Goal: Information Seeking & Learning: Check status

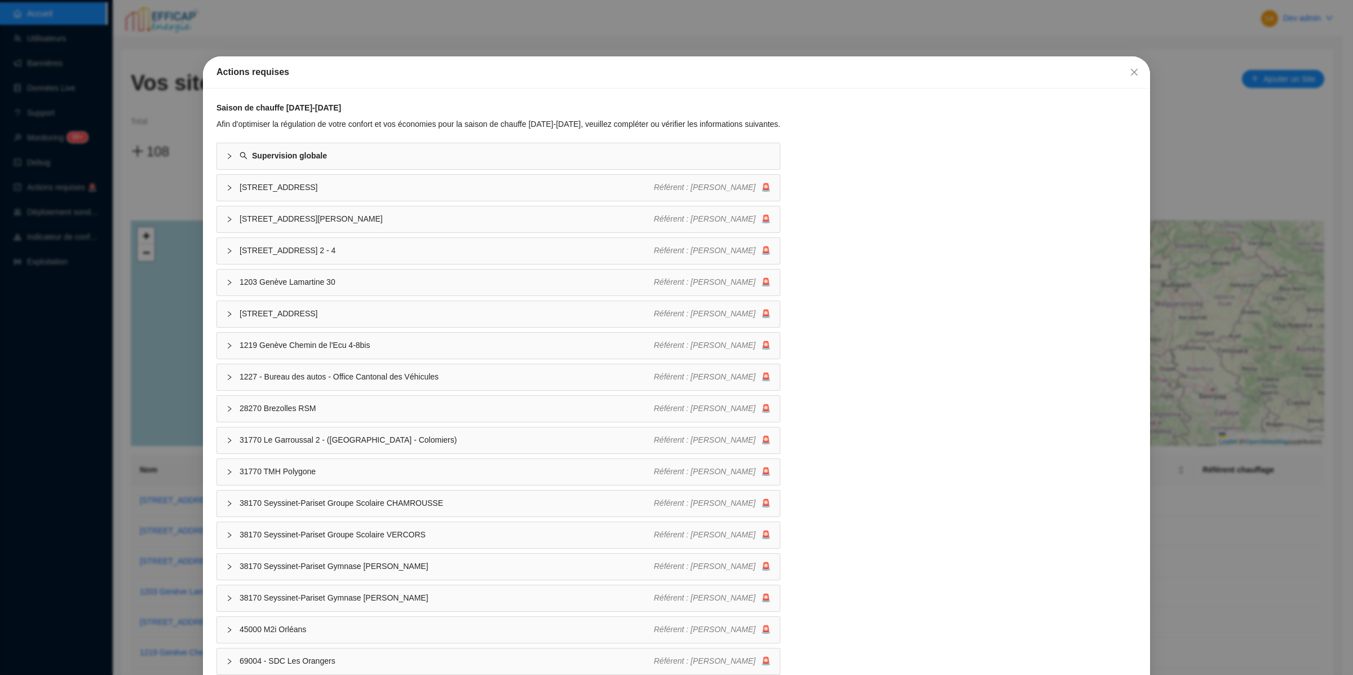
click at [72, 264] on div "Actions requises Saison de chauffe 2025-2026 Afin d'optimiser la régulation de …" at bounding box center [676, 337] width 1353 height 675
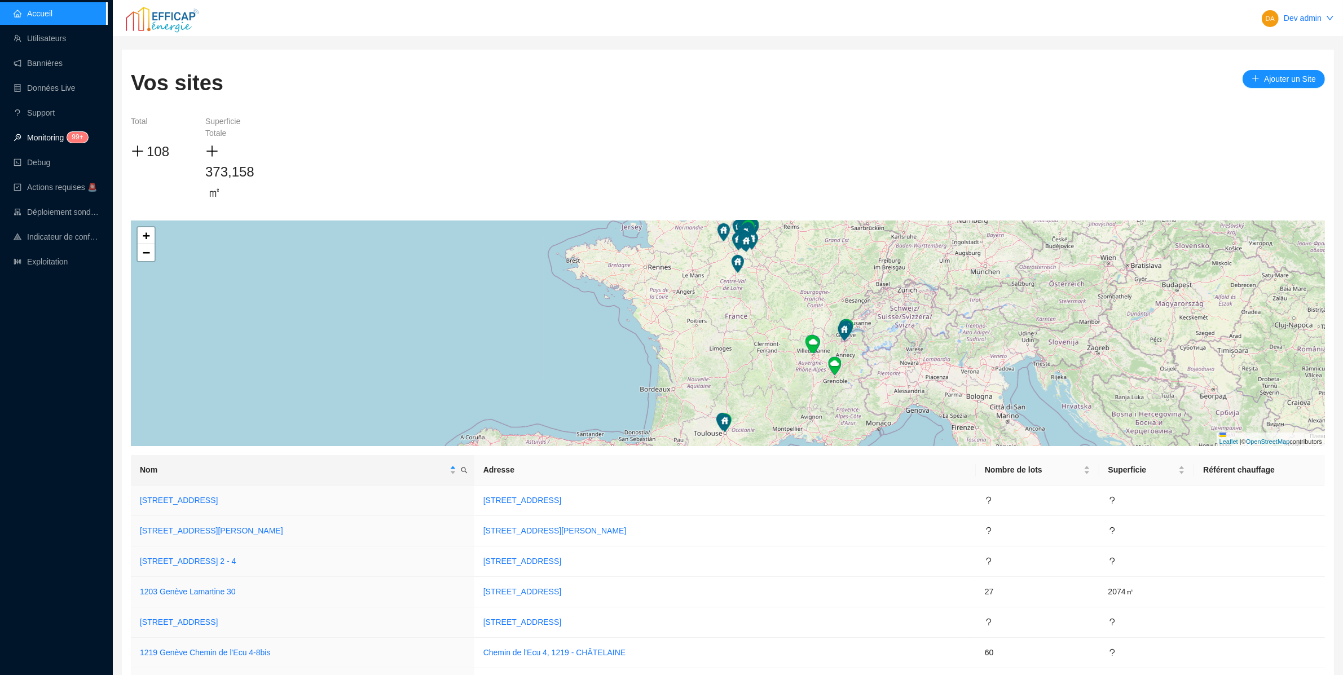
click at [80, 133] on link "Monitoring 99+" at bounding box center [49, 137] width 71 height 9
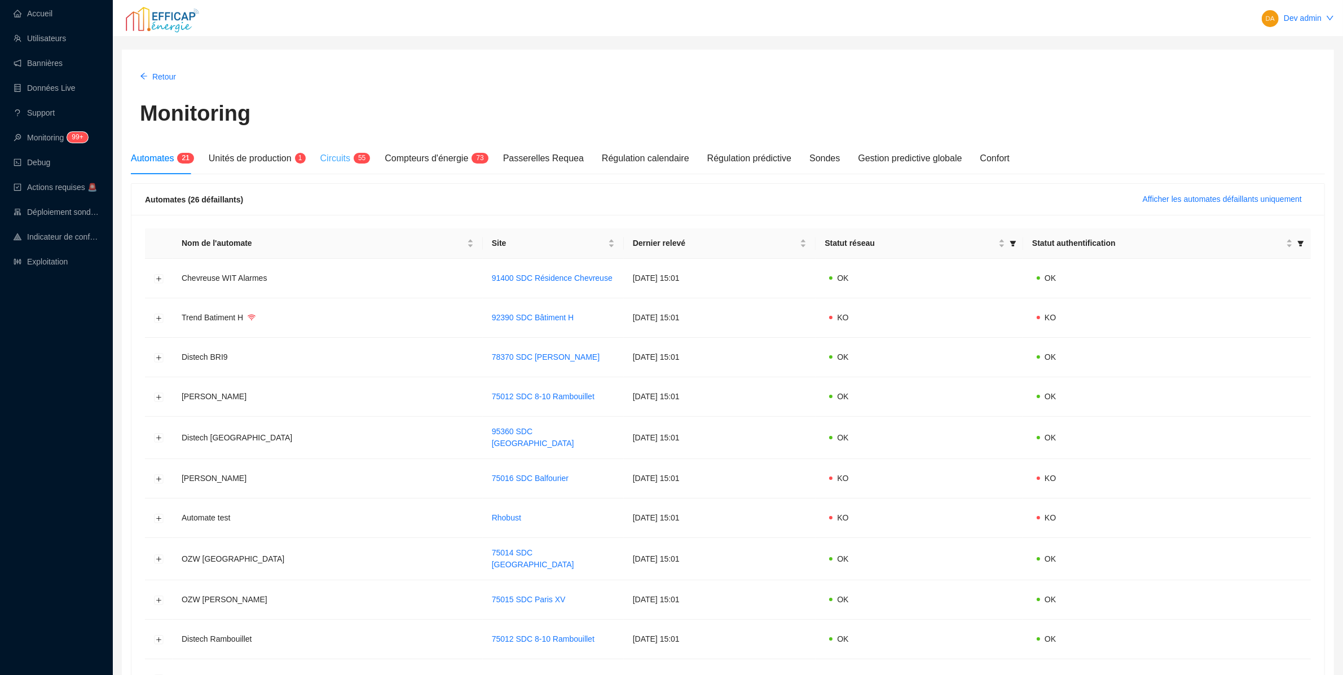
click at [349, 148] on div "Circuits 5 5" at bounding box center [343, 159] width 47 height 32
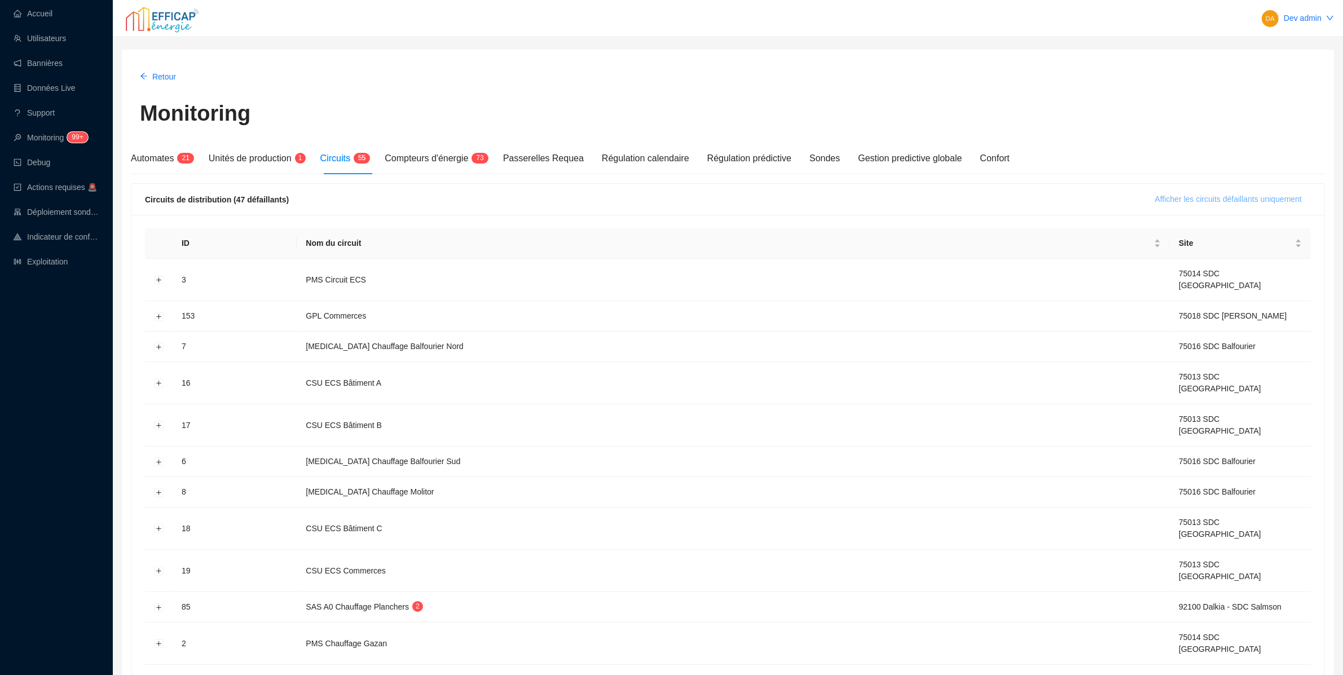
click at [1205, 202] on span "Afficher les circuits défaillants uniquement" at bounding box center [1228, 199] width 147 height 12
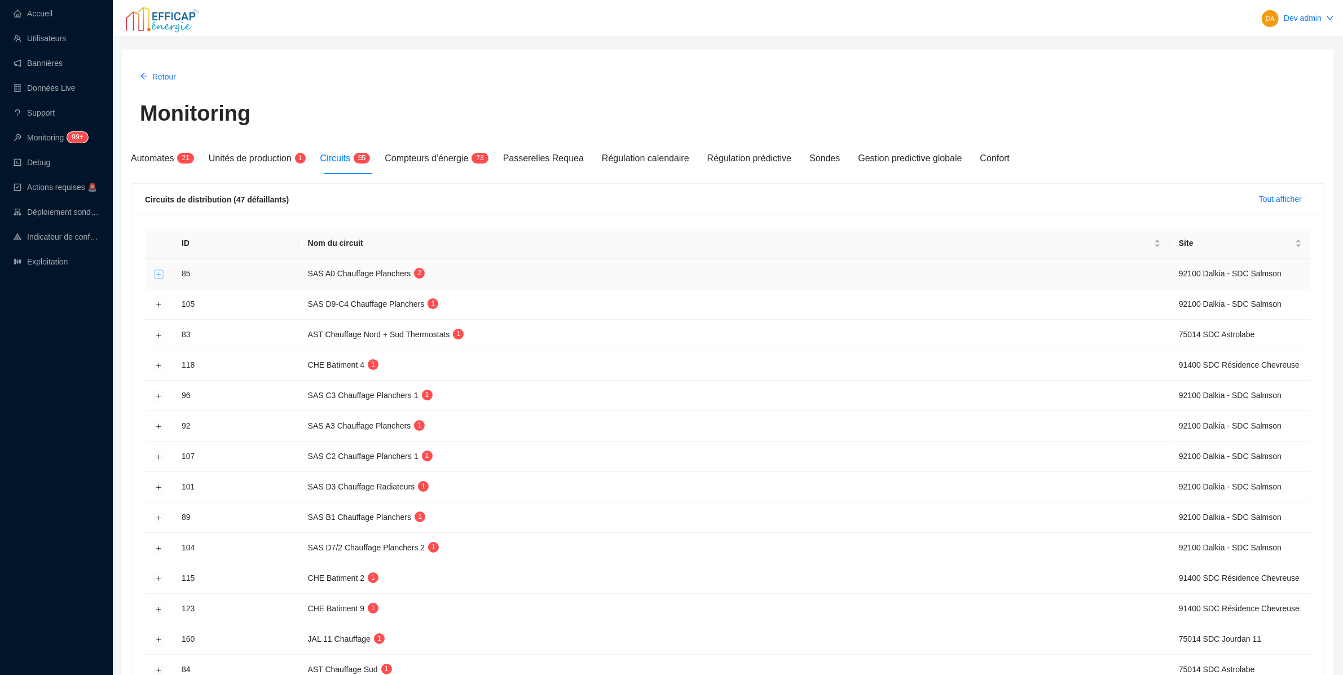
click at [161, 279] on button "Développer la ligne" at bounding box center [159, 274] width 9 height 9
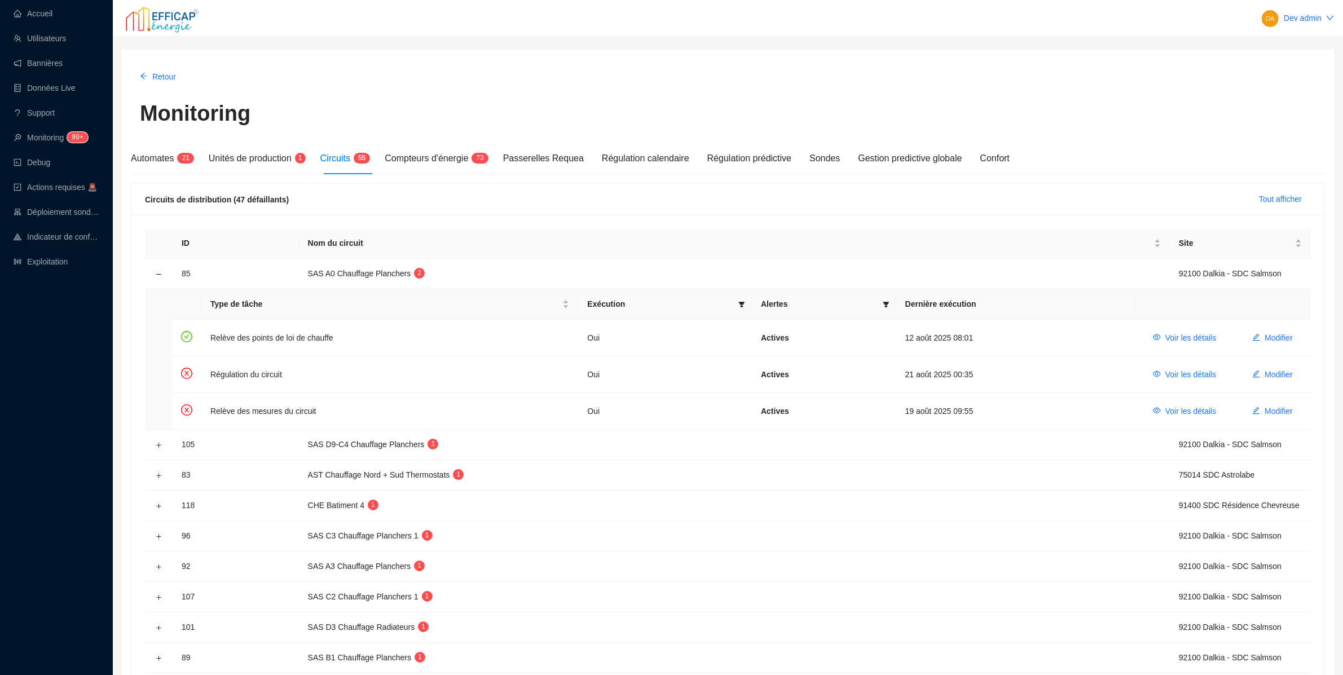
click at [547, 107] on div "Monitoring" at bounding box center [728, 118] width 1176 height 41
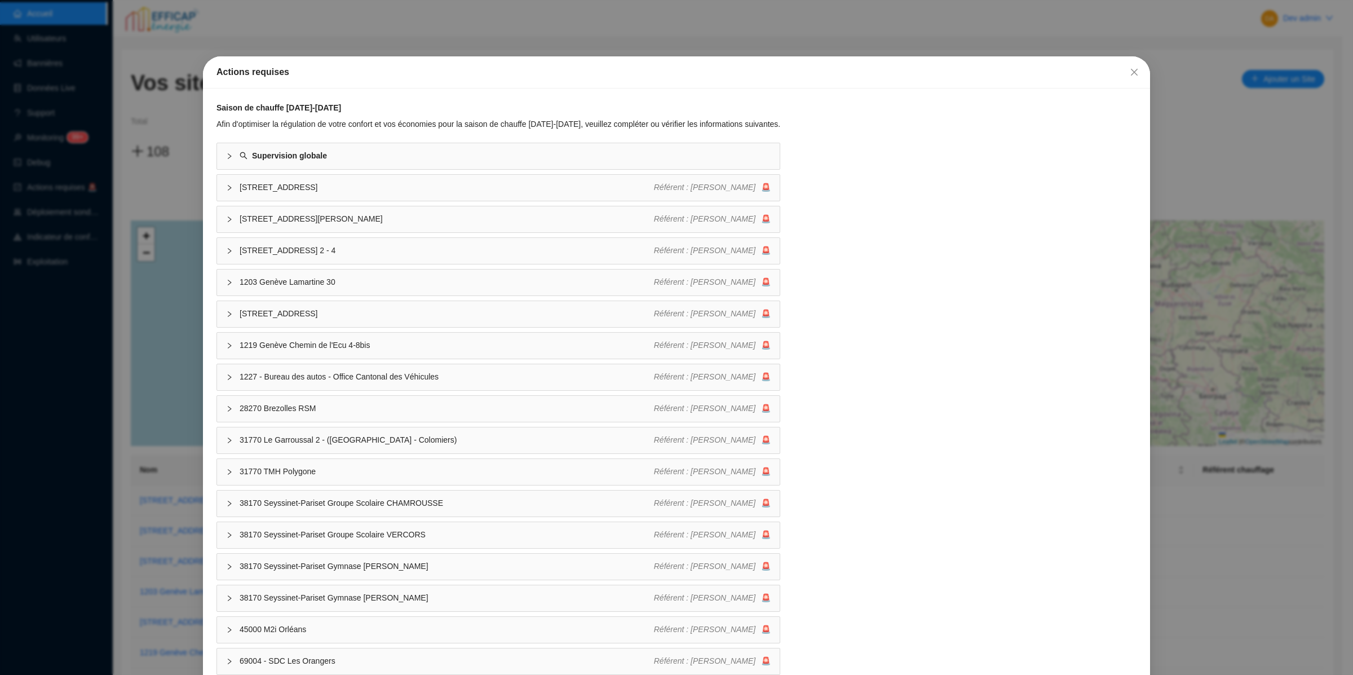
click at [95, 108] on div "Actions requises Saison de chauffe 2025-2026 Afin d'optimiser la régulation de …" at bounding box center [676, 337] width 1353 height 675
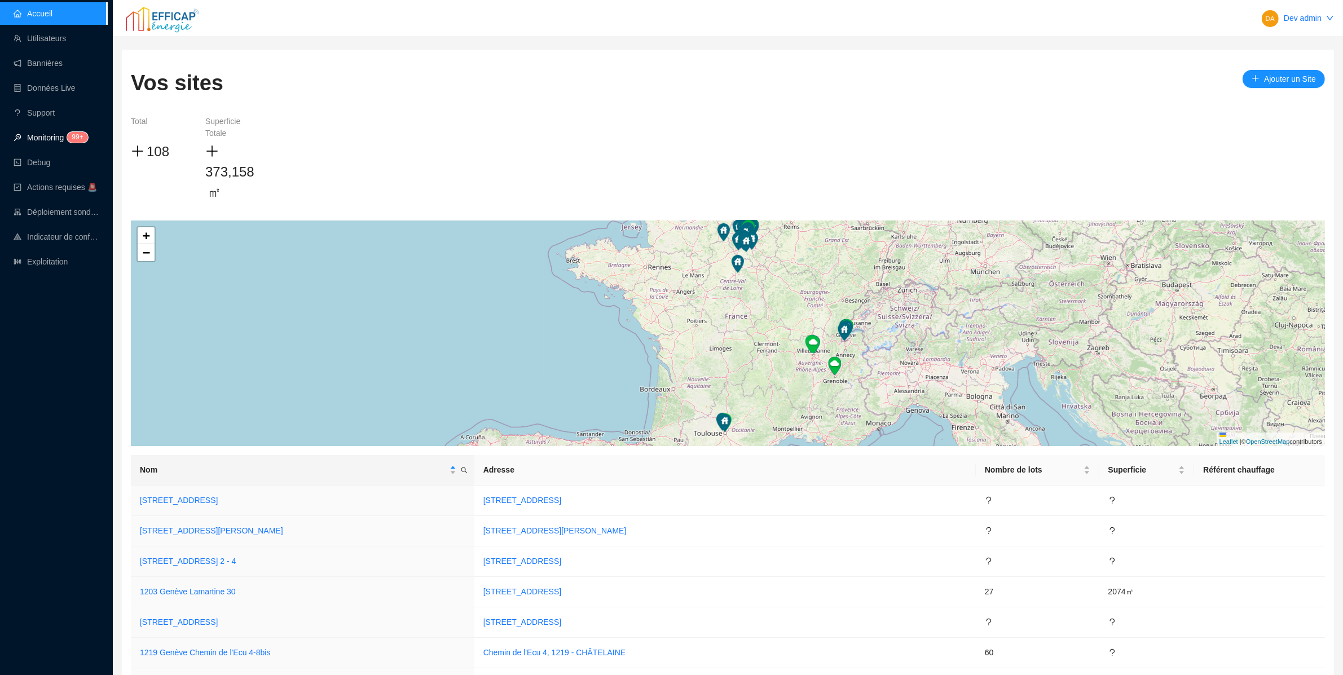
click at [76, 134] on sup "99+" at bounding box center [77, 137] width 20 height 11
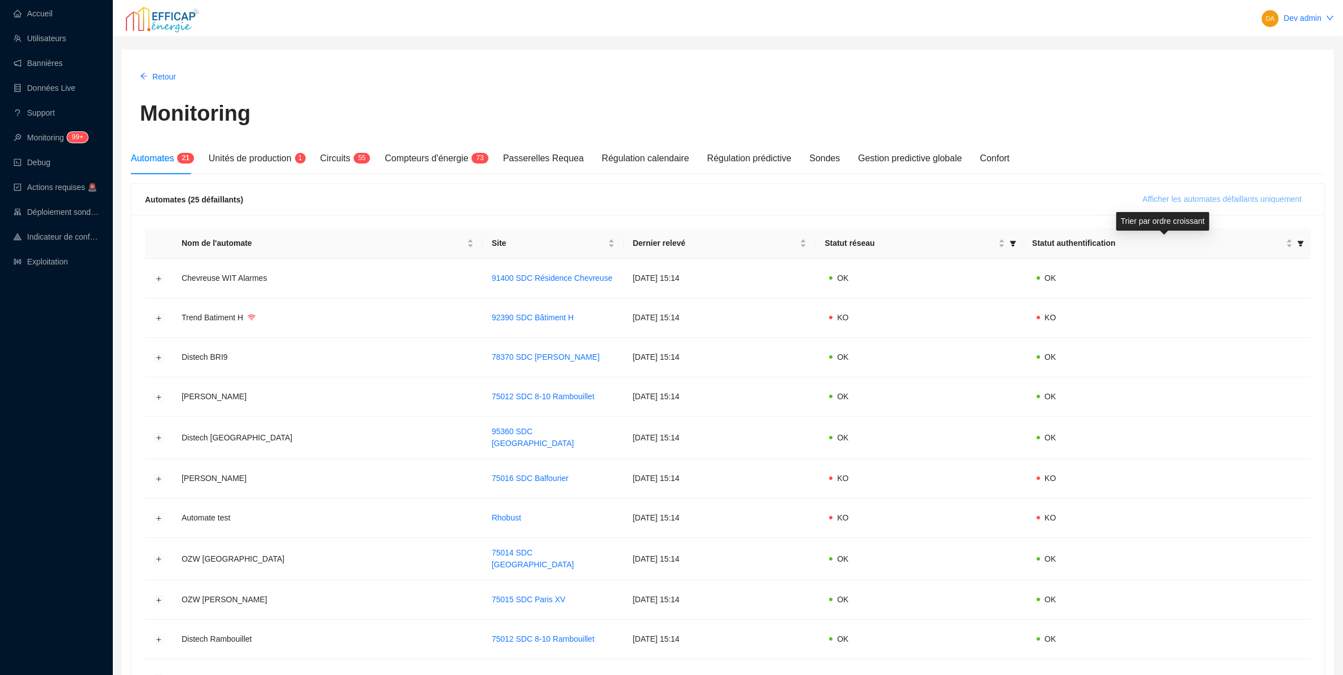
click at [1152, 191] on button "Afficher les automates défaillants uniquement" at bounding box center [1222, 200] width 177 height 18
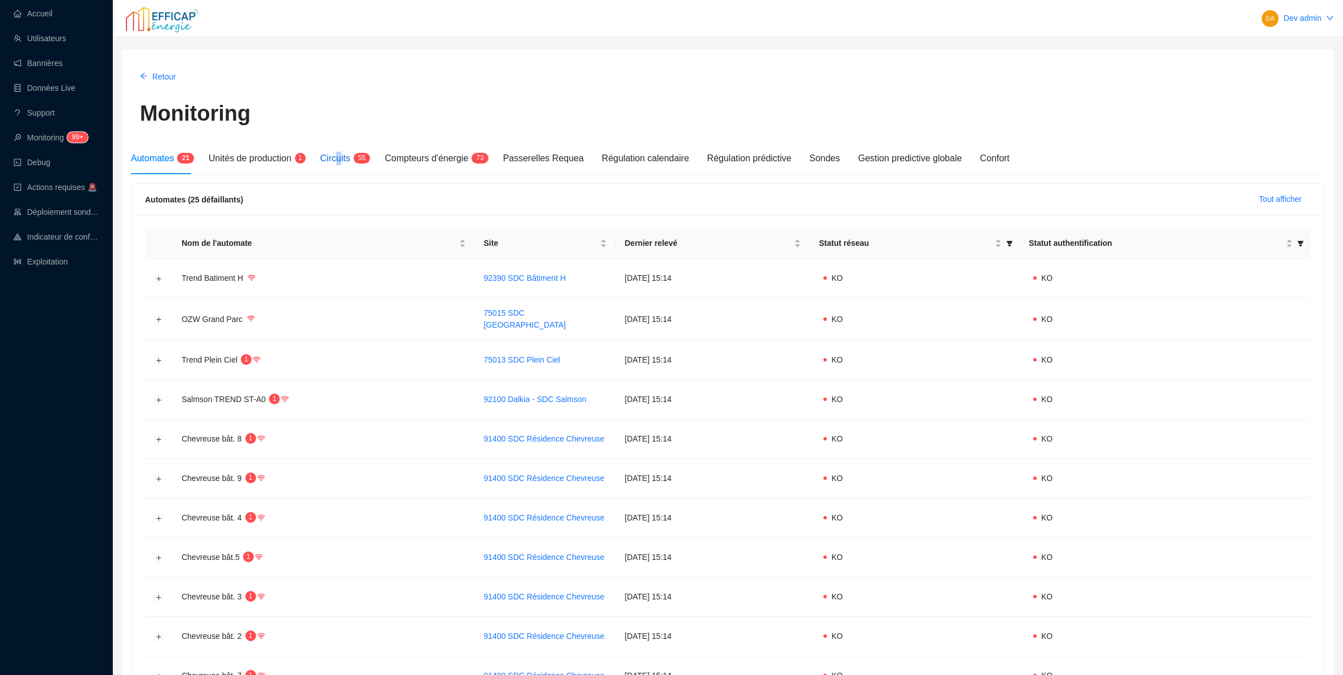
click at [342, 158] on span "Circuits" at bounding box center [335, 158] width 30 height 10
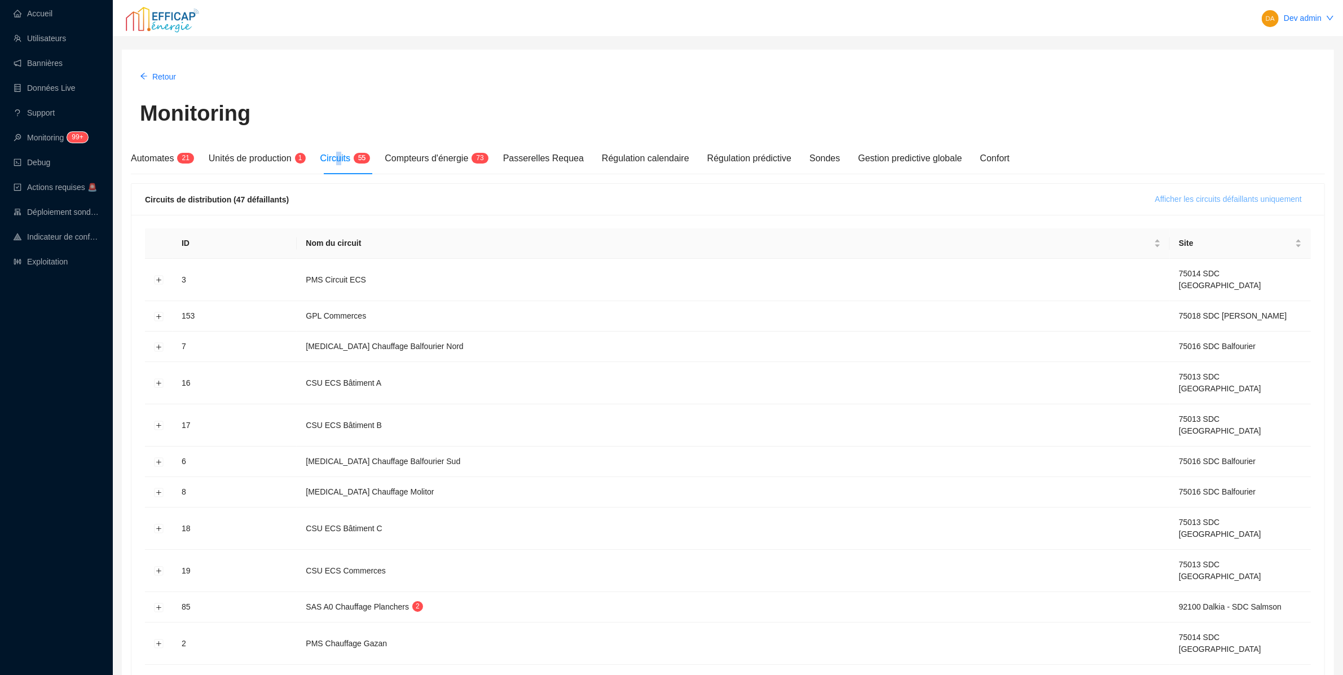
click at [1208, 201] on span "Afficher les circuits défaillants uniquement" at bounding box center [1228, 199] width 147 height 12
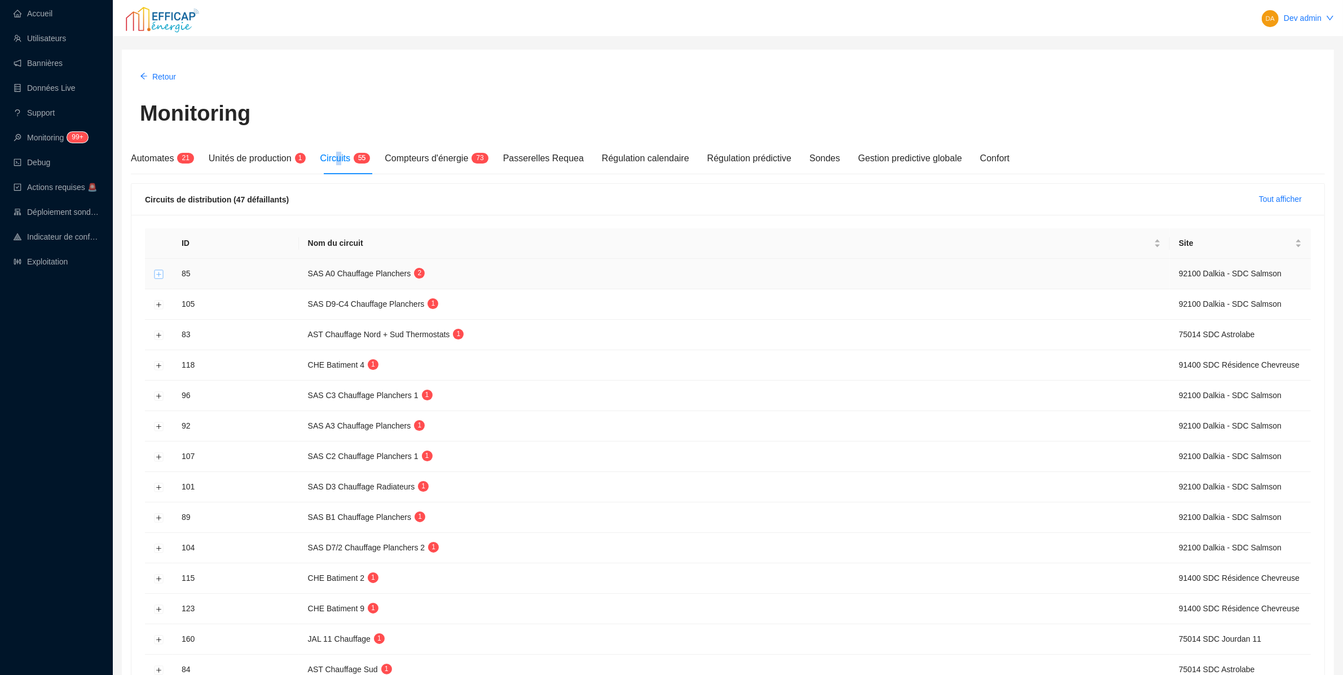
click at [156, 270] on button "Développer la ligne" at bounding box center [159, 274] width 9 height 9
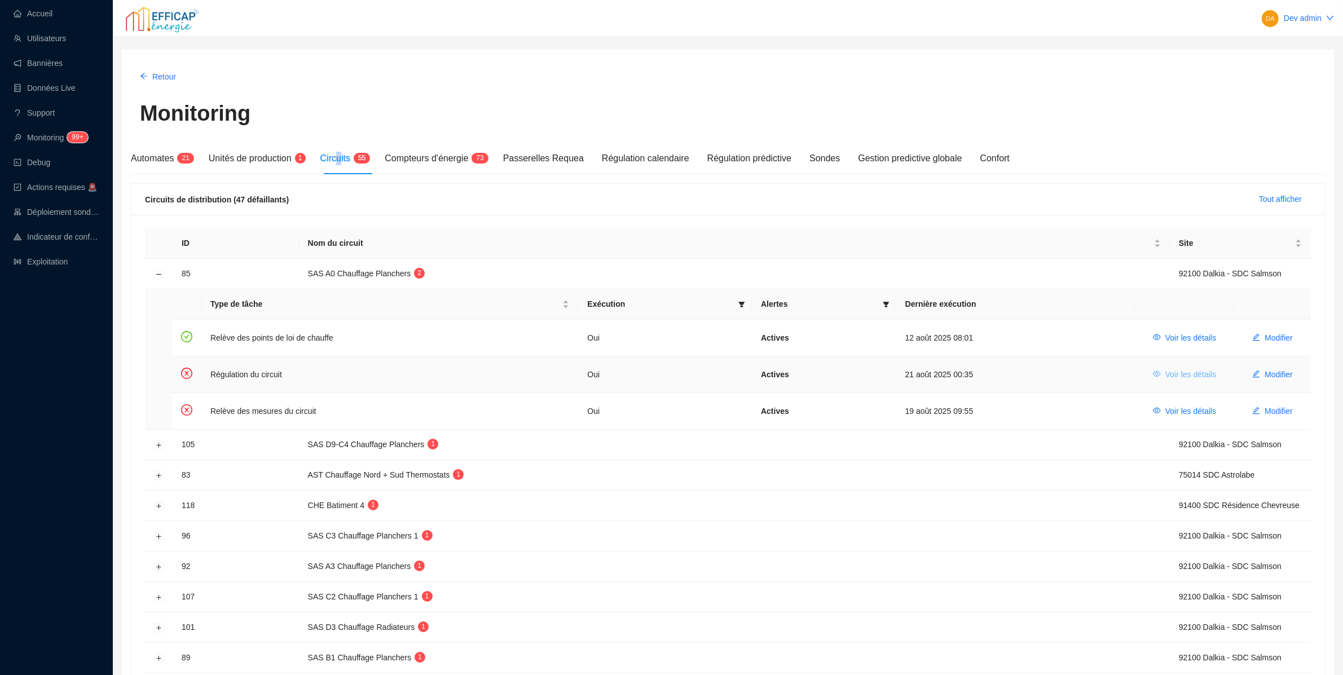
click at [1172, 369] on span "Voir les détails" at bounding box center [1190, 375] width 51 height 12
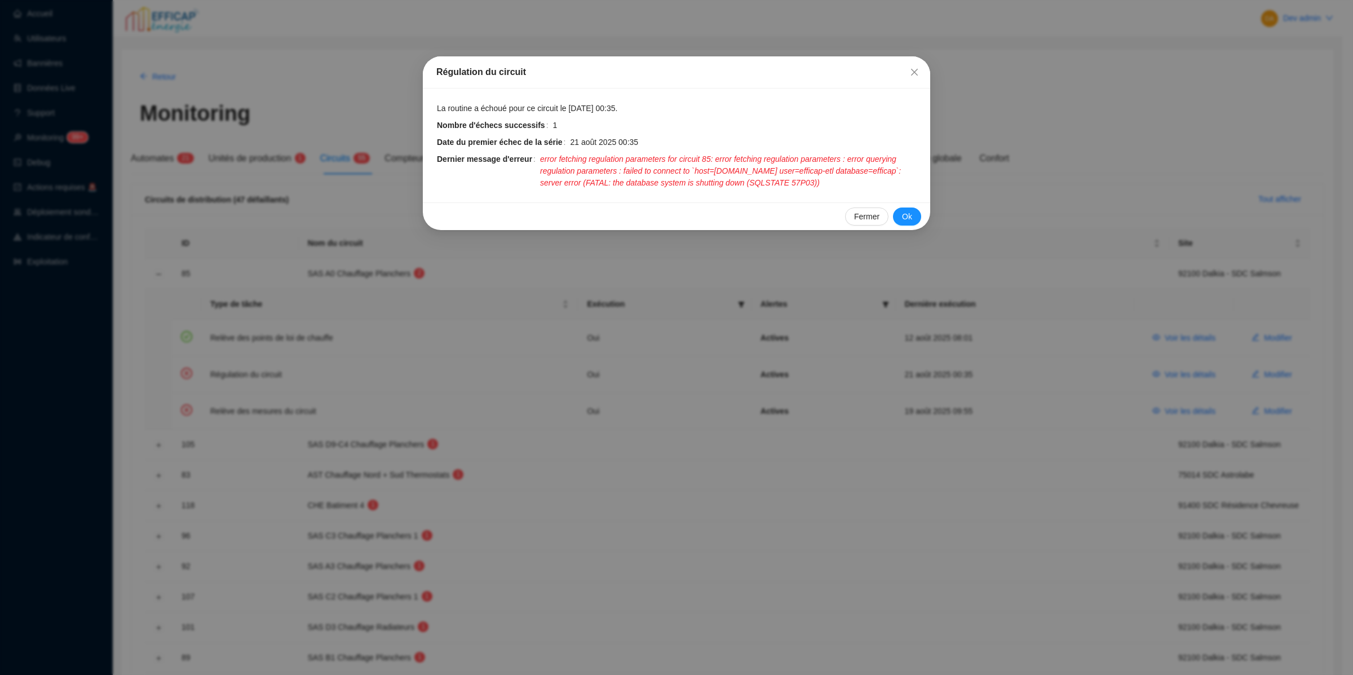
click at [1167, 368] on div "Régulation du circuit La routine a échoué pour ce circuit le 21 août 2025 00:35…" at bounding box center [676, 337] width 1353 height 675
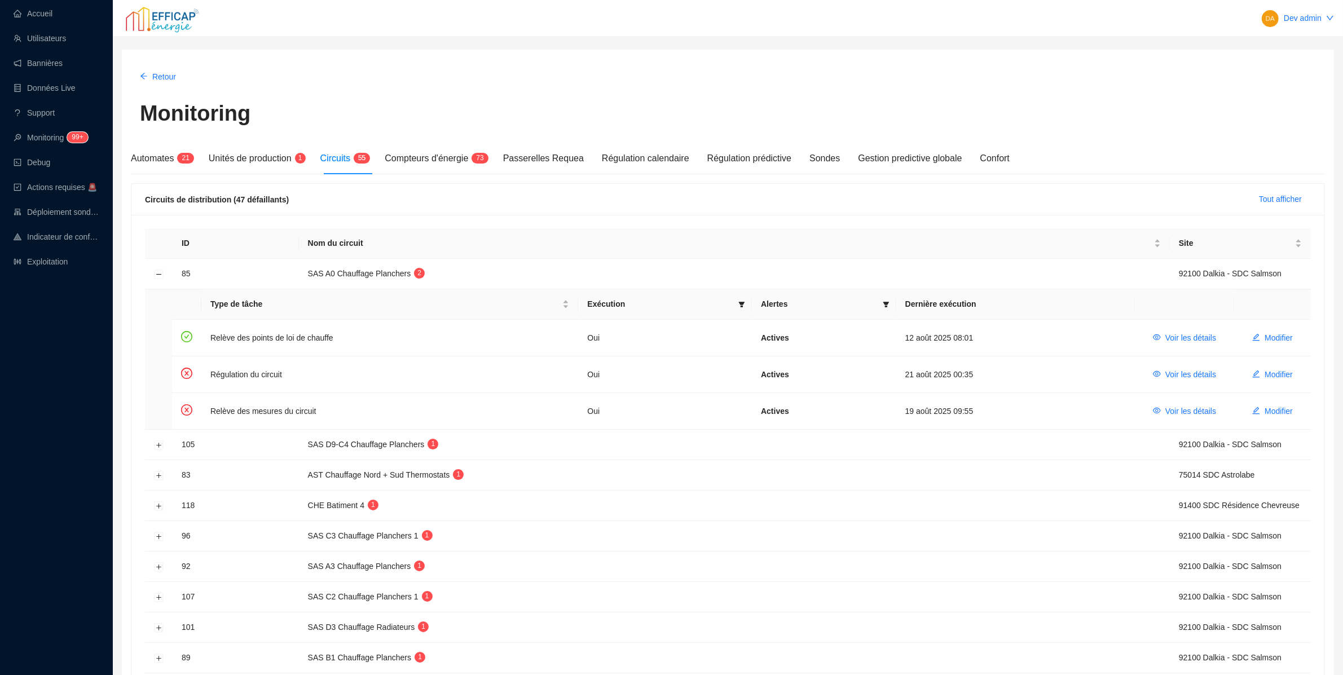
click at [539, 197] on div "Circuits de distribution (47 défaillants) Tout afficher" at bounding box center [728, 200] width 1166 height 18
click at [1179, 408] on span "Voir les détails" at bounding box center [1190, 411] width 51 height 12
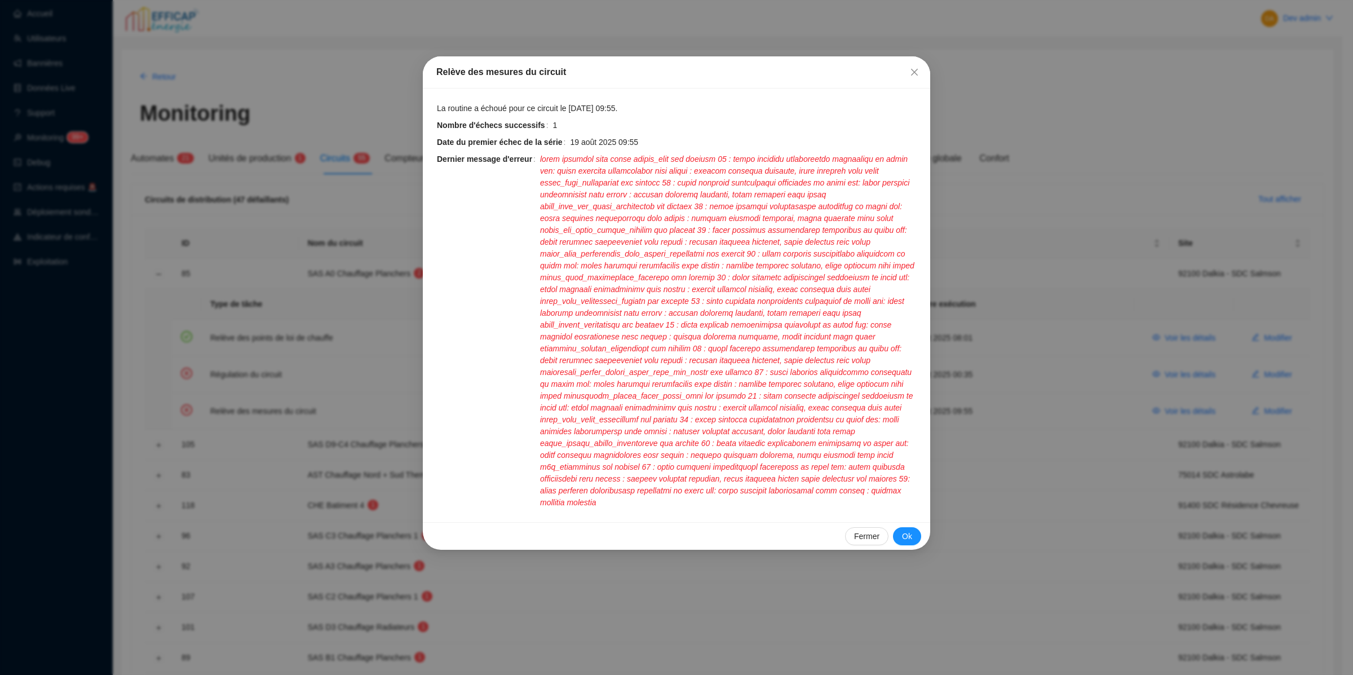
click at [1179, 408] on div "Relève des mesures du circuit La routine a échoué pour ce circuit le 19 août 20…" at bounding box center [676, 337] width 1353 height 675
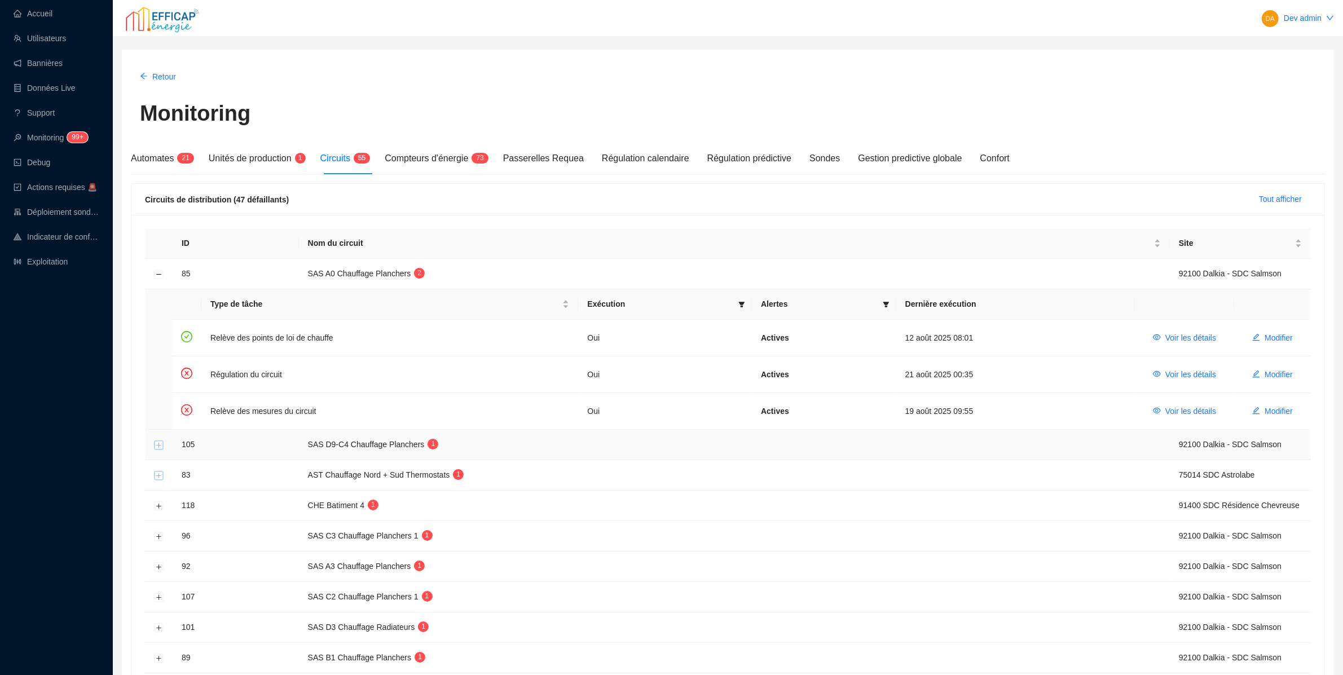
click at [159, 444] on button "Développer la ligne" at bounding box center [159, 444] width 9 height 9
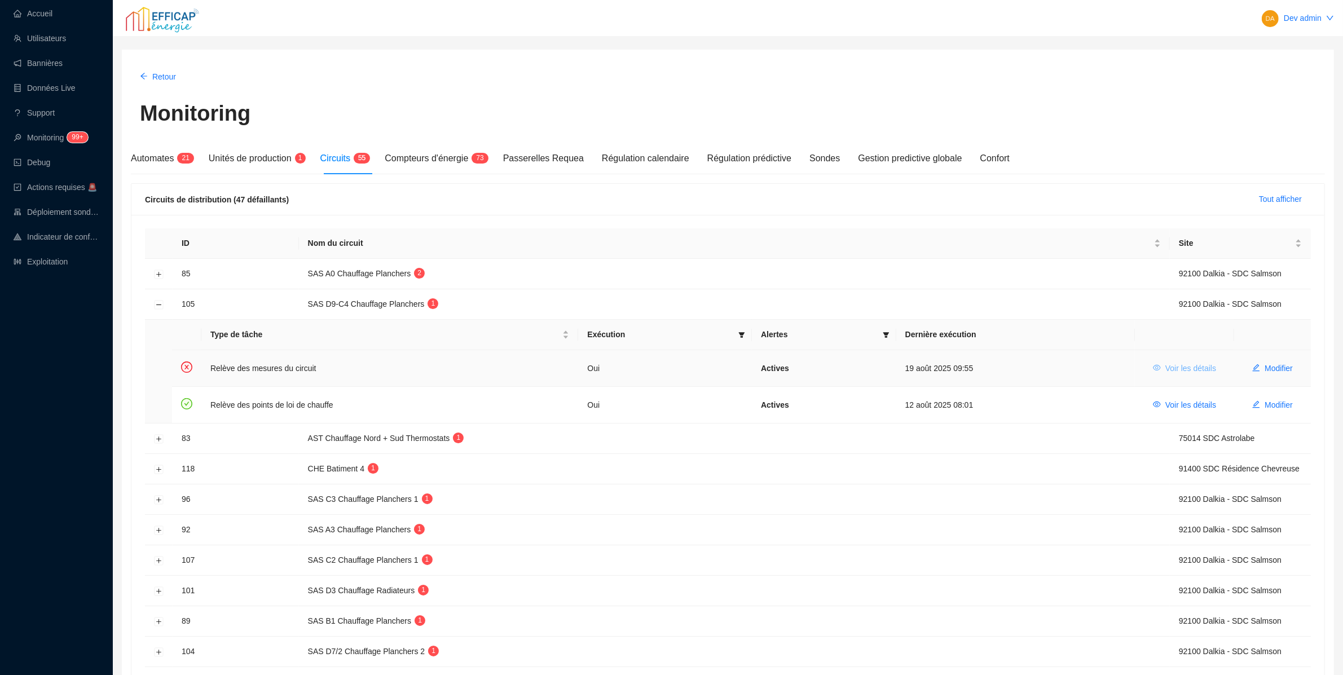
click at [1196, 366] on span "Voir les détails" at bounding box center [1190, 369] width 51 height 12
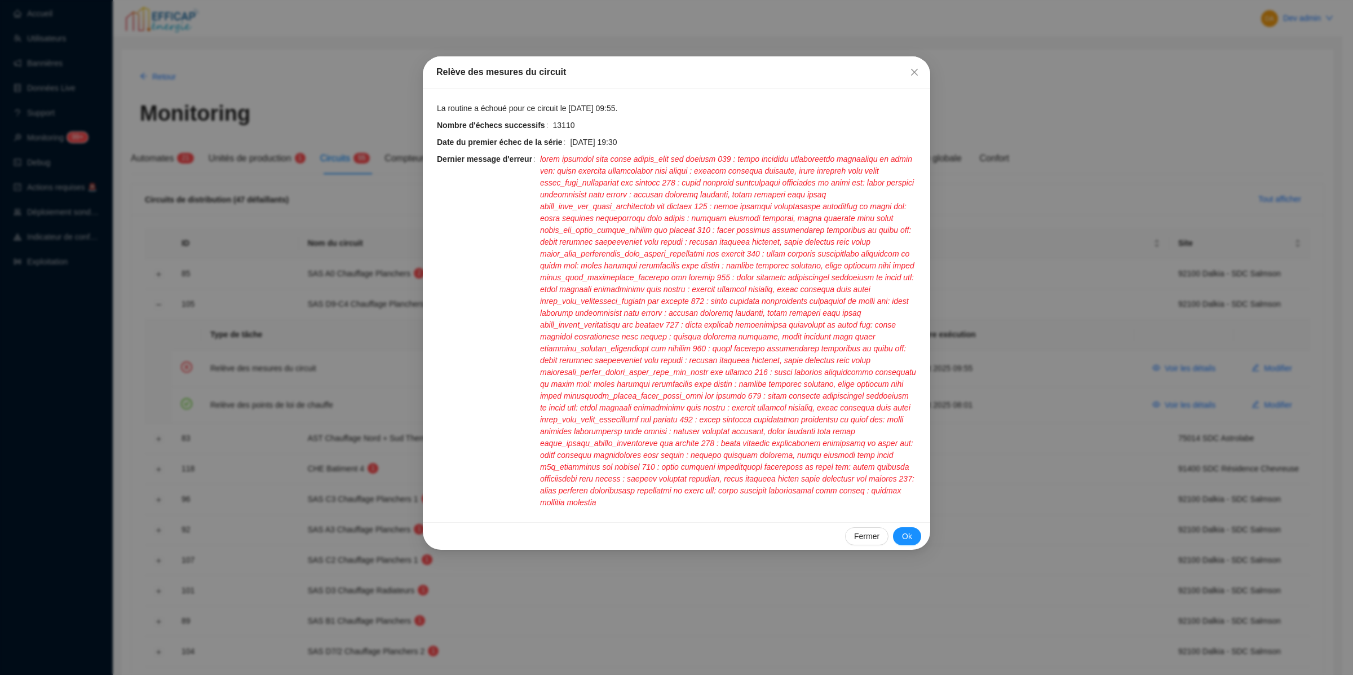
click at [1196, 366] on div "Relève des mesures du circuit La routine a échoué pour ce circuit le 19 août 20…" at bounding box center [676, 337] width 1353 height 675
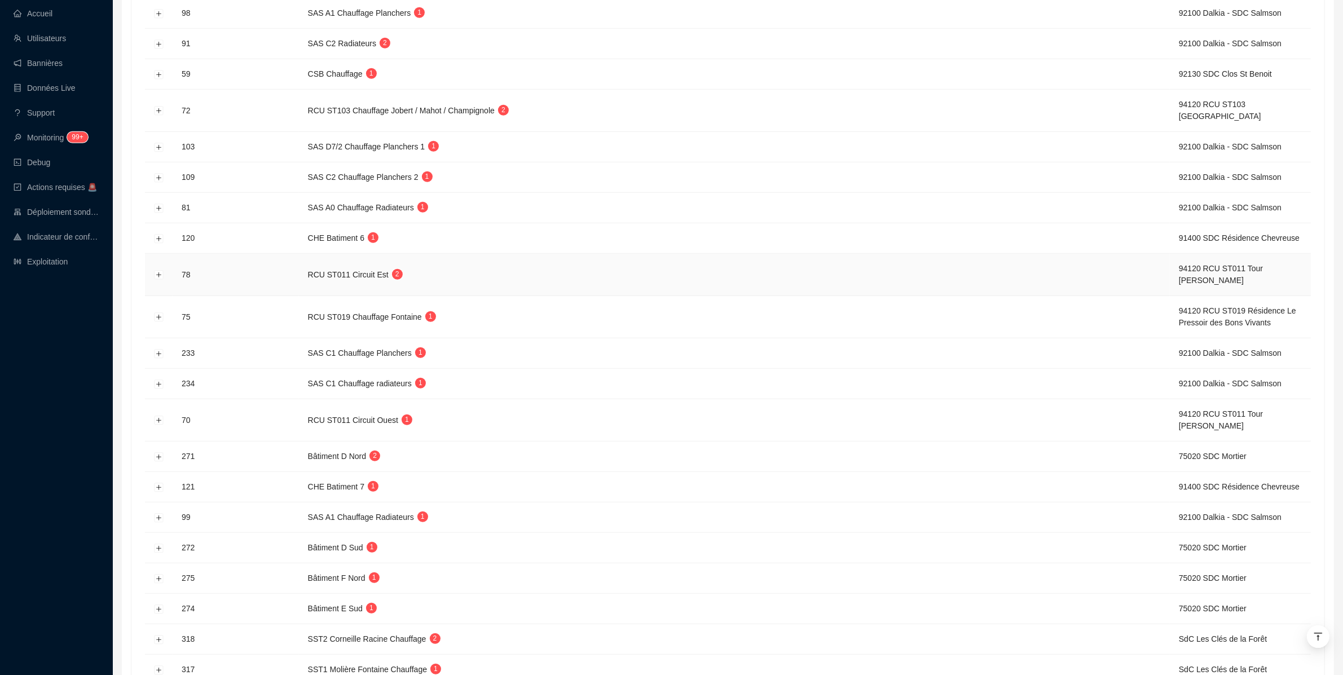
scroll to position [1247, 0]
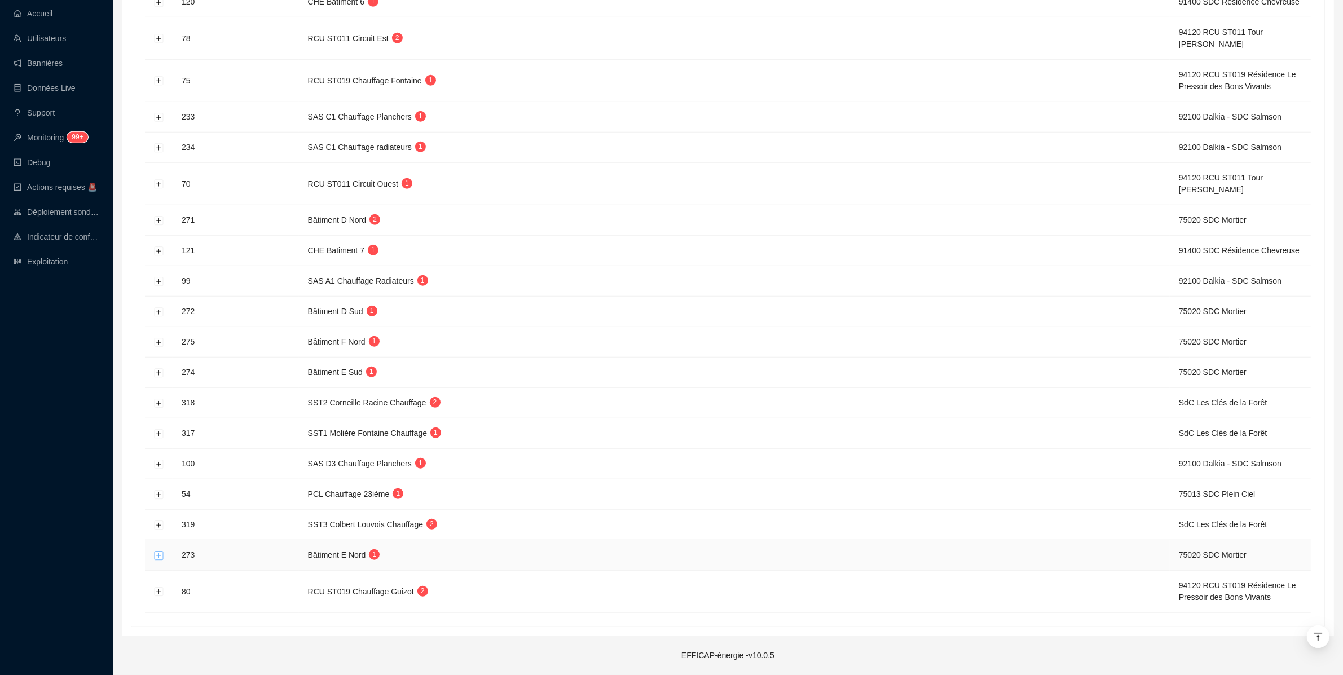
click at [157, 553] on button "Développer la ligne" at bounding box center [159, 555] width 9 height 9
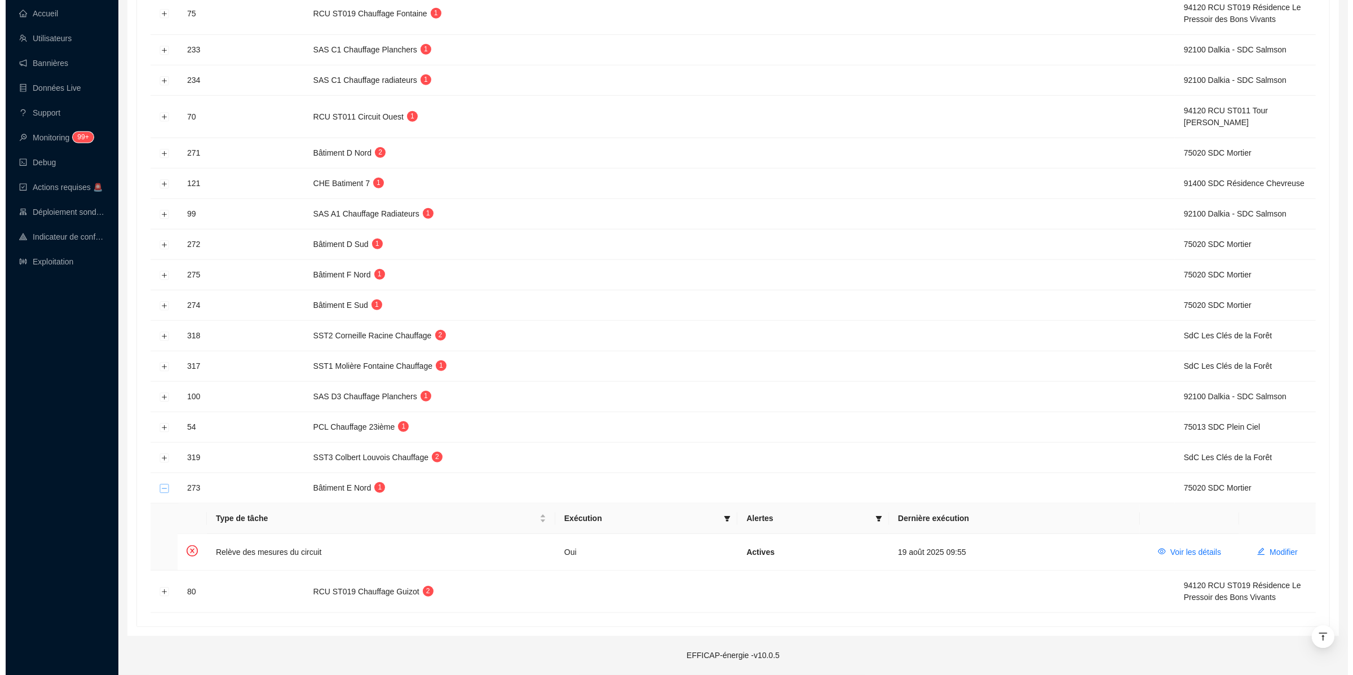
scroll to position [1210, 0]
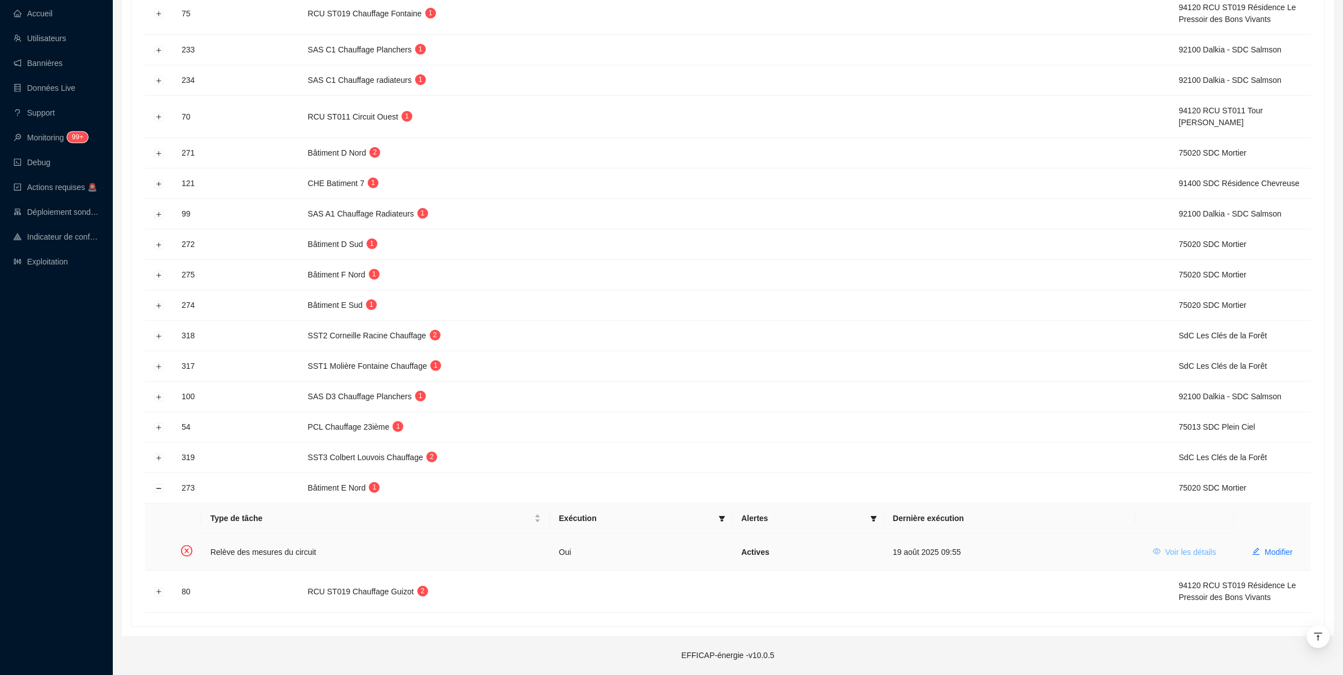
click at [1166, 547] on span "Voir les détails" at bounding box center [1190, 552] width 51 height 12
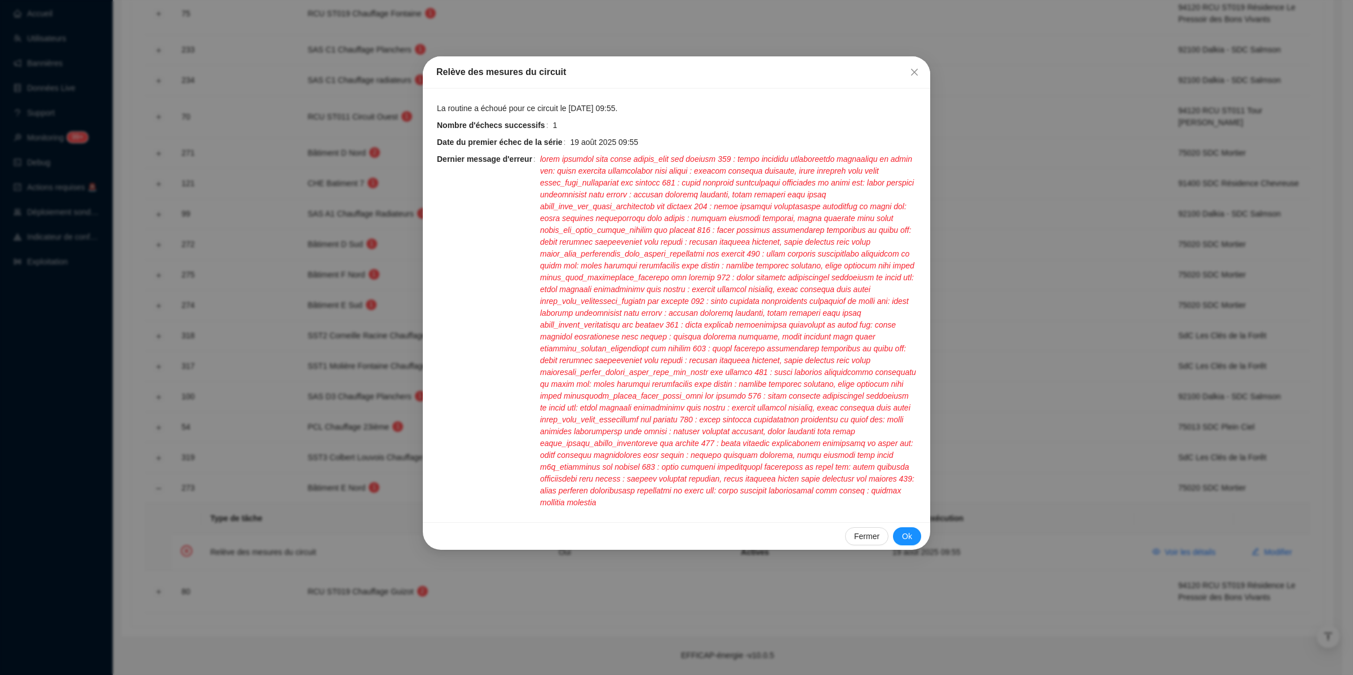
click at [1020, 474] on div "Relève des mesures du circuit La routine a échoué pour ce circuit le 19 août 20…" at bounding box center [676, 337] width 1353 height 675
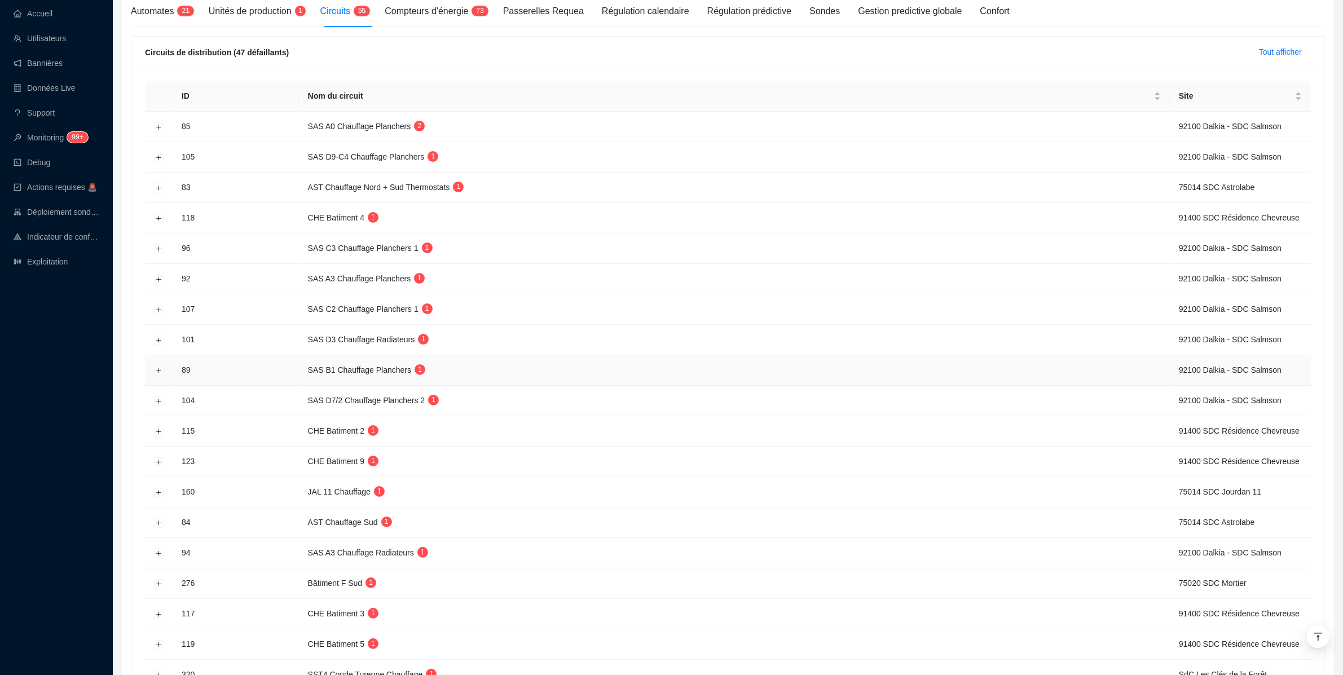
scroll to position [61, 0]
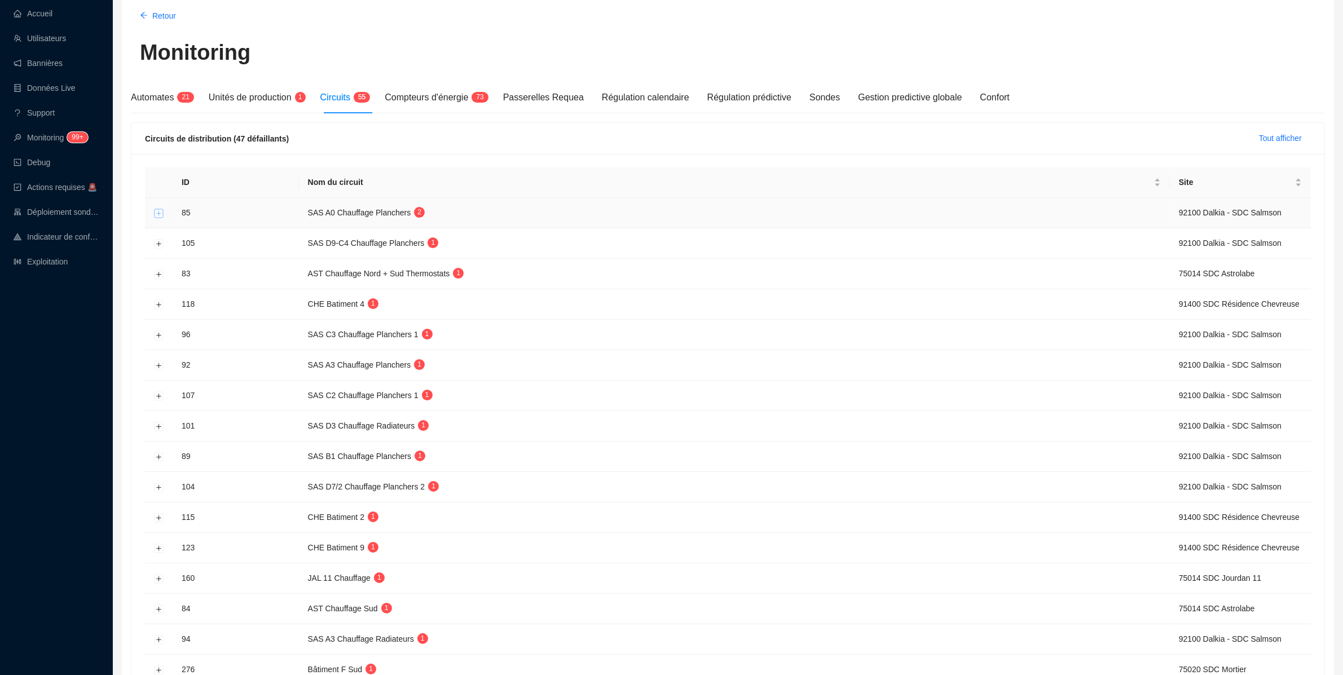
drag, startPoint x: 157, startPoint y: 210, endPoint x: 455, endPoint y: 224, distance: 297.5
click at [158, 210] on button "Développer la ligne" at bounding box center [159, 213] width 9 height 9
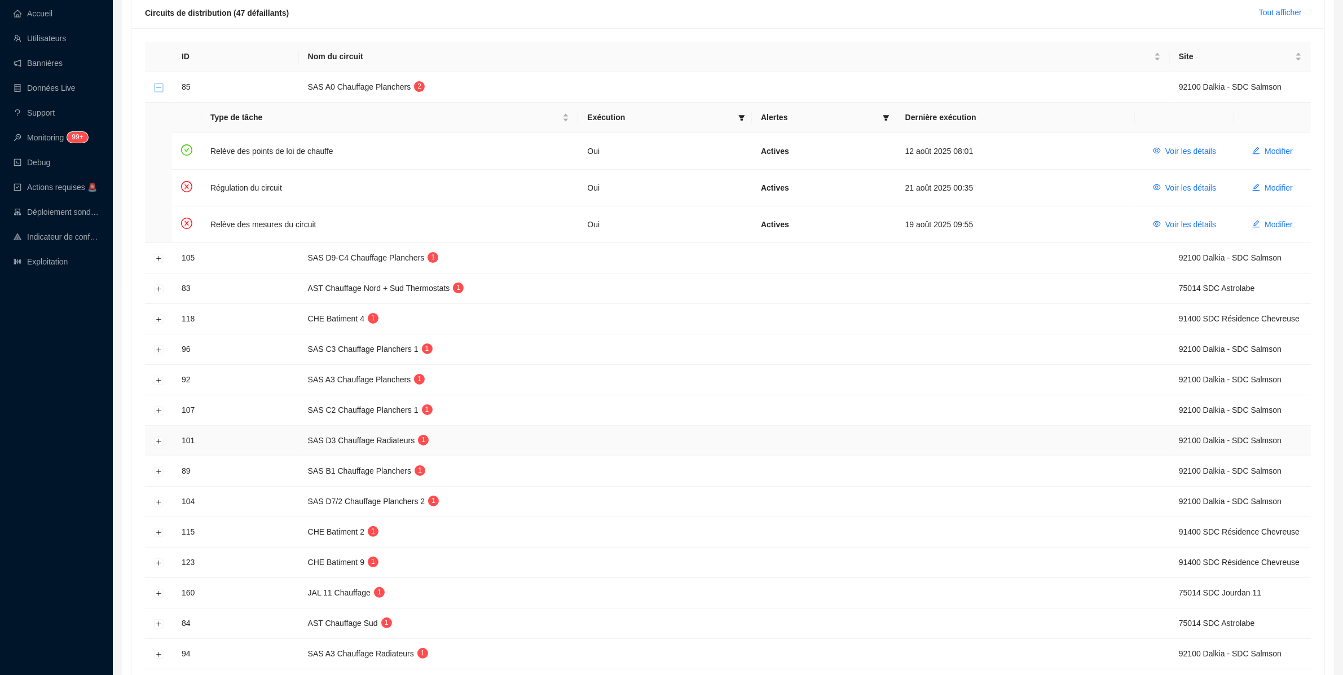
scroll to position [540, 0]
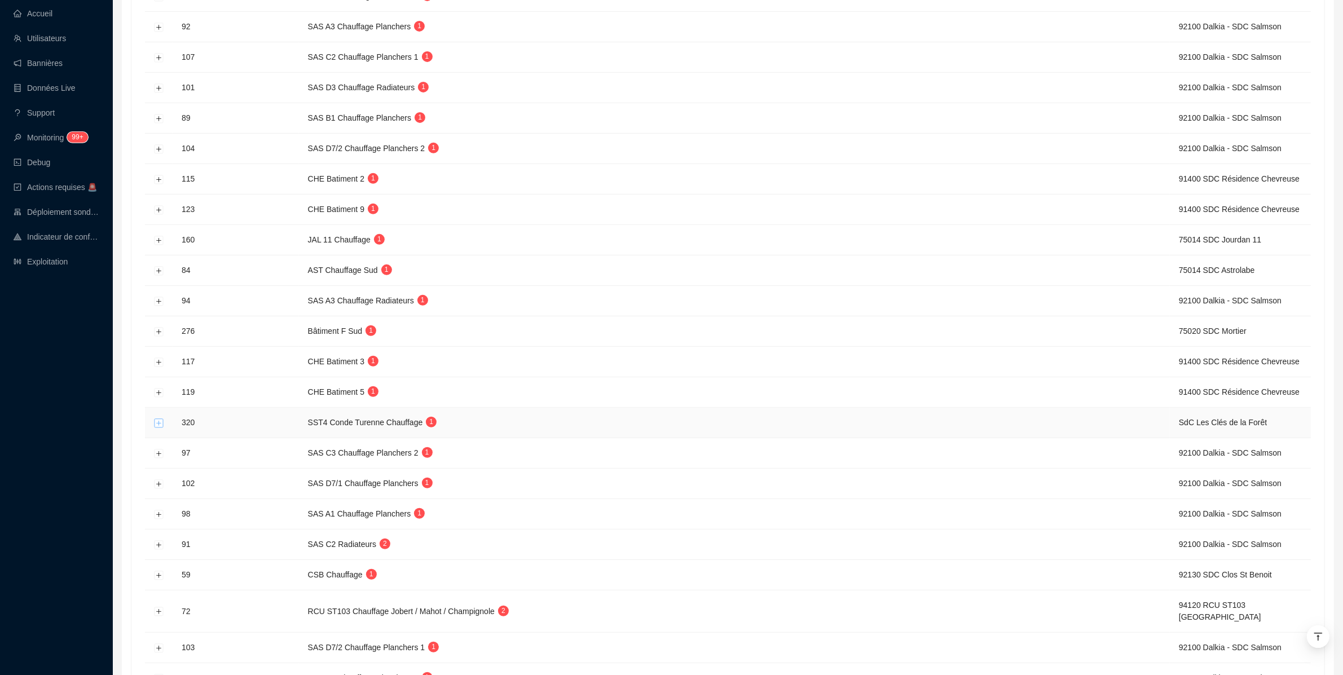
click at [161, 423] on button "Développer la ligne" at bounding box center [159, 422] width 9 height 9
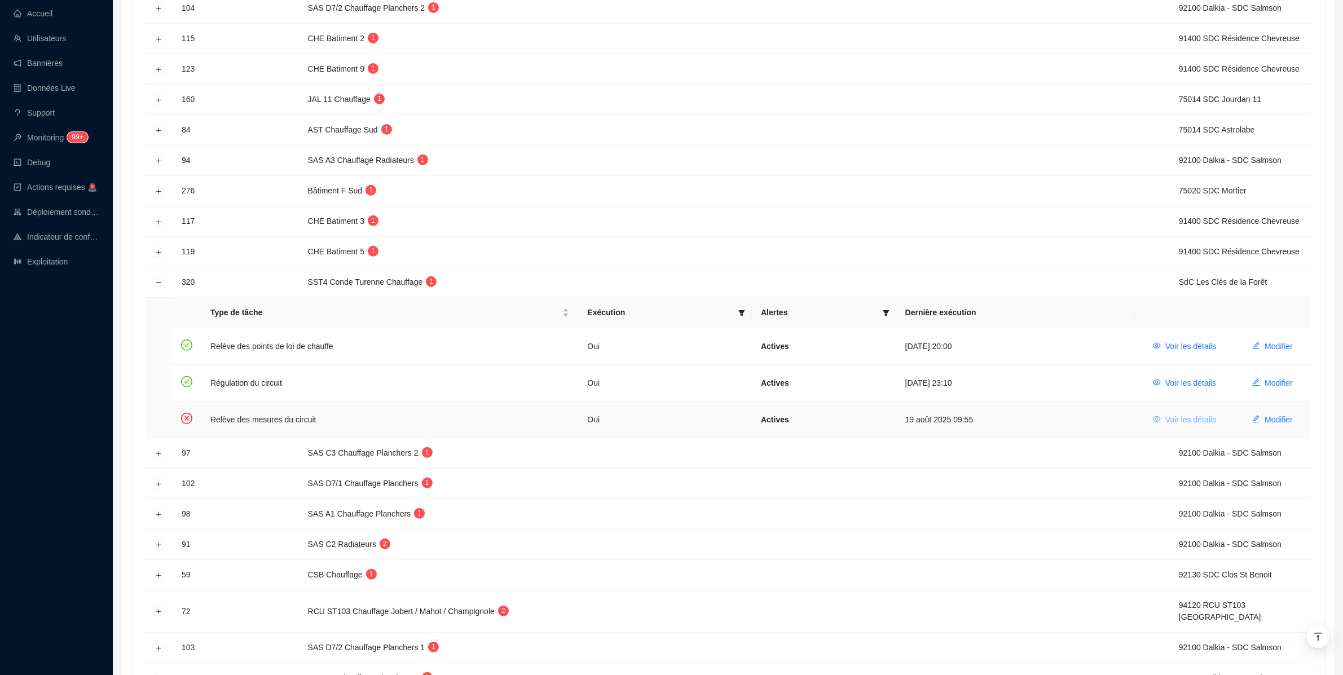
click at [1179, 429] on button "Voir les détails" at bounding box center [1184, 420] width 81 height 18
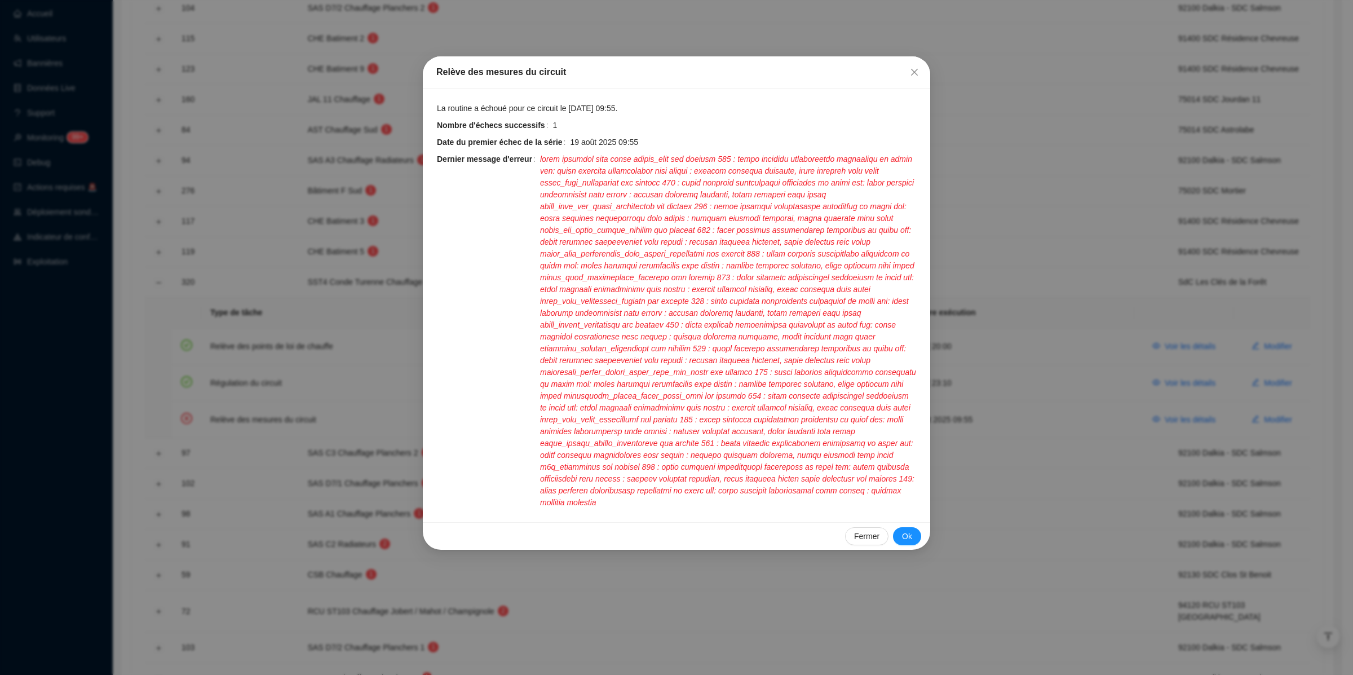
click at [1179, 429] on div "Relève des mesures du circuit La routine a échoué pour ce circuit le 19 août 20…" at bounding box center [676, 337] width 1353 height 675
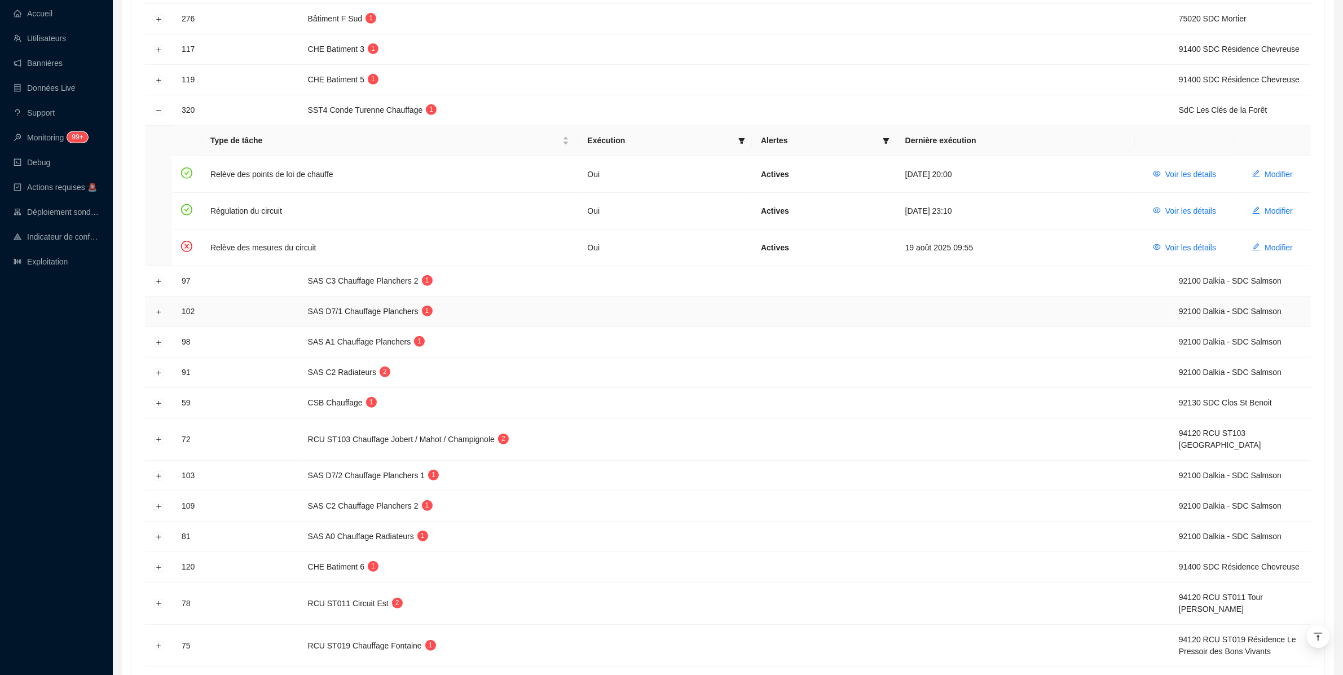
scroll to position [814, 0]
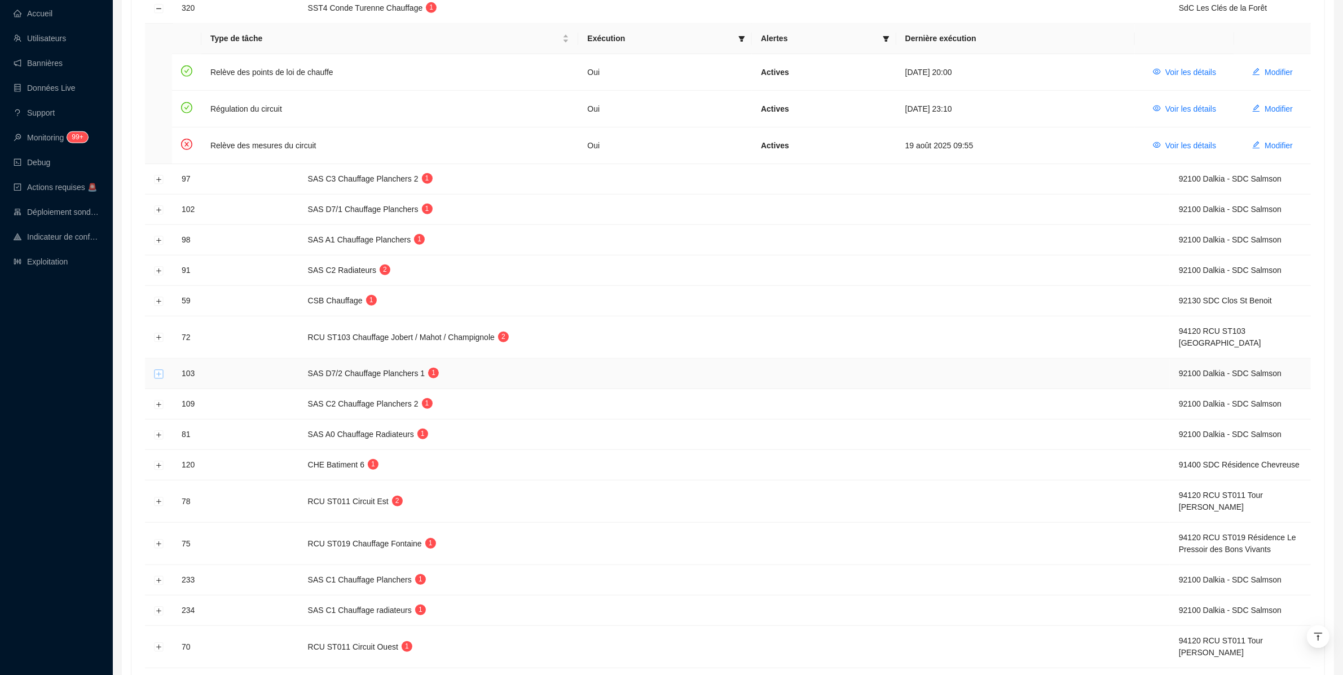
click at [156, 377] on button "Développer la ligne" at bounding box center [159, 373] width 9 height 9
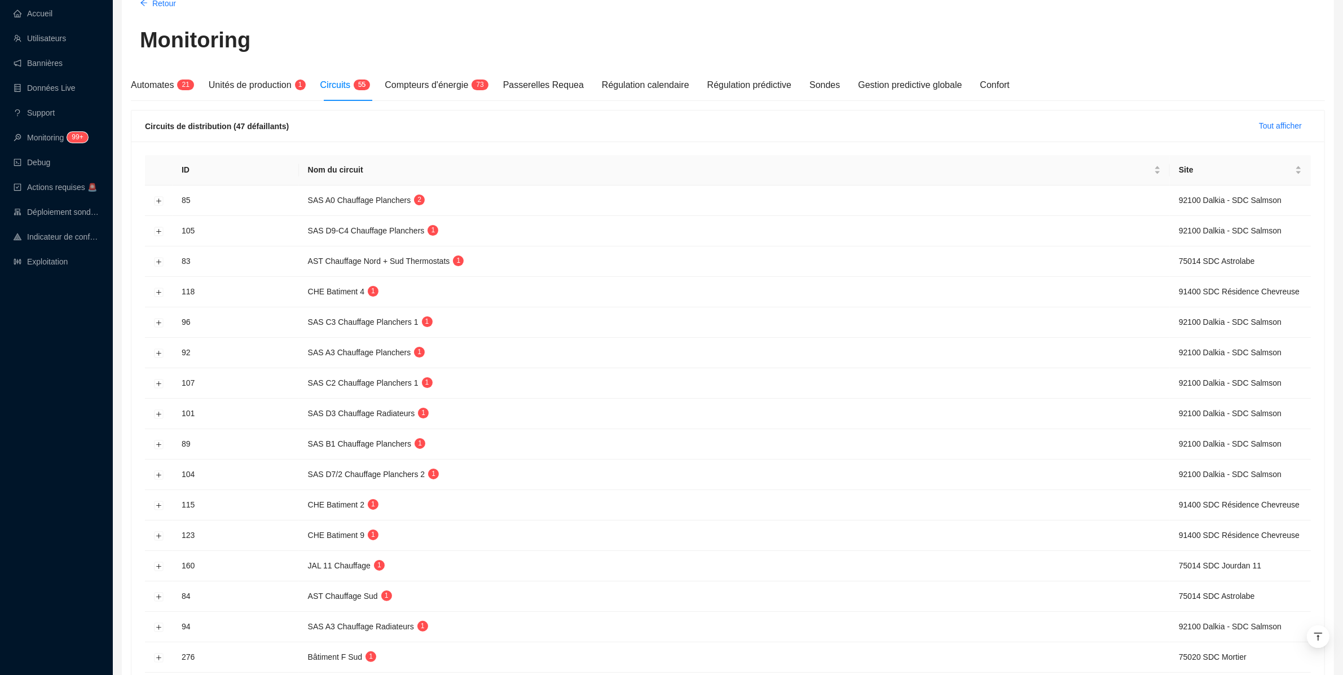
scroll to position [0, 0]
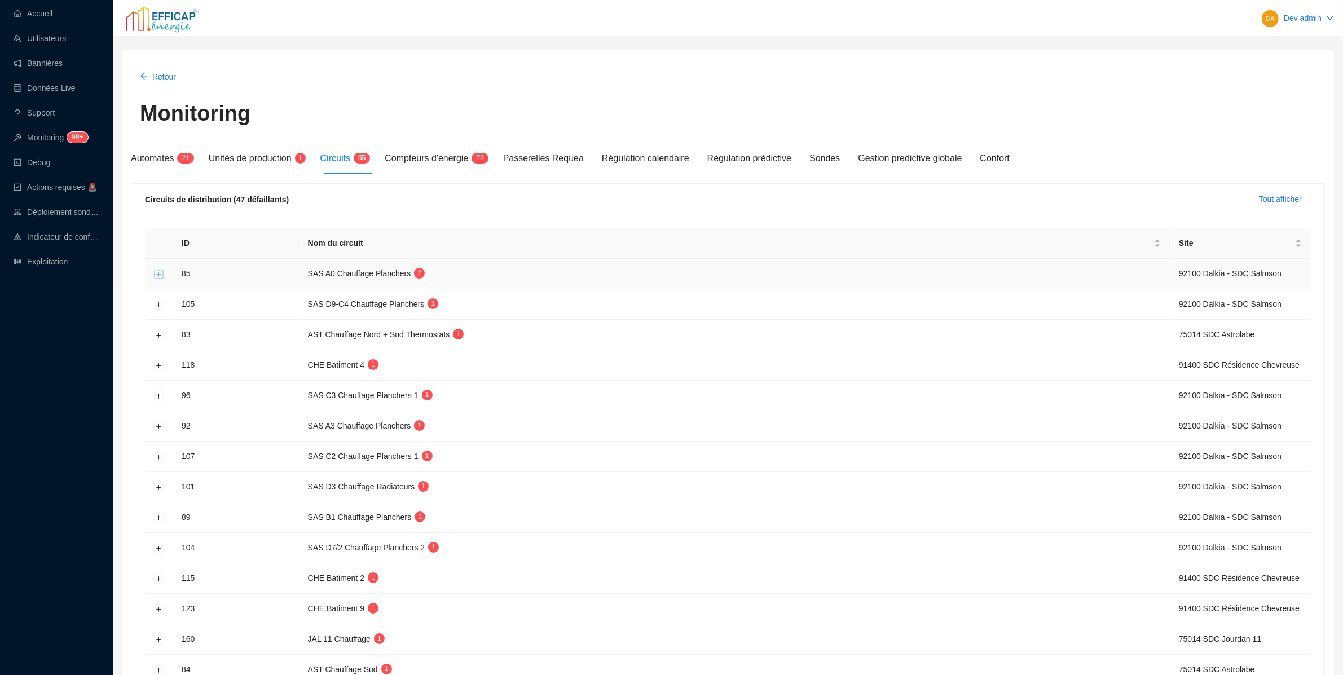
click at [157, 277] on button "Développer la ligne" at bounding box center [159, 274] width 9 height 9
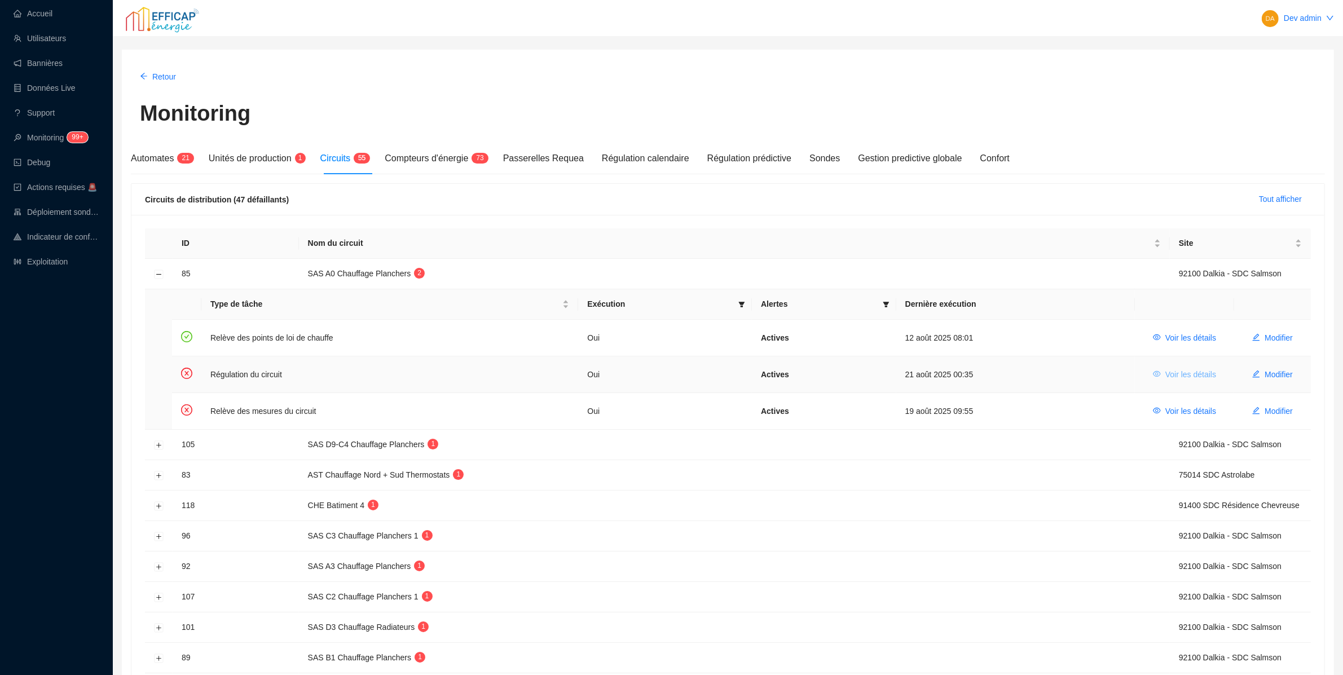
click at [1168, 377] on span "Voir les détails" at bounding box center [1190, 375] width 51 height 12
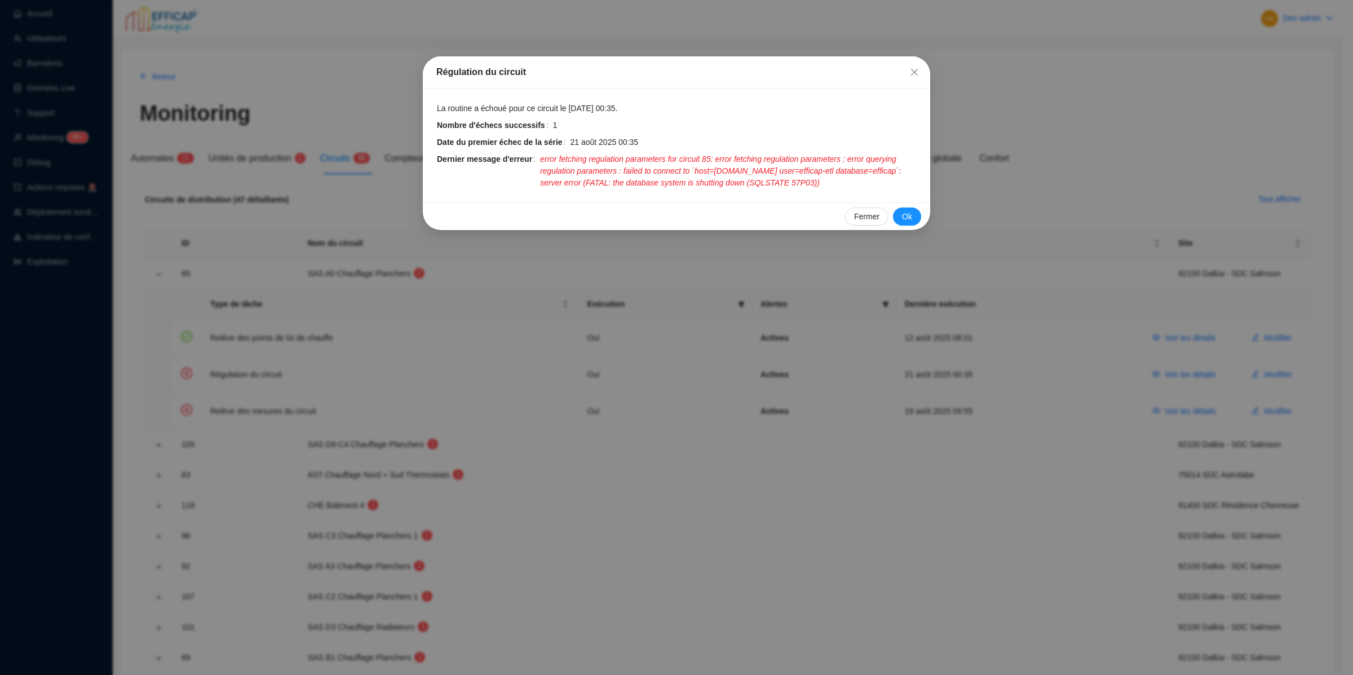
click at [1150, 373] on div "Régulation du circuit La routine a échoué pour ce circuit le 21 août 2025 00:35…" at bounding box center [676, 337] width 1353 height 675
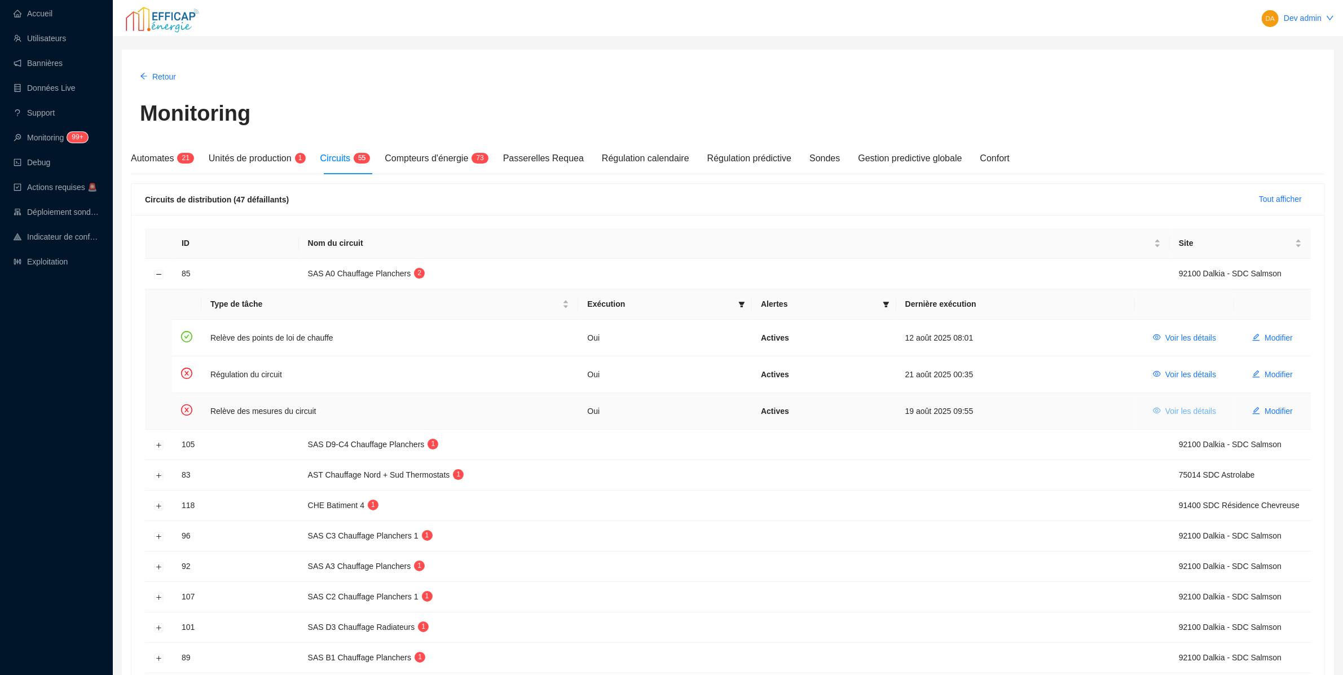
click at [1173, 415] on span "Voir les détails" at bounding box center [1190, 411] width 51 height 12
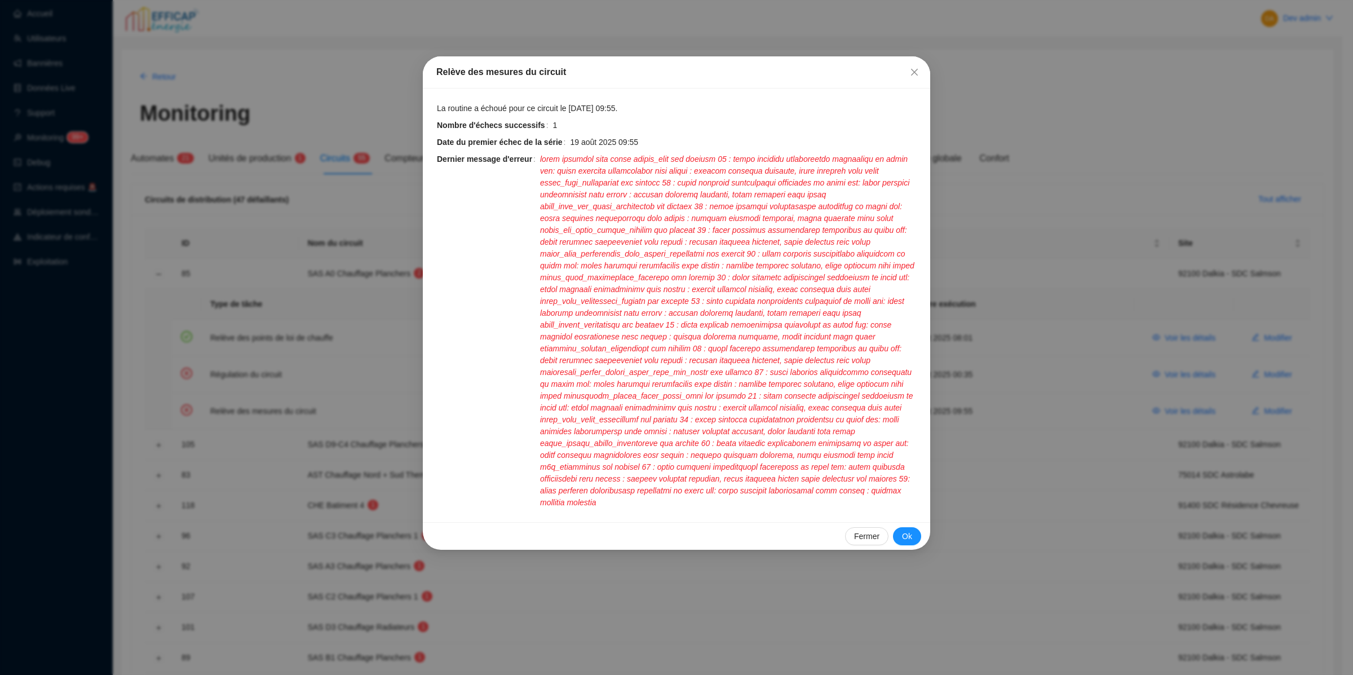
click at [1172, 413] on div "Relève des mesures du circuit La routine a échoué pour ce circuit le 19 août 20…" at bounding box center [676, 337] width 1353 height 675
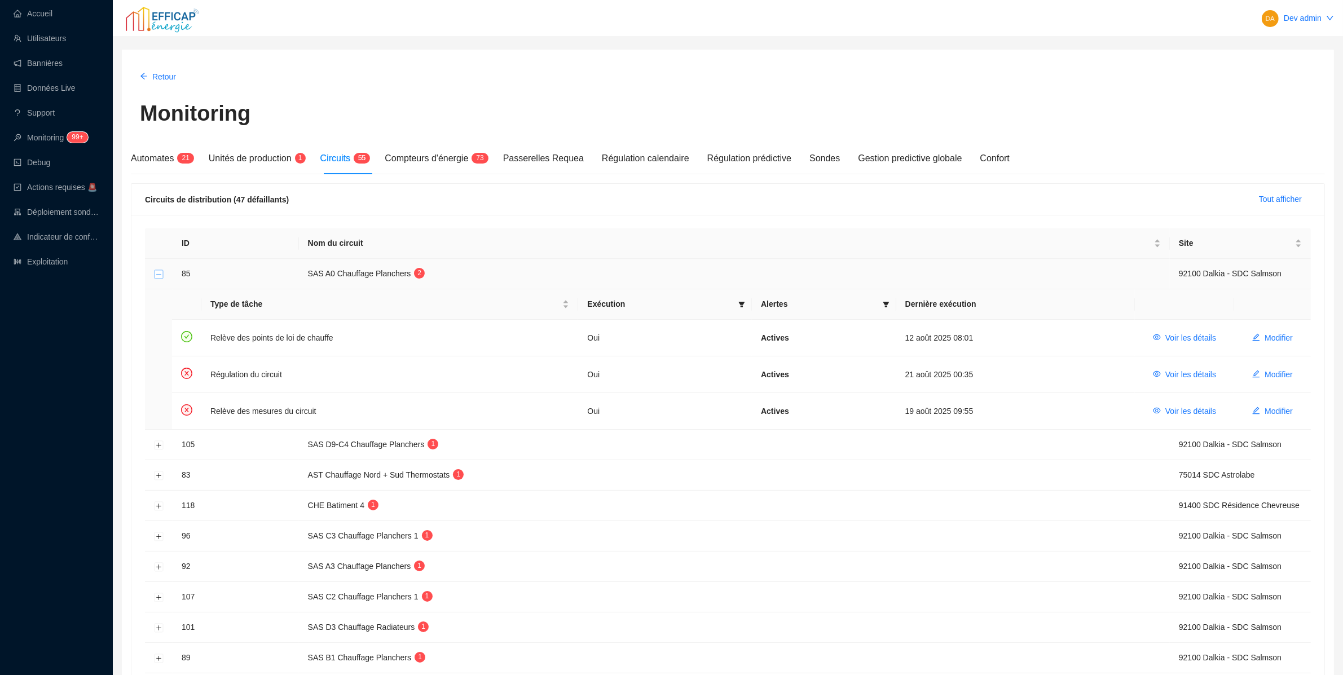
click at [161, 279] on button "Réduire la ligne" at bounding box center [159, 274] width 9 height 9
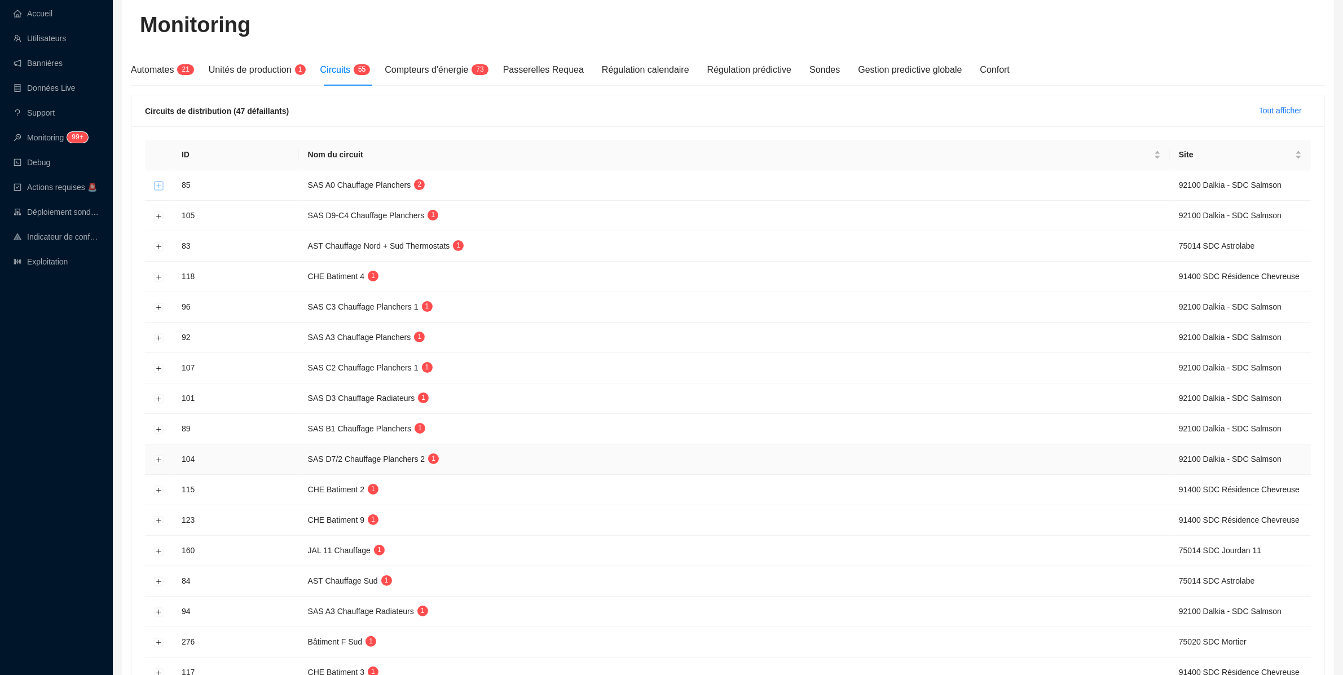
scroll to position [92, 0]
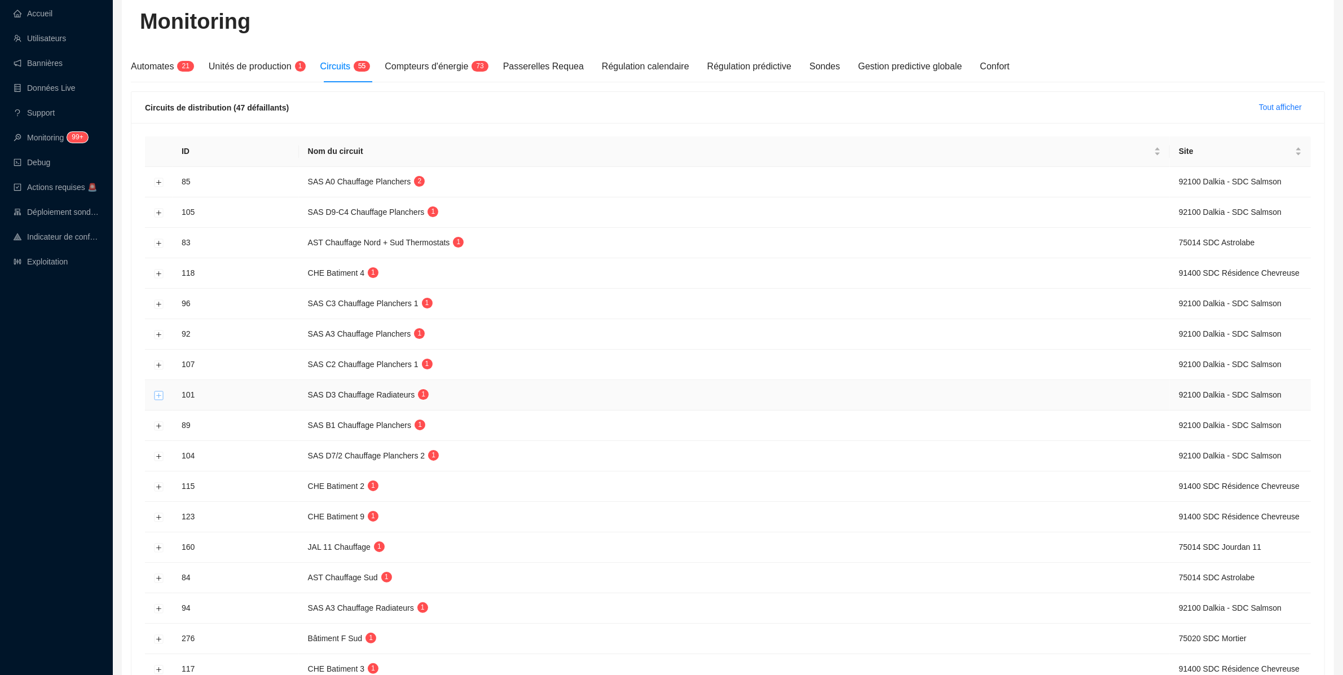
click at [157, 399] on button "Développer la ligne" at bounding box center [159, 395] width 9 height 9
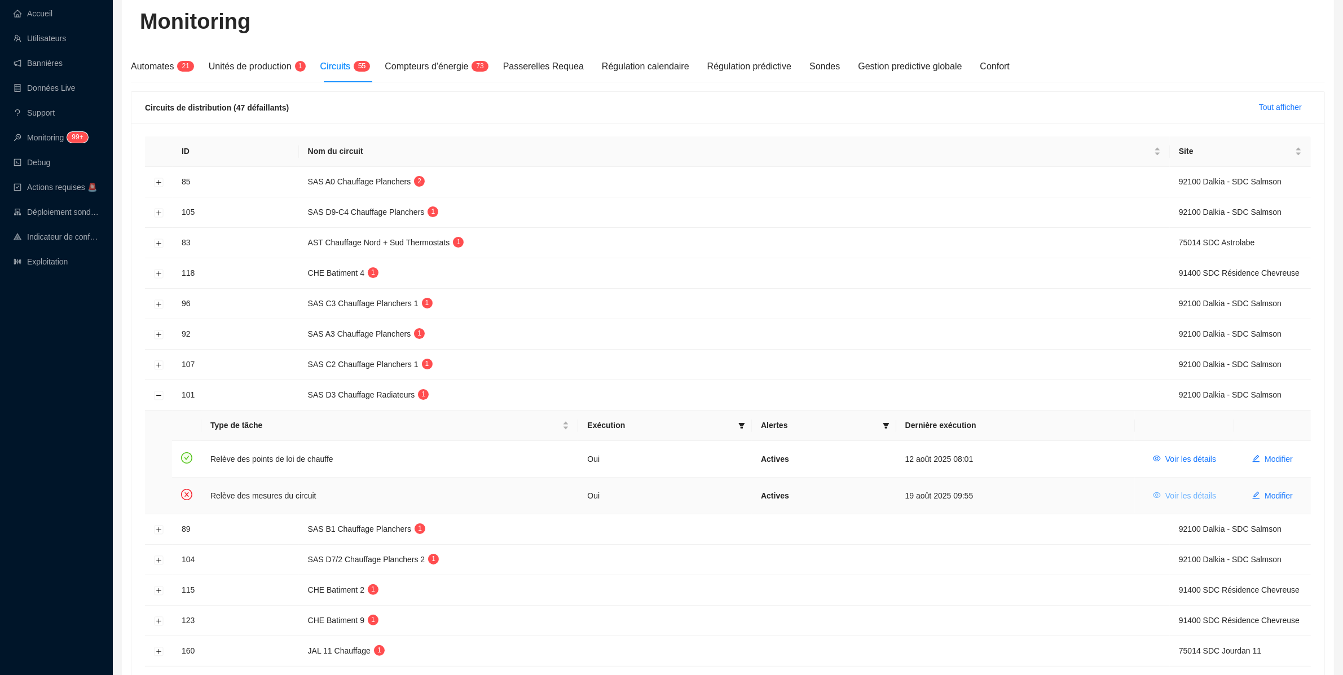
click at [1195, 496] on span "Voir les détails" at bounding box center [1190, 496] width 51 height 12
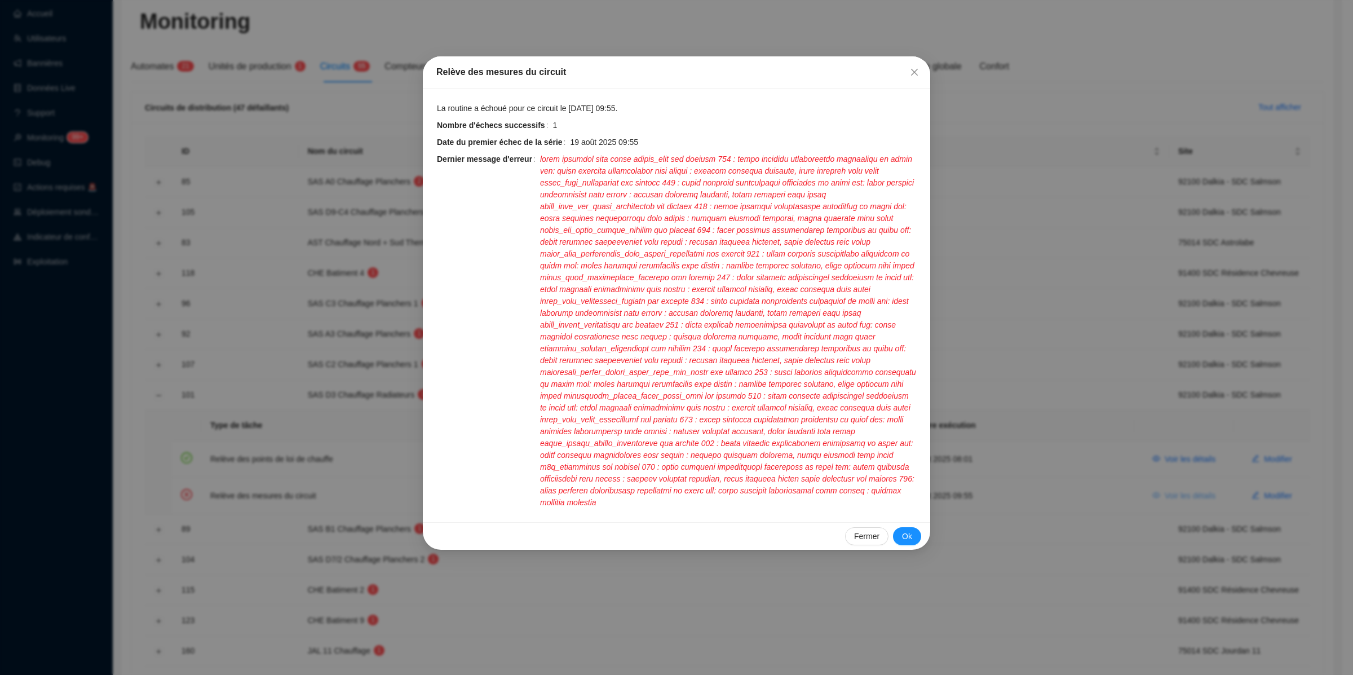
click at [1195, 496] on div "Relève des mesures du circuit La routine a échoué pour ce circuit le 19 août 20…" at bounding box center [676, 337] width 1353 height 675
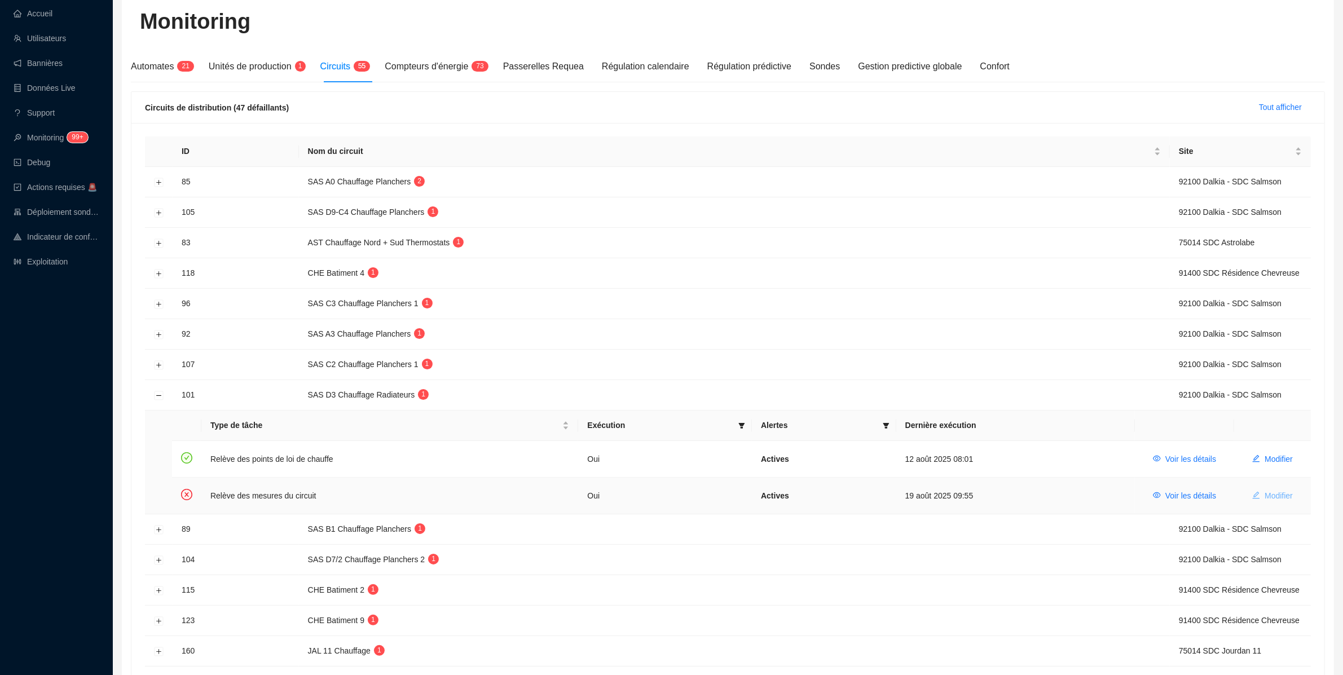
click at [1274, 498] on span "Modifier" at bounding box center [1278, 496] width 28 height 12
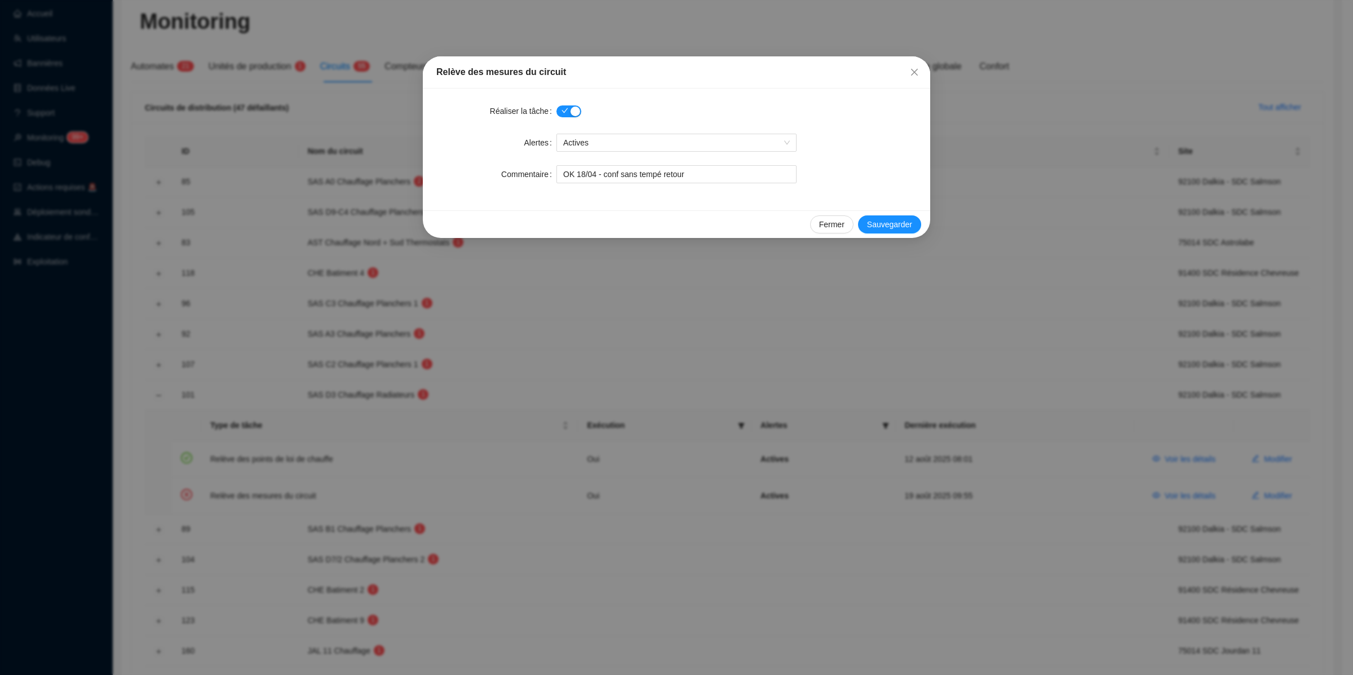
click at [1183, 487] on div "Relève des mesures du circuit Réaliser la tâche Alertes Actives Commentaire OK …" at bounding box center [676, 337] width 1353 height 675
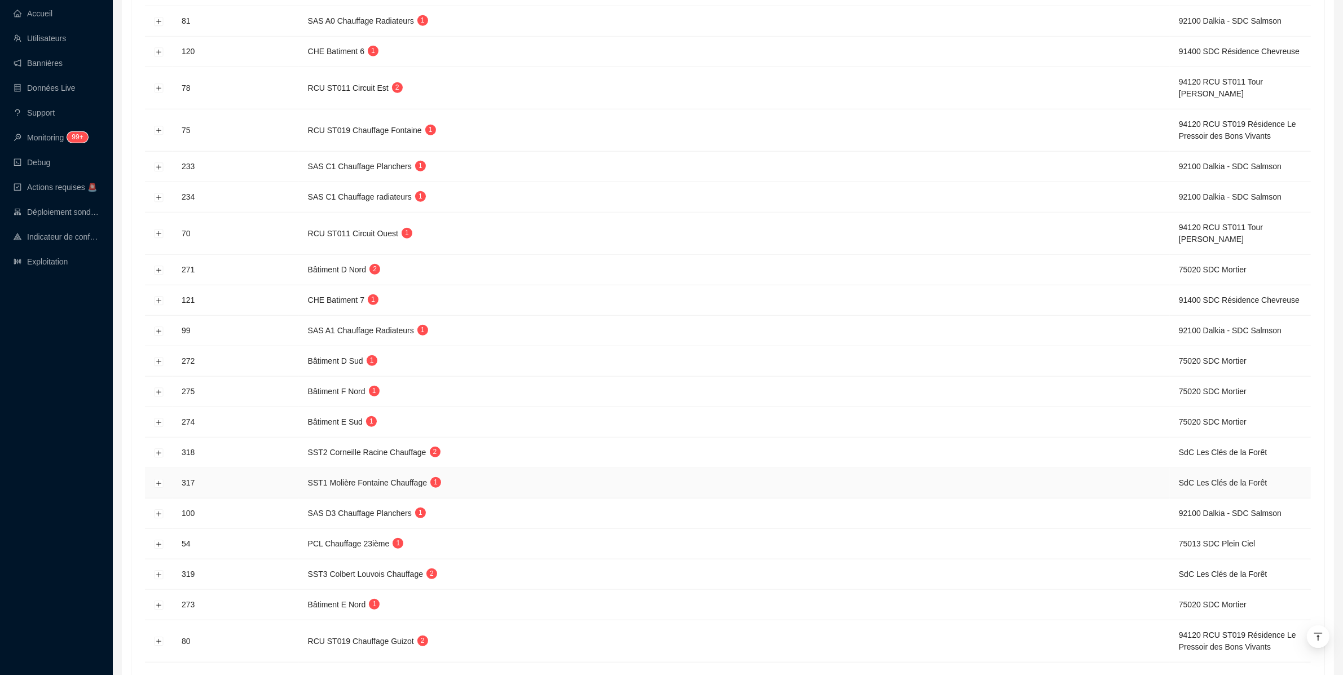
scroll to position [1247, 0]
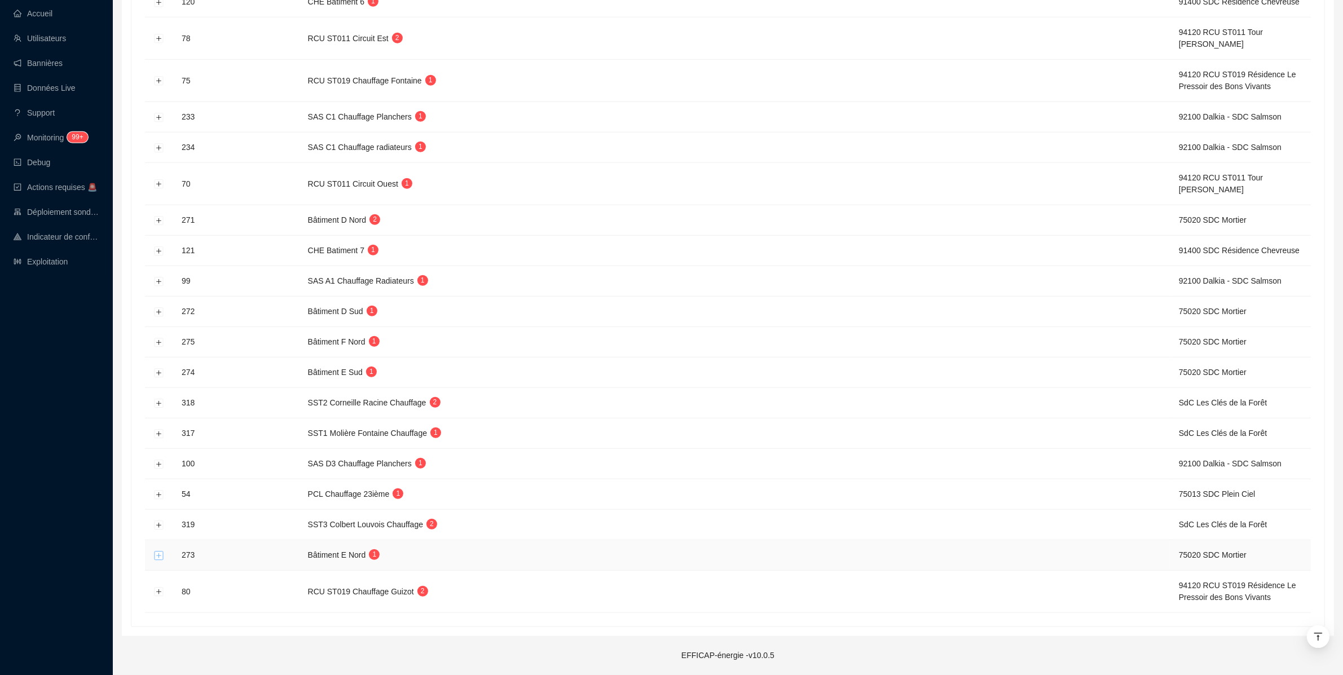
click at [161, 554] on button "Développer la ligne" at bounding box center [159, 555] width 9 height 9
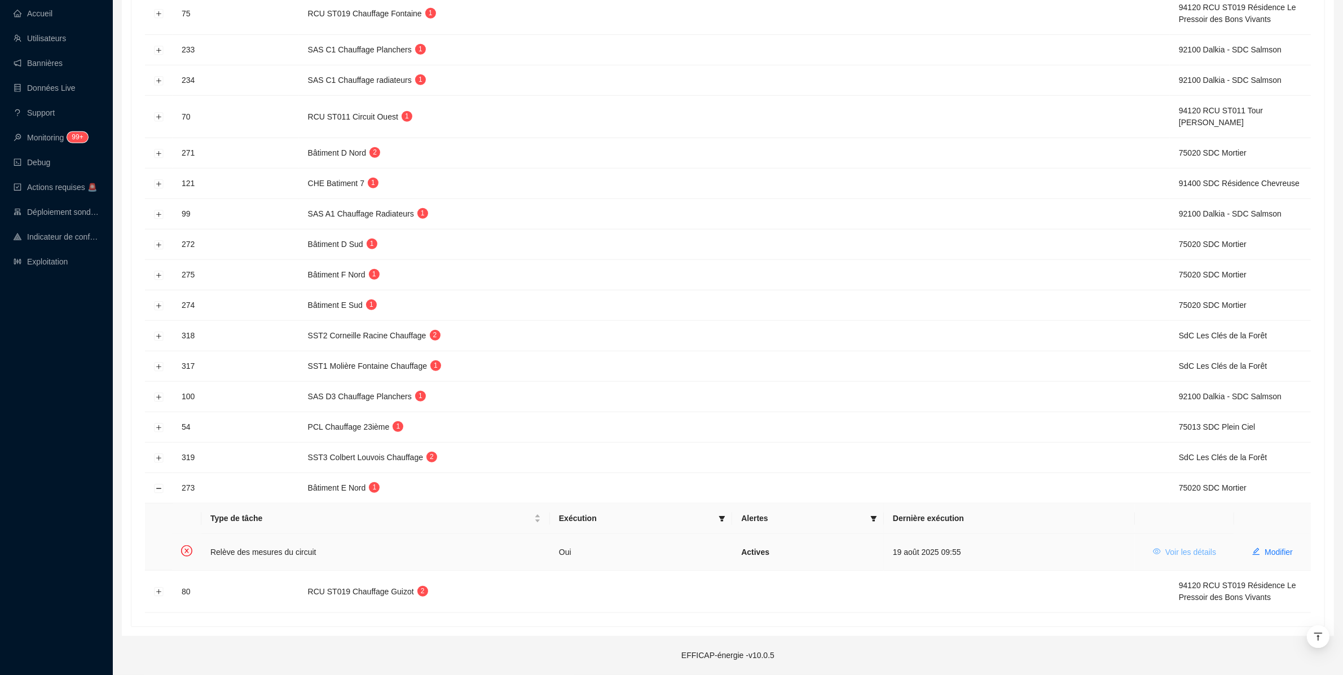
click at [1184, 553] on span "Voir les détails" at bounding box center [1190, 552] width 51 height 12
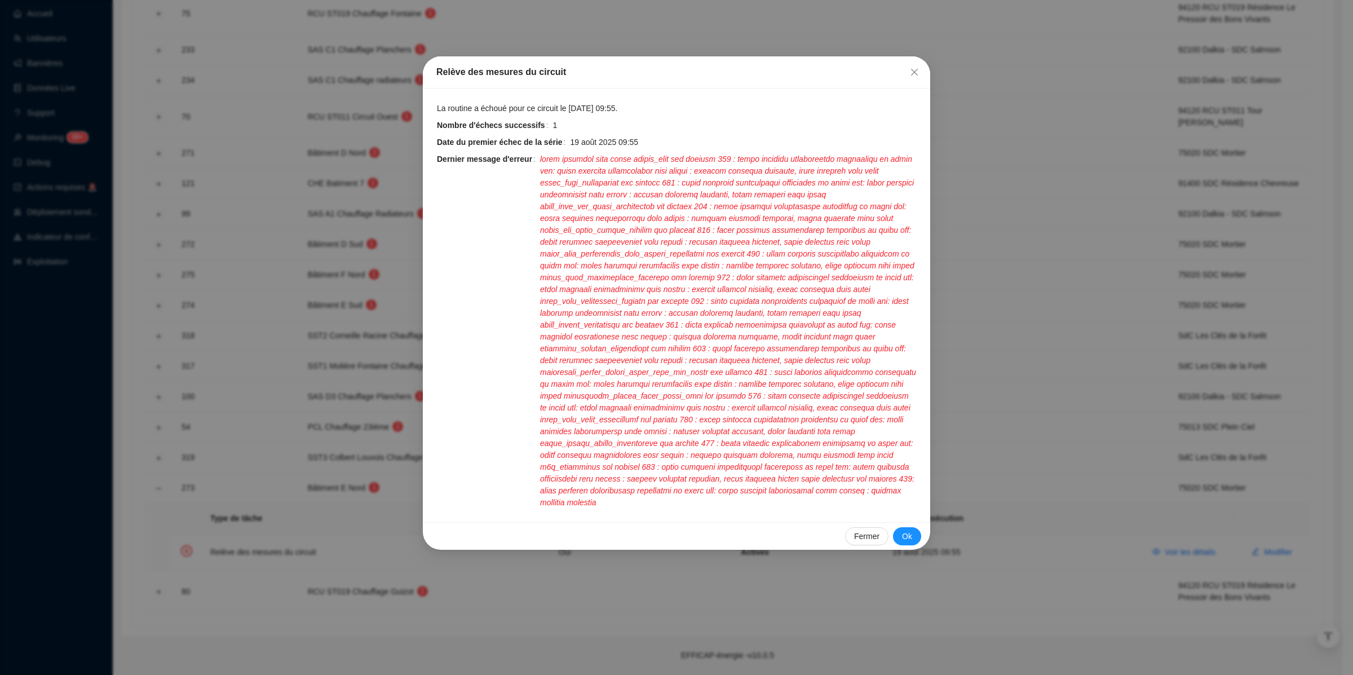
click at [1100, 496] on div "Relève des mesures du circuit La routine a échoué pour ce circuit le 19 août 20…" at bounding box center [676, 337] width 1353 height 675
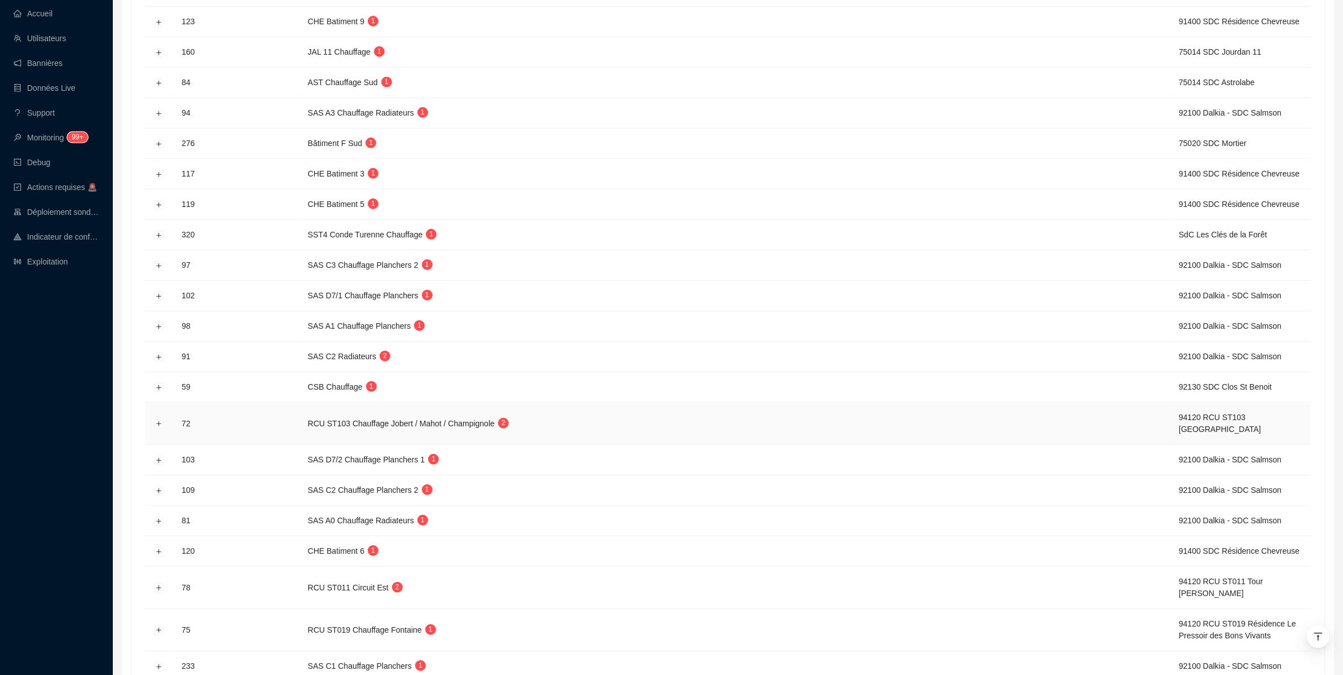
scroll to position [0, 0]
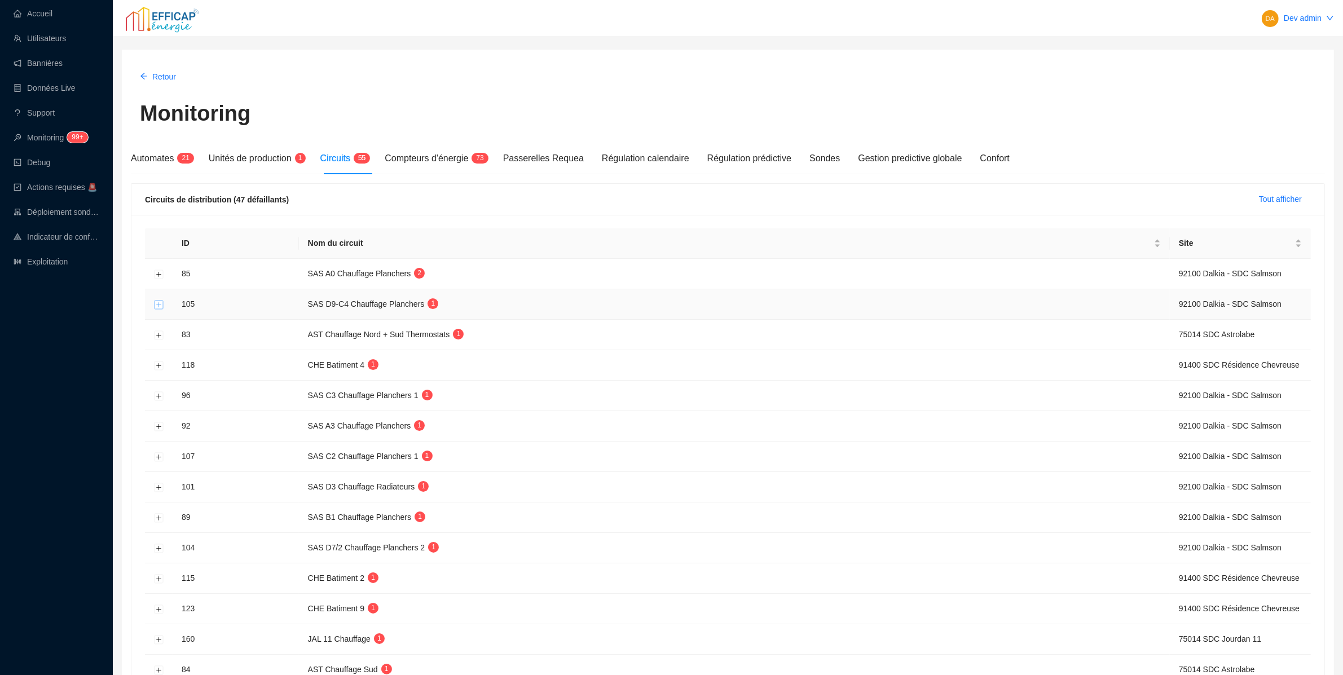
click at [159, 307] on button "Développer la ligne" at bounding box center [159, 304] width 9 height 9
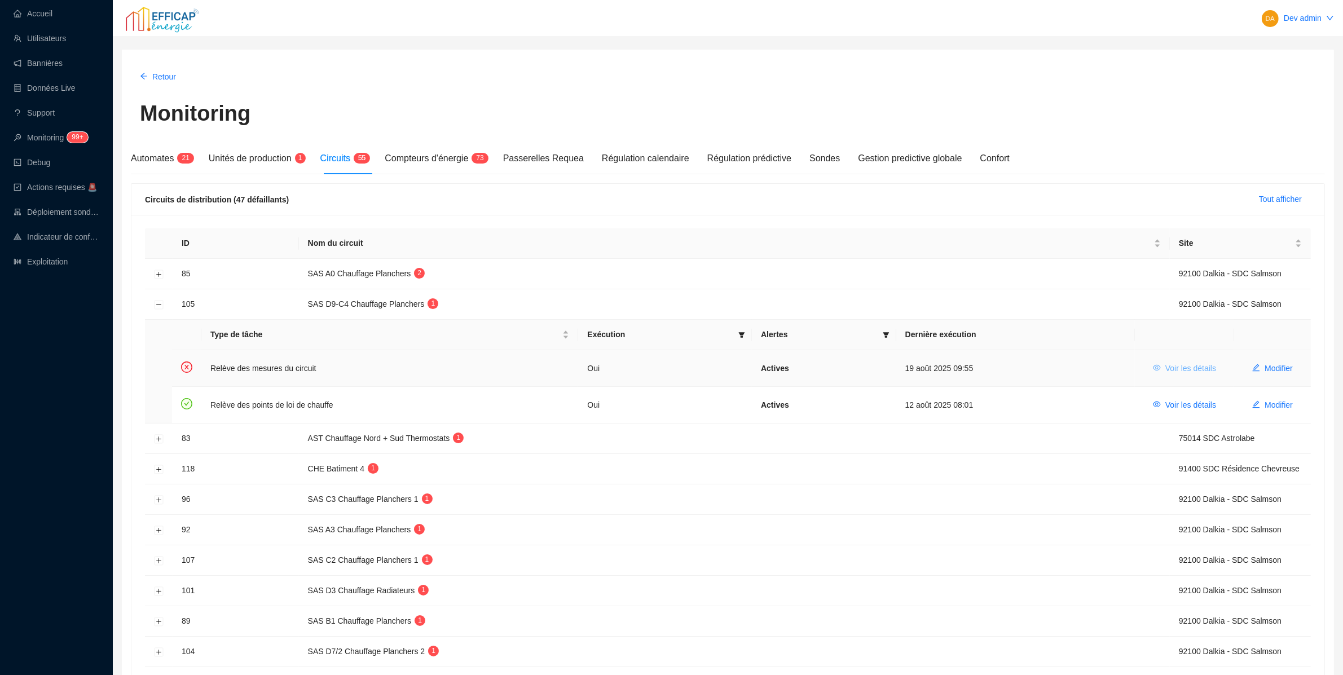
click at [1180, 371] on span "Voir les détails" at bounding box center [1190, 369] width 51 height 12
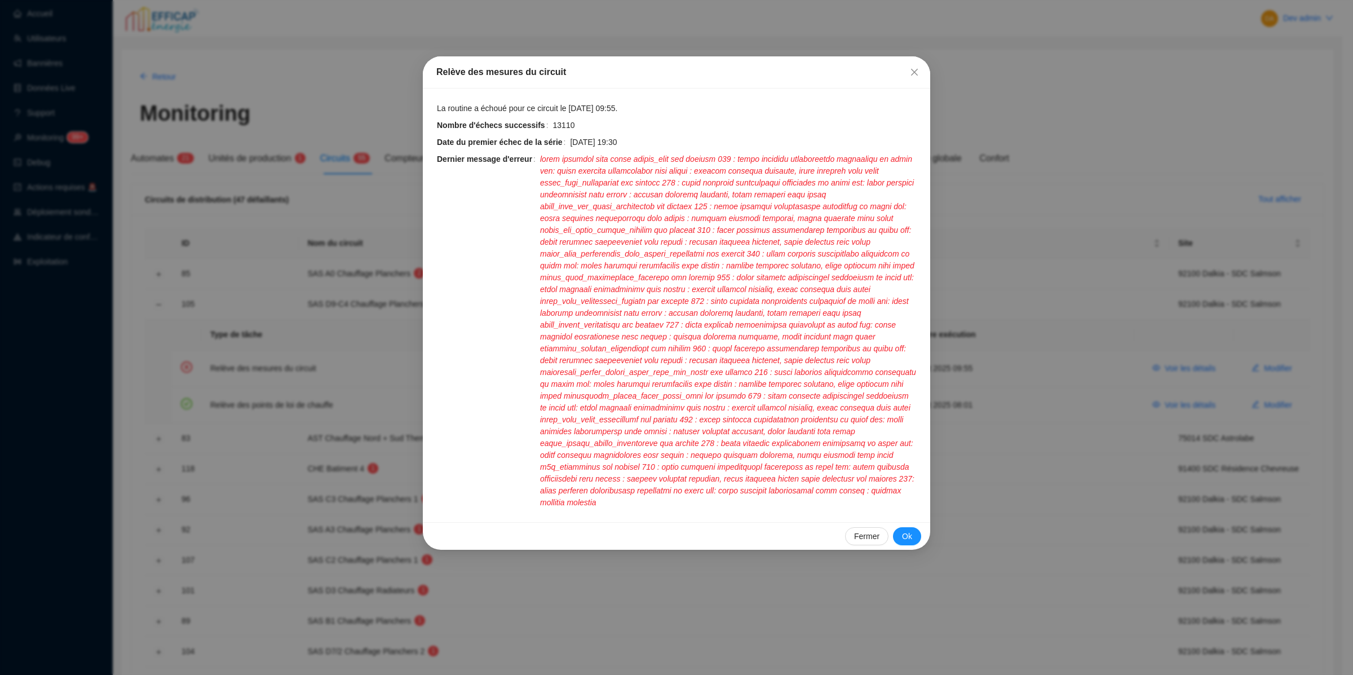
click at [331, 361] on div "Relève des mesures du circuit La routine a échoué pour ce circuit le 19 août 20…" at bounding box center [676, 337] width 1353 height 675
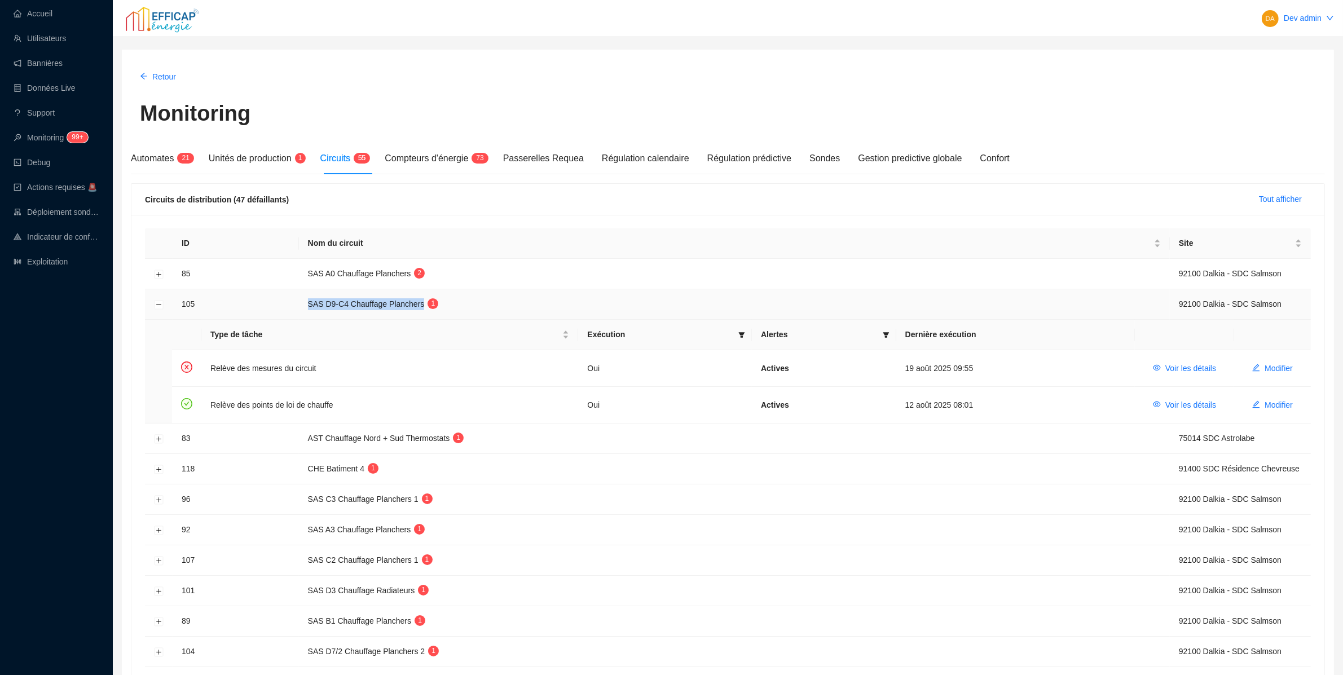
drag, startPoint x: 310, startPoint y: 304, endPoint x: 434, endPoint y: 304, distance: 124.1
click at [434, 304] on td "SAS D9-C4 Chauffage Planchers 1" at bounding box center [734, 304] width 871 height 30
copy span "SAS D9-C4 Chauffage Planchers"
click at [470, 341] on div "Type de tâche" at bounding box center [389, 335] width 359 height 12
click at [929, 342] on th "Dernière exécution" at bounding box center [1015, 335] width 239 height 30
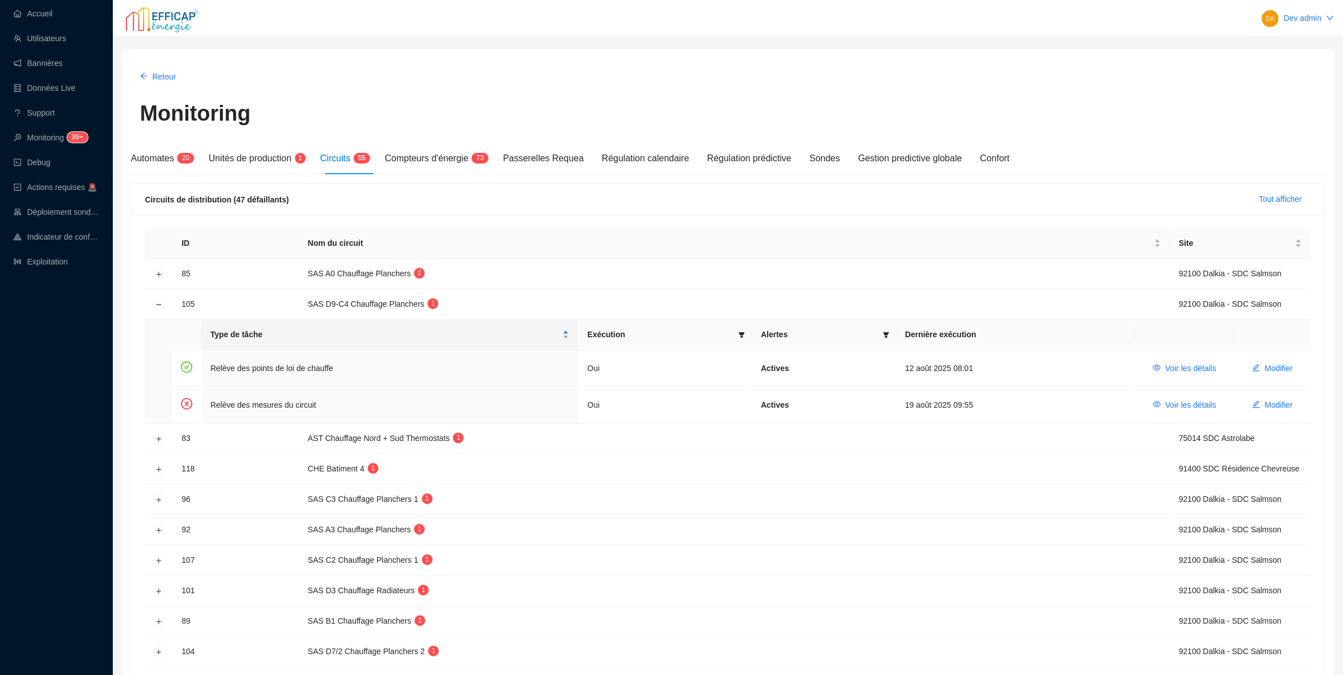
click at [914, 334] on th "Dernière exécution" at bounding box center [1015, 335] width 239 height 30
click at [380, 337] on span "Type de tâche" at bounding box center [385, 335] width 350 height 12
click at [1216, 369] on button "Voir les détails" at bounding box center [1184, 368] width 81 height 18
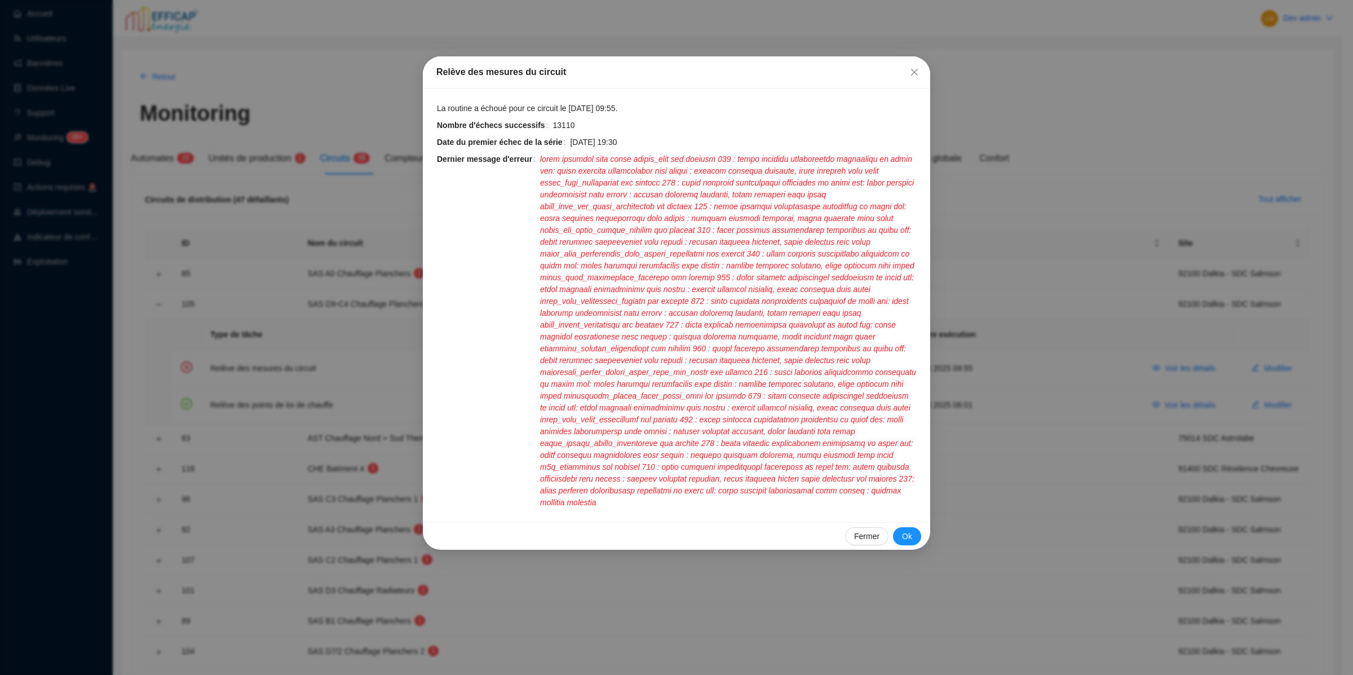
click at [225, 241] on div "Relève des mesures du circuit La routine a échoué pour ce circuit le 19 août 20…" at bounding box center [676, 337] width 1353 height 675
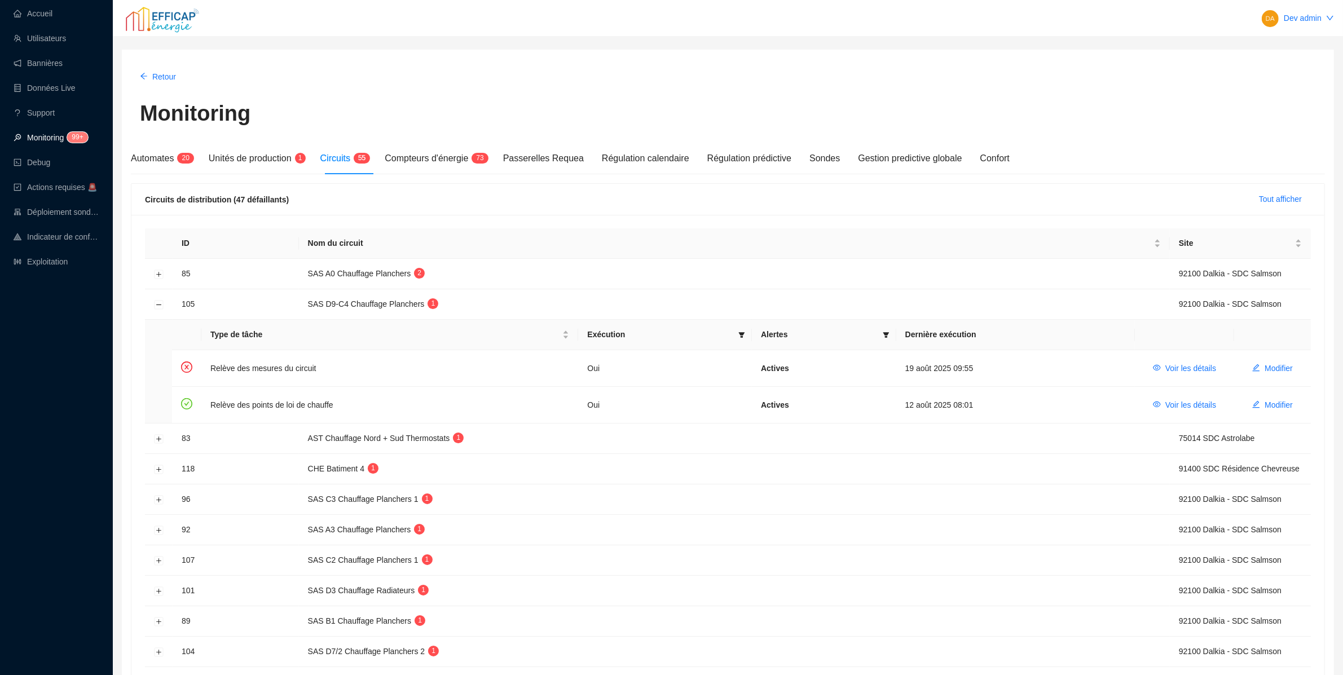
click at [85, 135] on link "Monitoring 99+" at bounding box center [49, 137] width 71 height 9
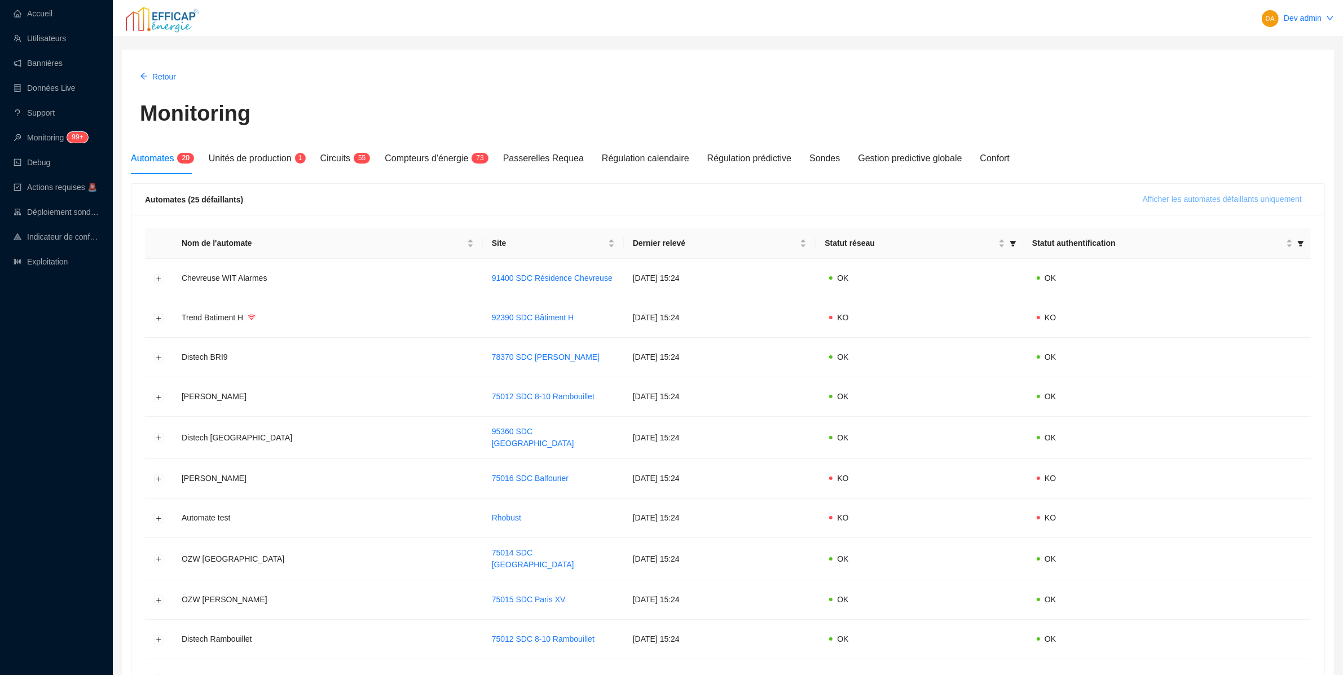
click at [1243, 199] on span "Afficher les automates défaillants uniquement" at bounding box center [1222, 199] width 159 height 12
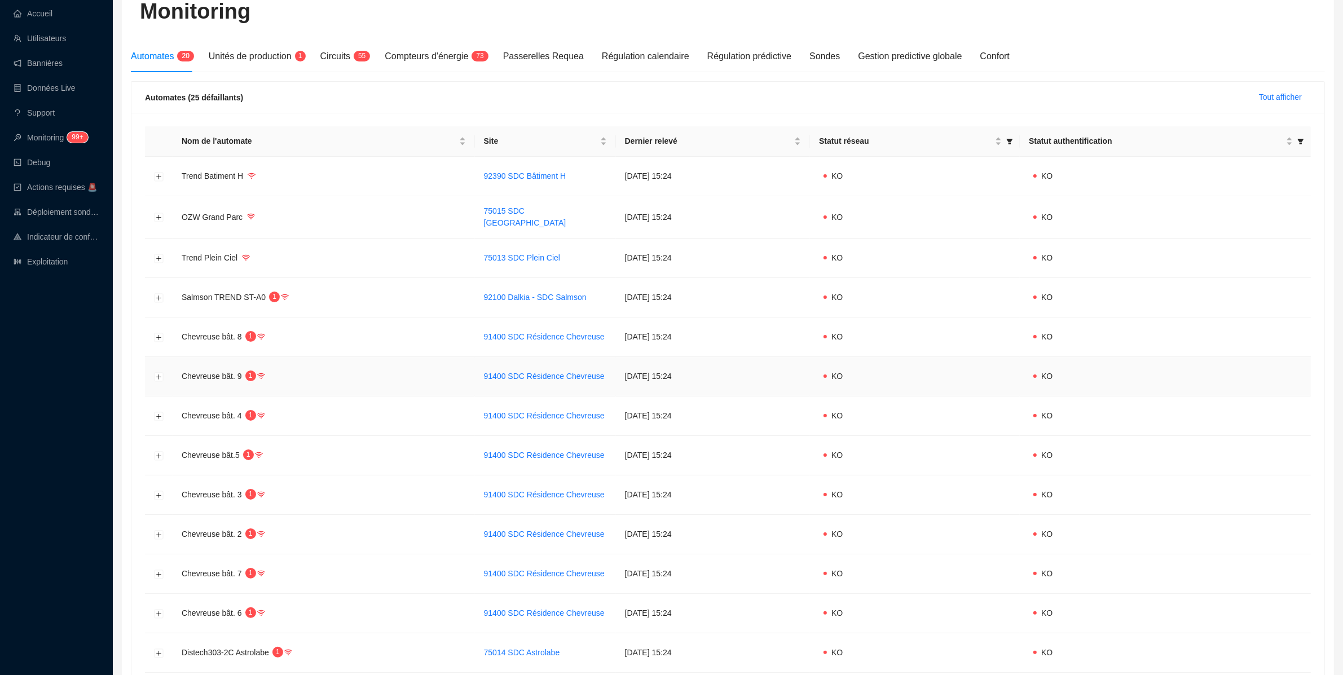
scroll to position [103, 0]
click at [161, 292] on button "Développer la ligne" at bounding box center [159, 296] width 9 height 9
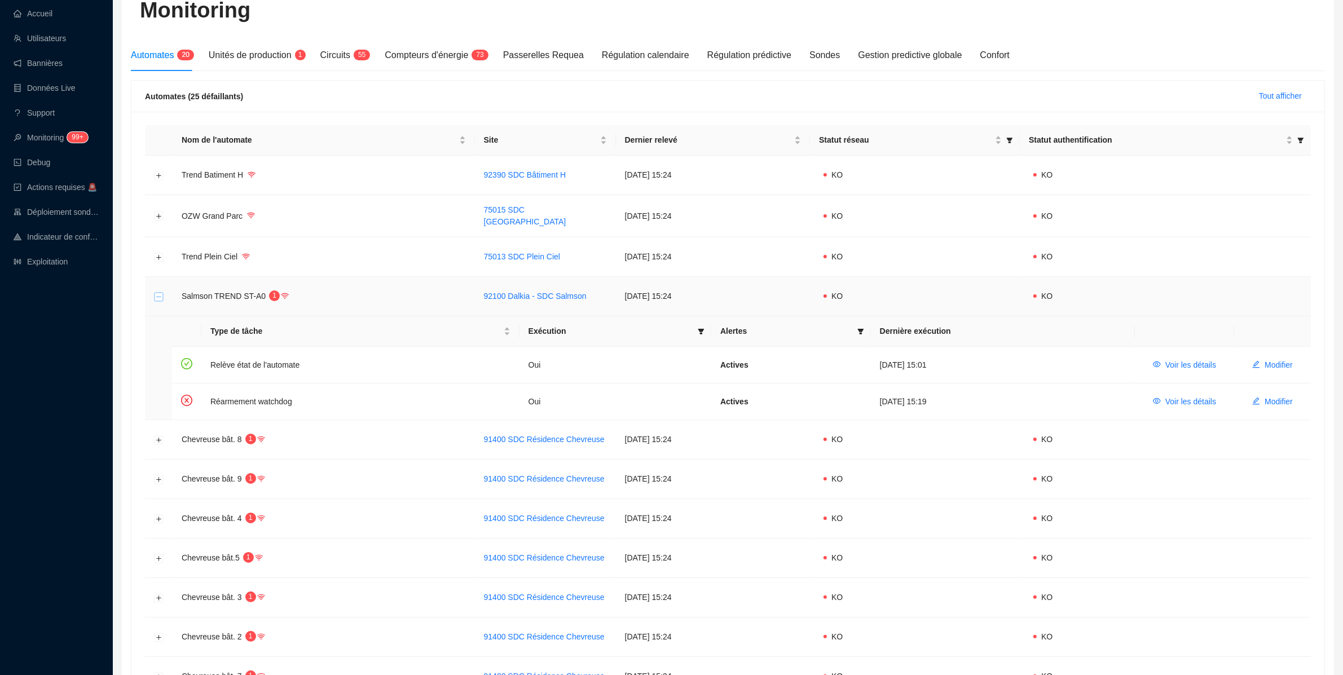
click at [161, 292] on button "Réduire la ligne" at bounding box center [159, 296] width 9 height 9
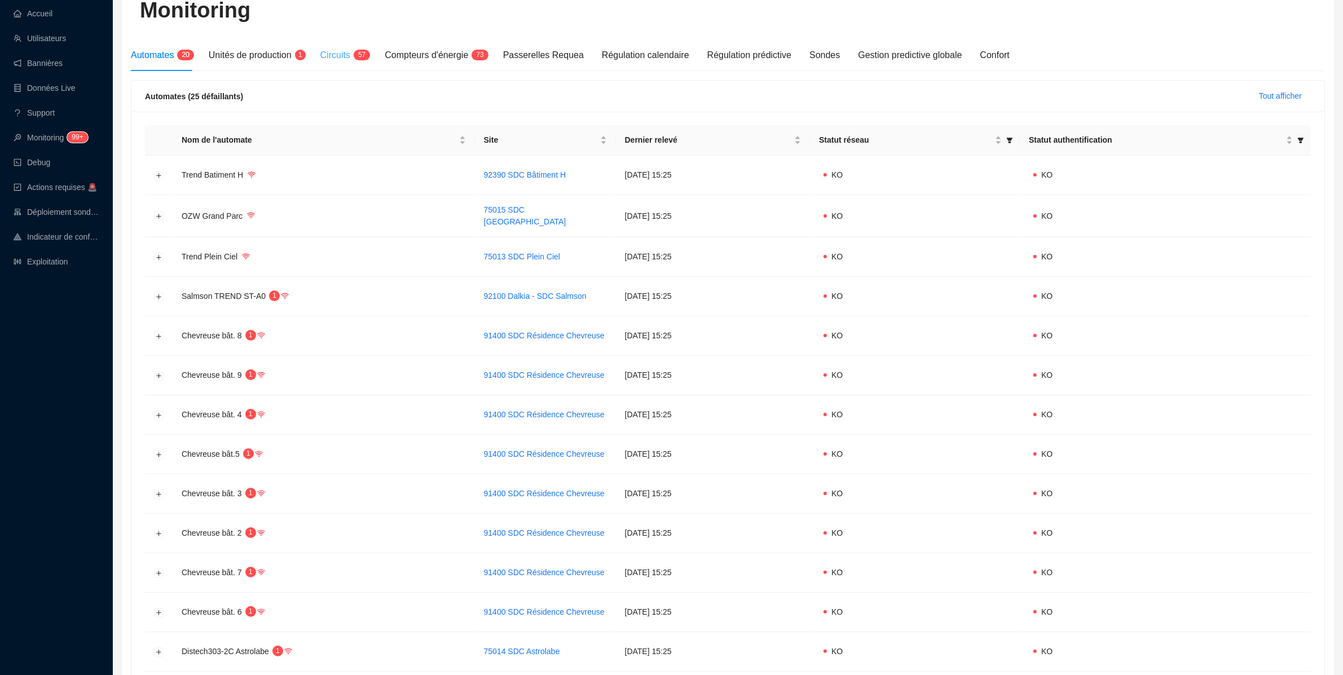
click at [347, 64] on div "Circuits 5 7" at bounding box center [343, 55] width 47 height 32
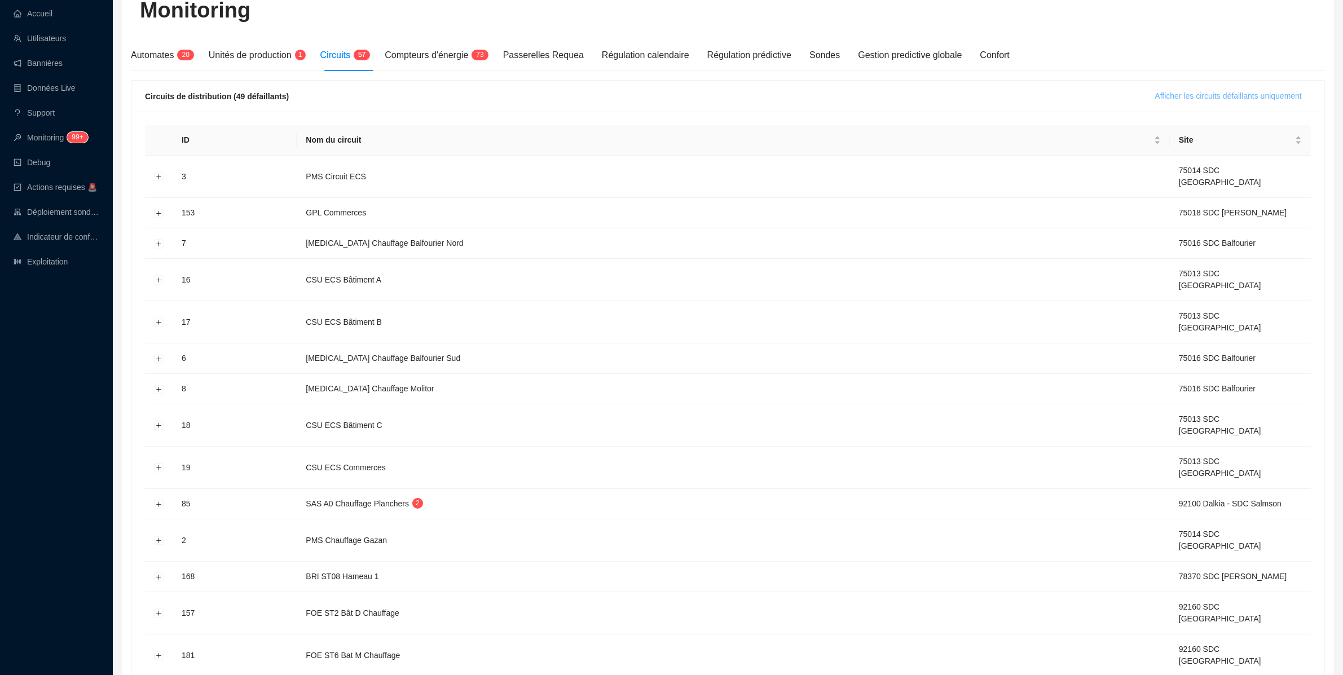
click at [1155, 95] on span "Afficher les circuits défaillants uniquement" at bounding box center [1228, 96] width 147 height 12
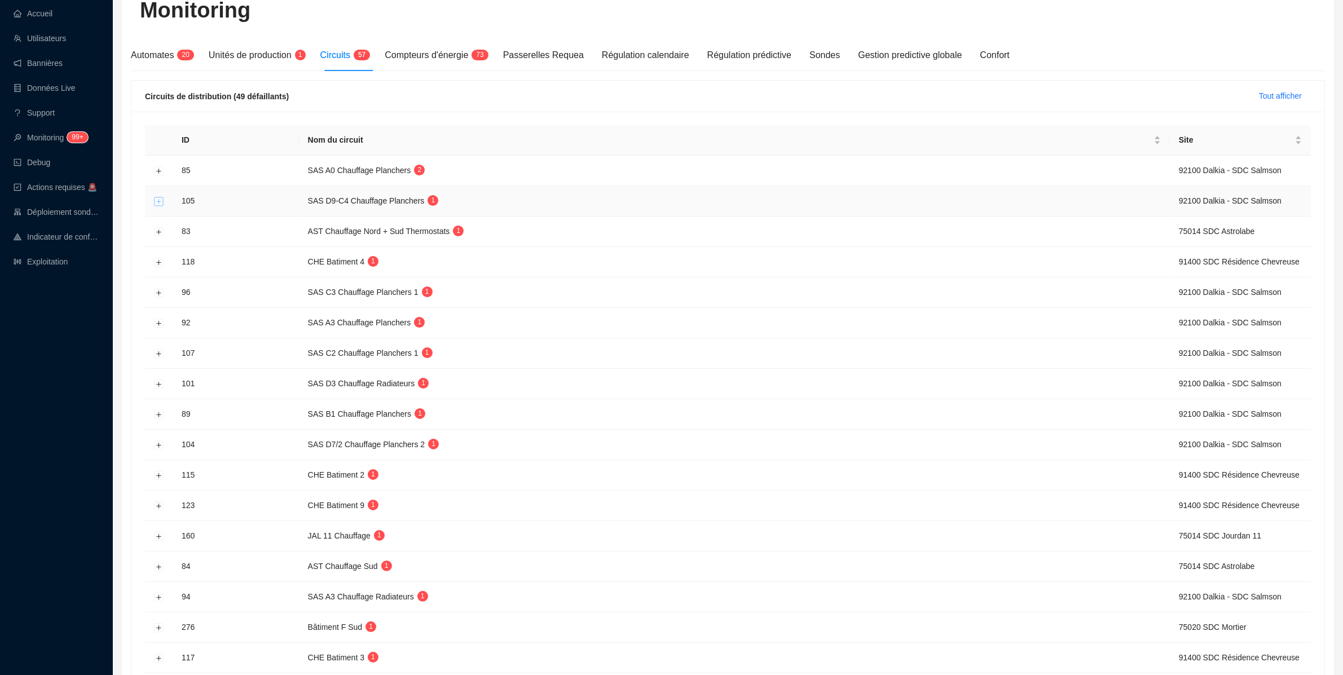
click at [161, 204] on button "Développer la ligne" at bounding box center [159, 201] width 9 height 9
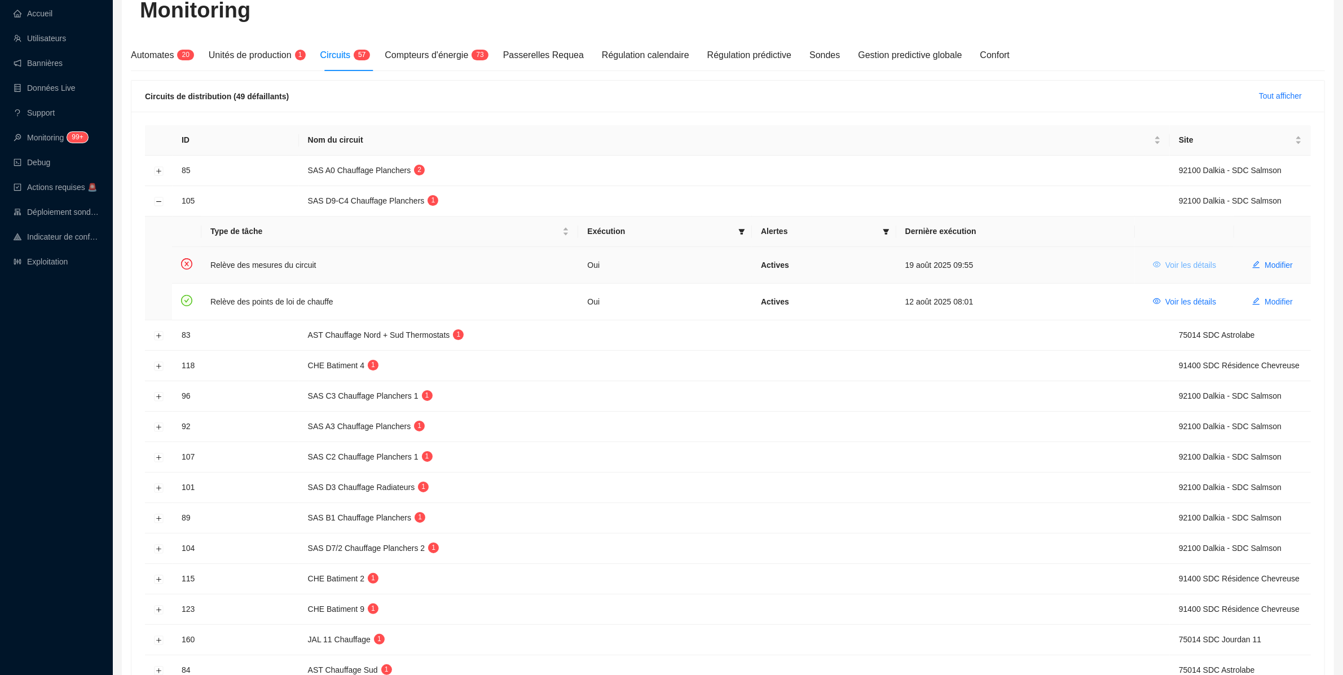
click at [1190, 268] on span "Voir les détails" at bounding box center [1190, 265] width 51 height 12
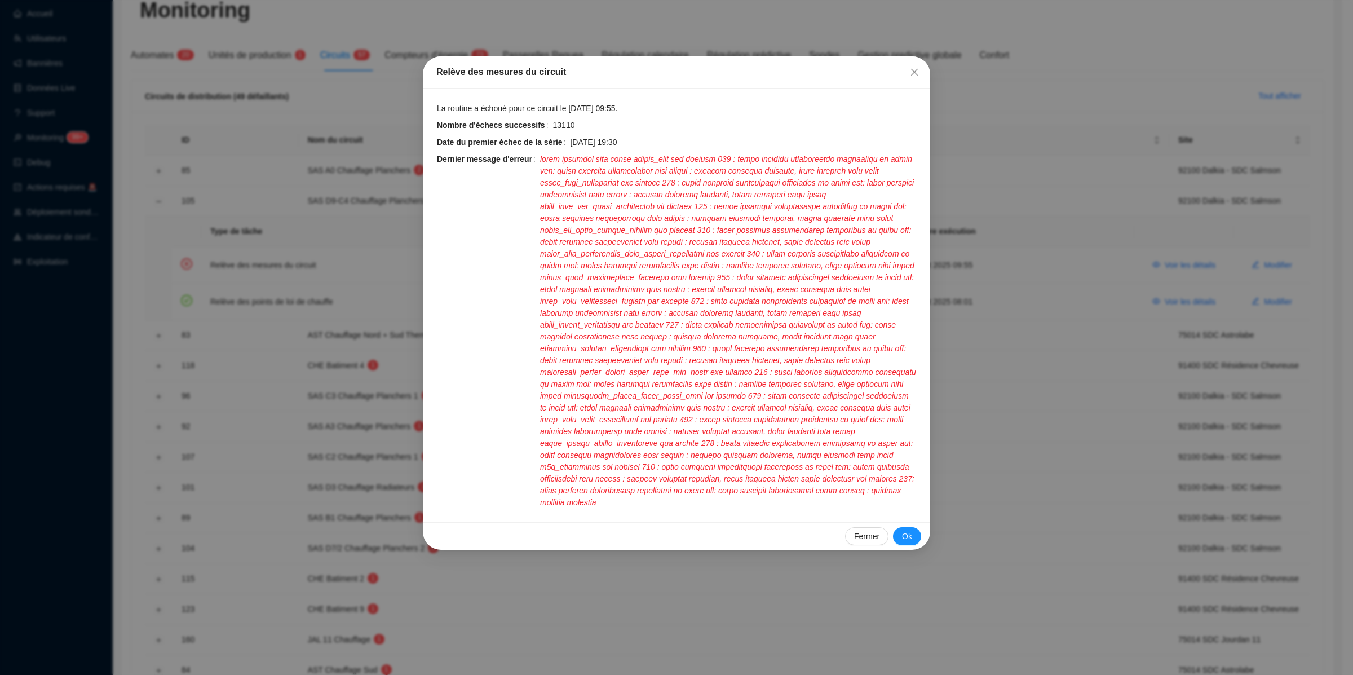
drag, startPoint x: 574, startPoint y: 139, endPoint x: 650, endPoint y: 139, distance: 75.6
click at [650, 139] on span "24 juil. 2025 19:30" at bounding box center [743, 142] width 347 height 12
drag, startPoint x: 646, startPoint y: 144, endPoint x: 567, endPoint y: 143, distance: 79.0
click at [567, 143] on div "Date du premier échec de la série 24 juil. 2025 19:30" at bounding box center [677, 142] width 480 height 12
click at [567, 143] on span "Date du premier échec de la série" at bounding box center [503, 142] width 133 height 12
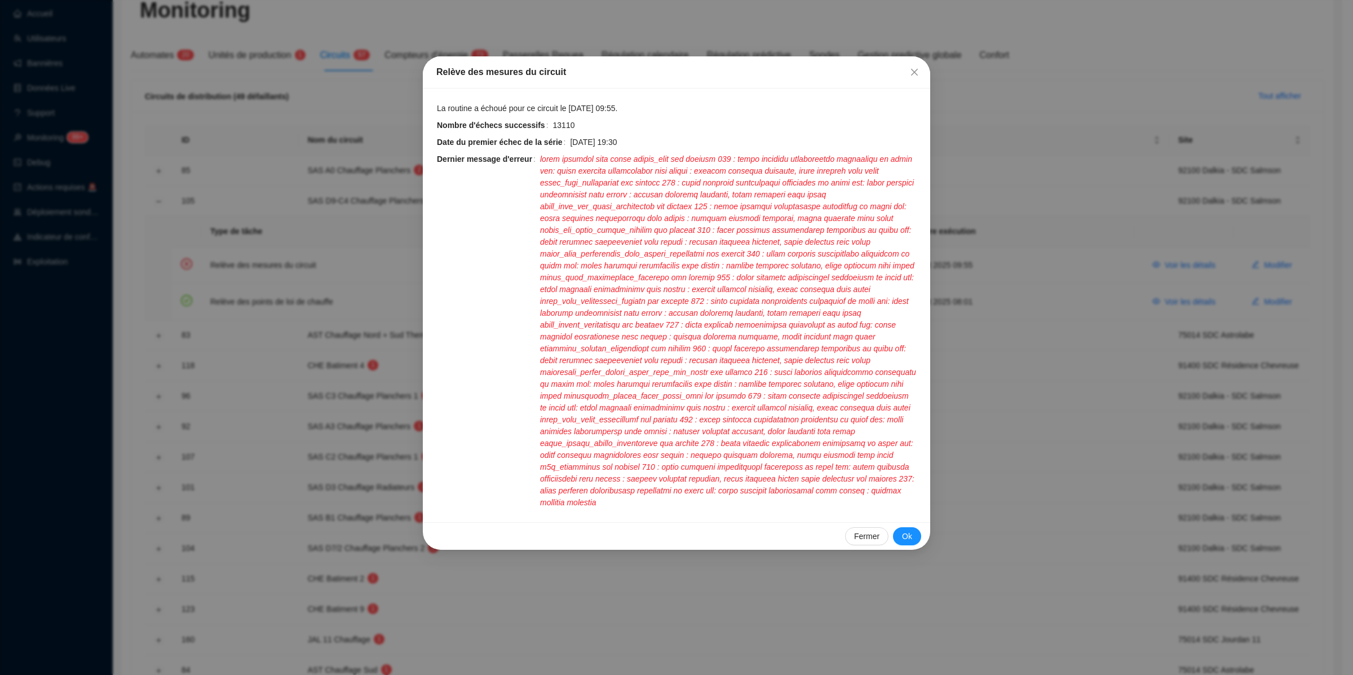
click at [347, 214] on div "Relève des mesures du circuit La routine a échoué pour ce circuit le 19 août 20…" at bounding box center [676, 337] width 1353 height 675
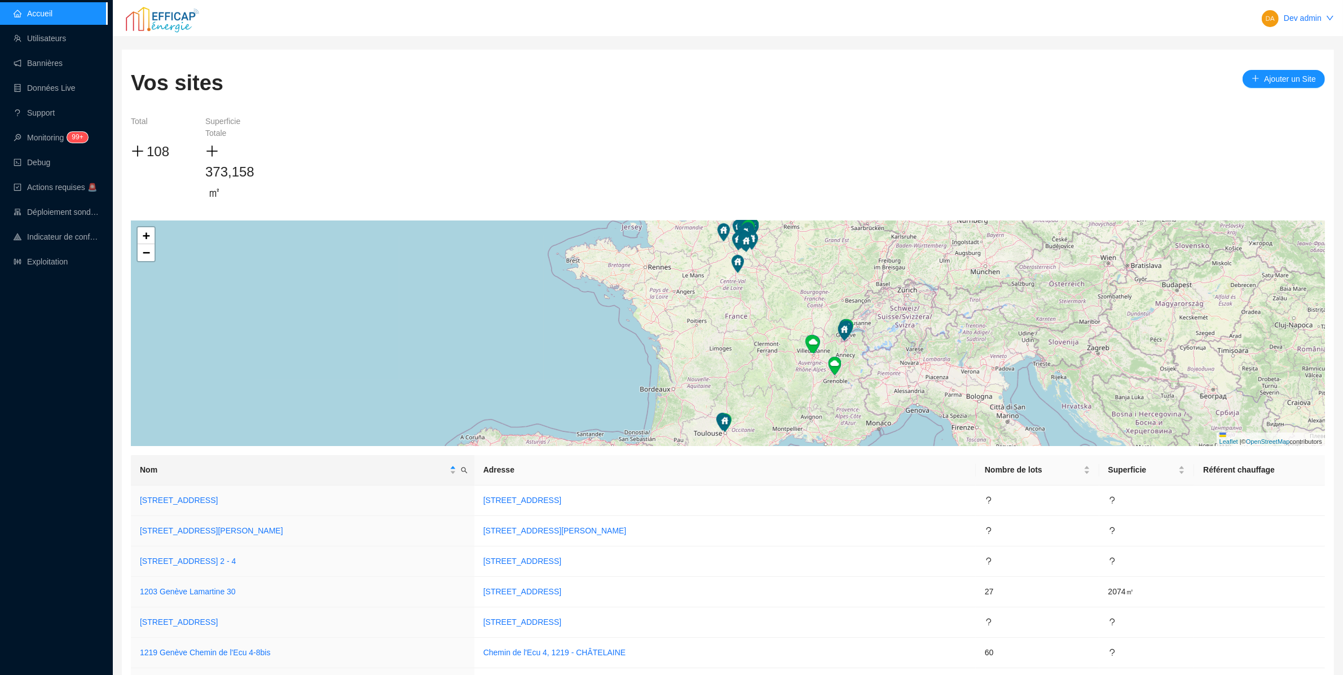
scroll to position [2487, 0]
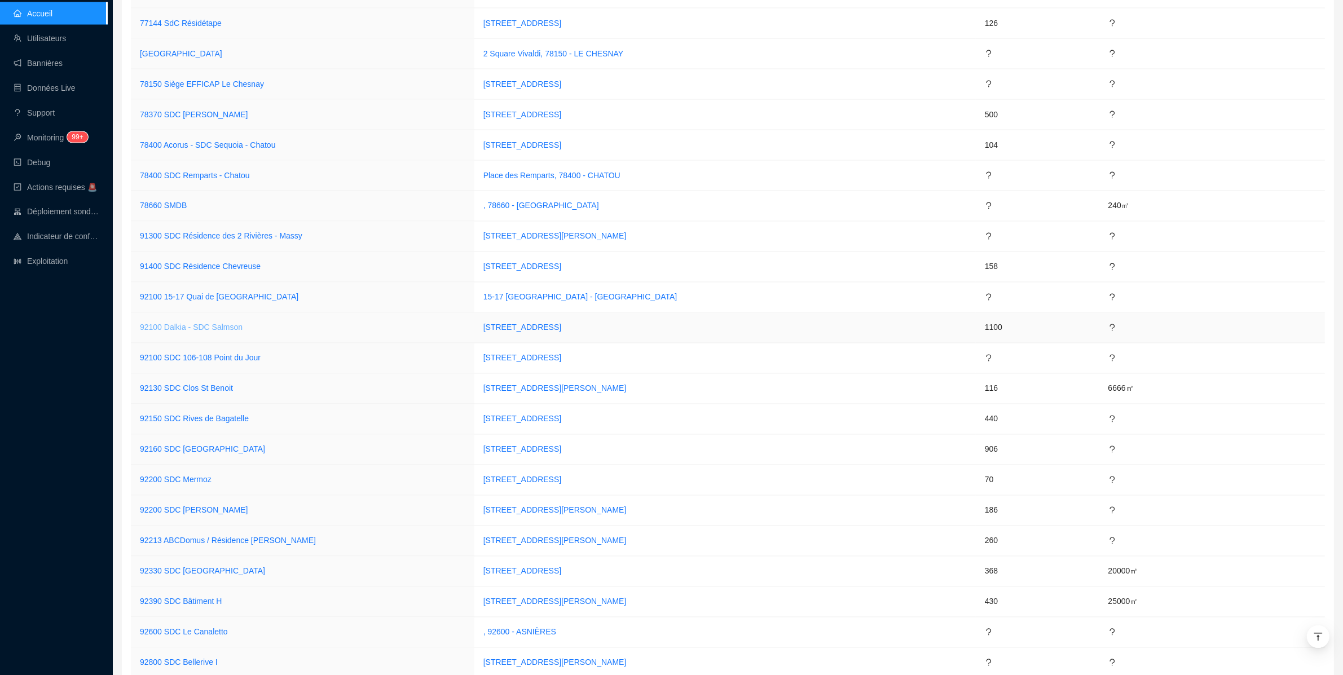
click at [199, 332] on link "92100 Dalkia - SDC Salmson" at bounding box center [191, 327] width 103 height 9
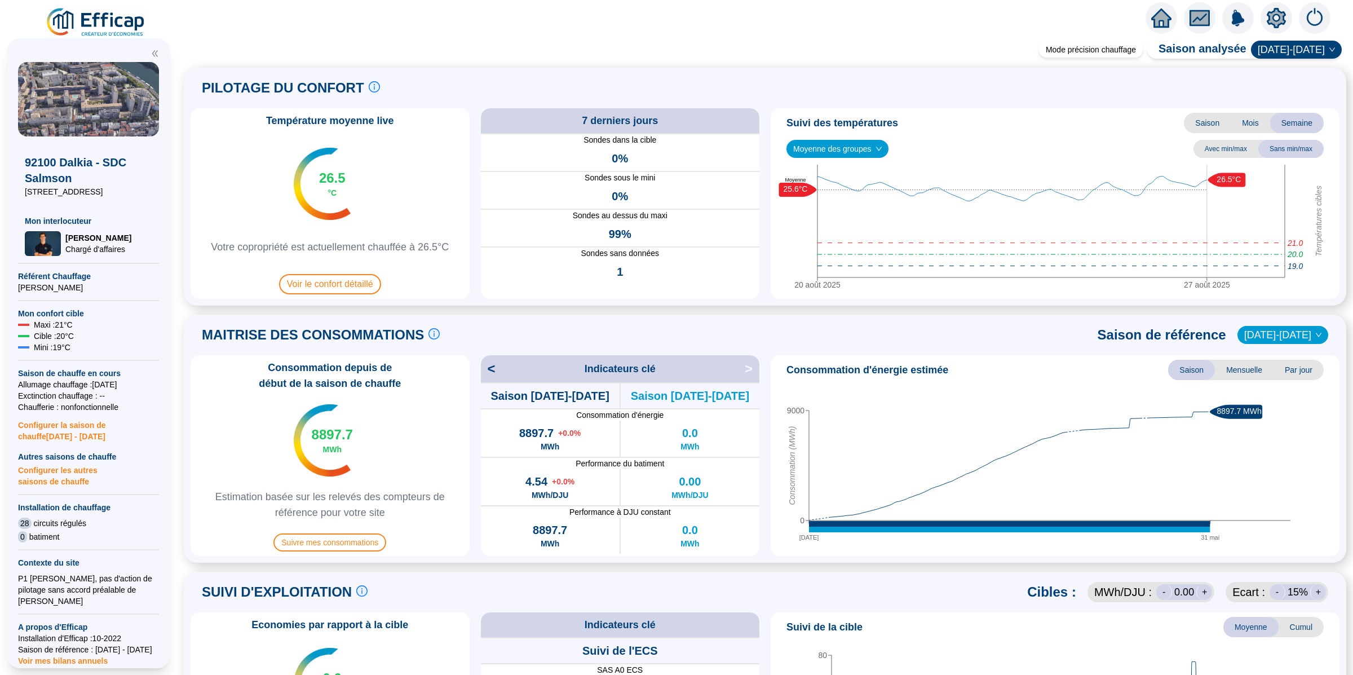
click at [479, 368] on div "Consommation depuis de début de la saison de chauffe 8897.7 MWh Estimation basé…" at bounding box center [765, 455] width 1149 height 201
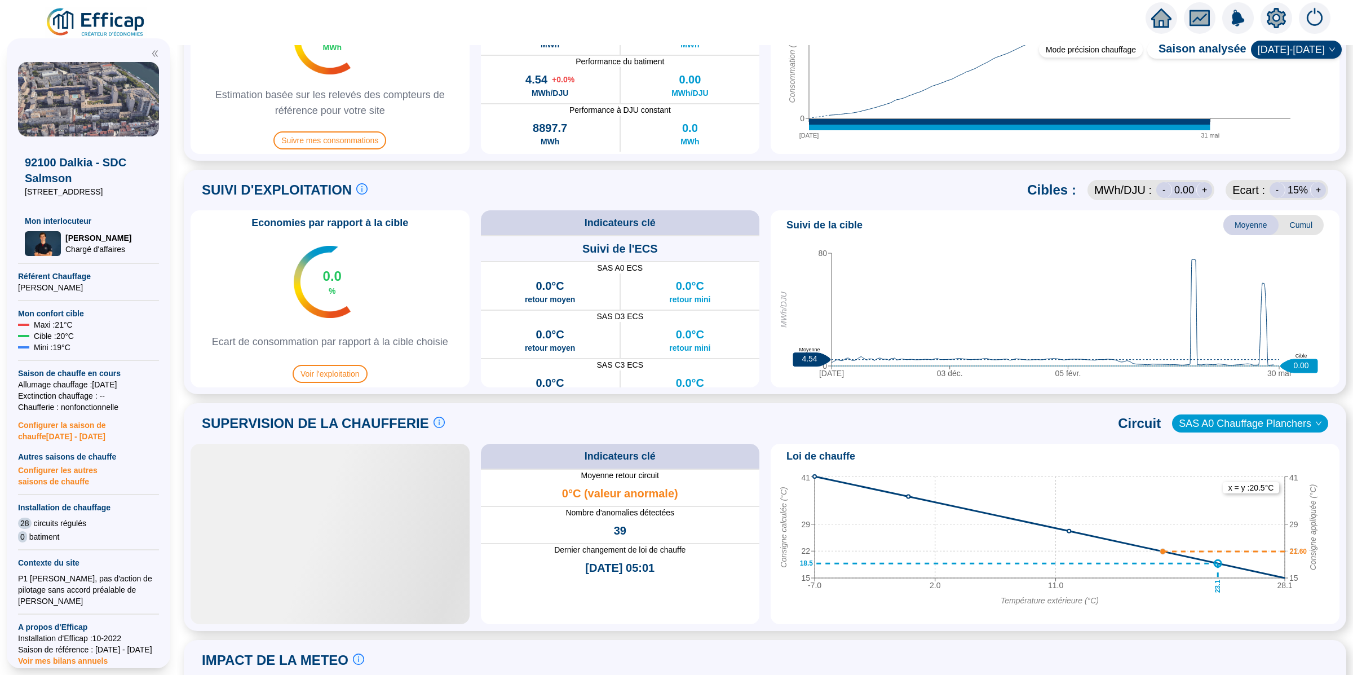
scroll to position [502, 0]
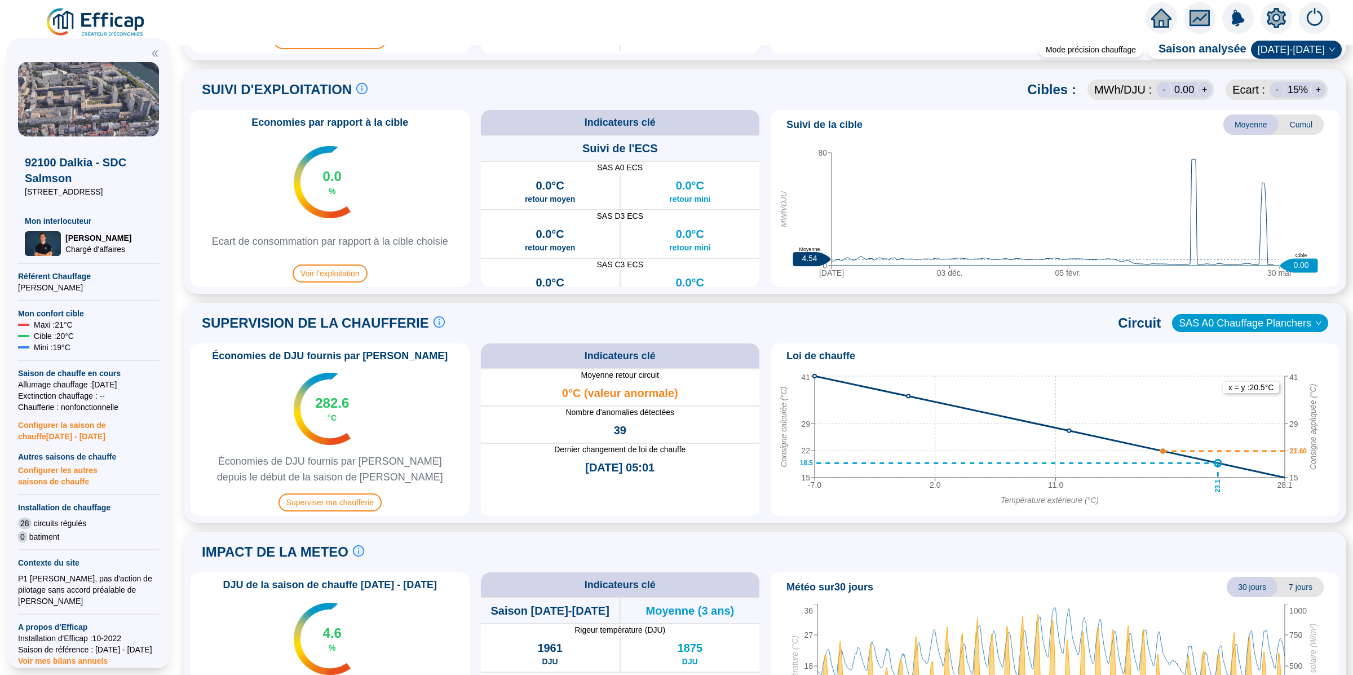
click at [325, 492] on div "Économies de DJU fournis par Efficap 282.6 °C Économies de DJU fournis par Effi…" at bounding box center [330, 429] width 279 height 173
click at [331, 503] on span "Superviser ma chaufferie" at bounding box center [330, 502] width 103 height 18
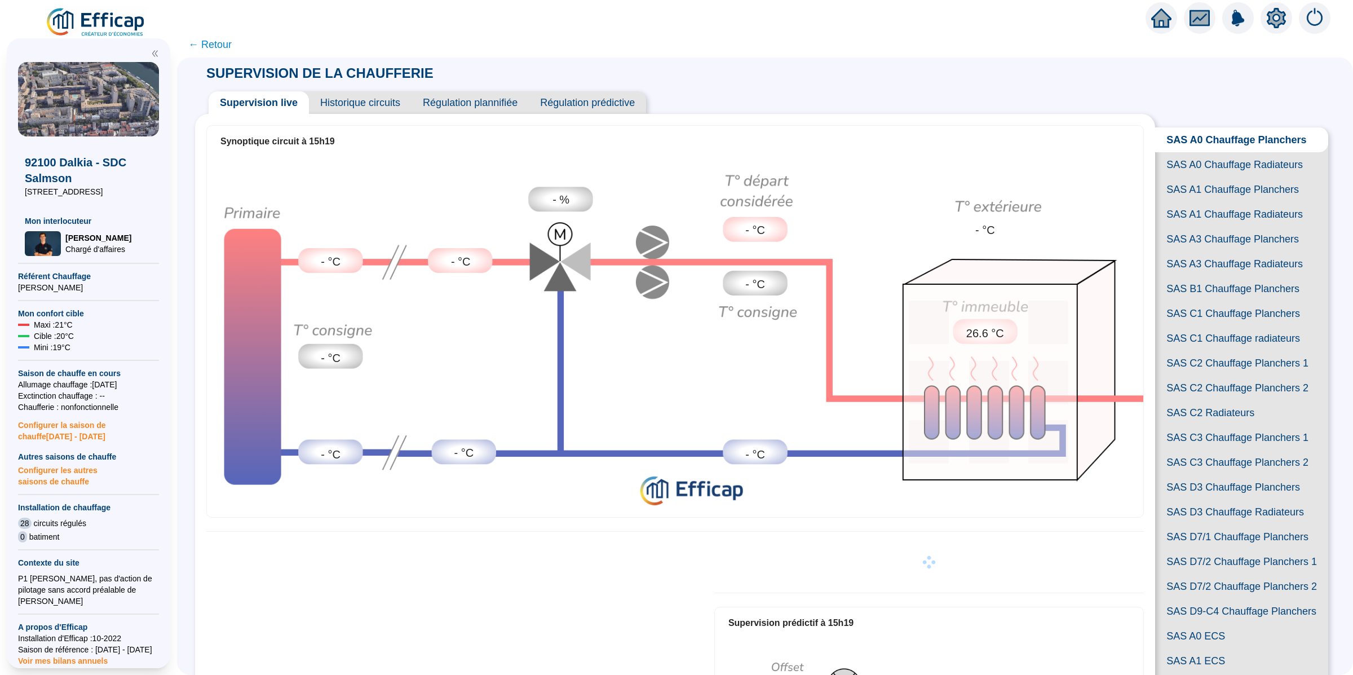
click at [889, 84] on div "Supervision live Historique circuits Régulation plannifiée Régulation prédictive" at bounding box center [675, 98] width 960 height 32
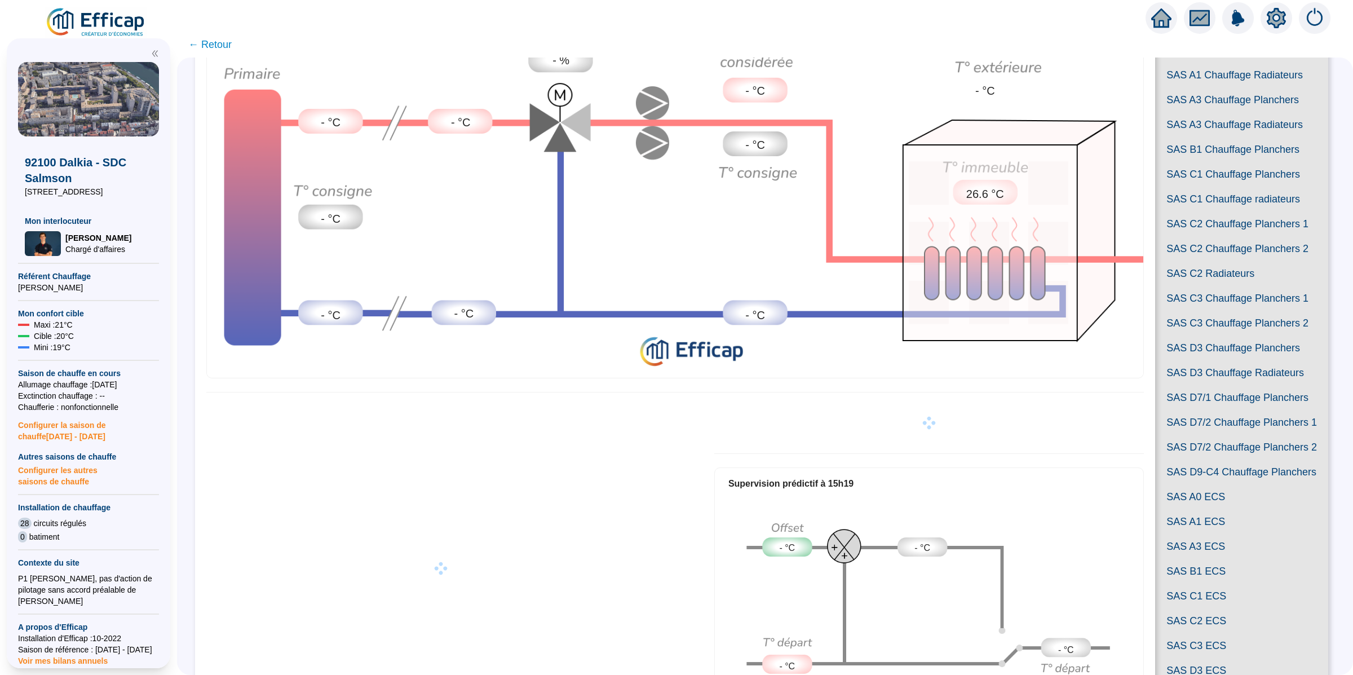
scroll to position [285, 0]
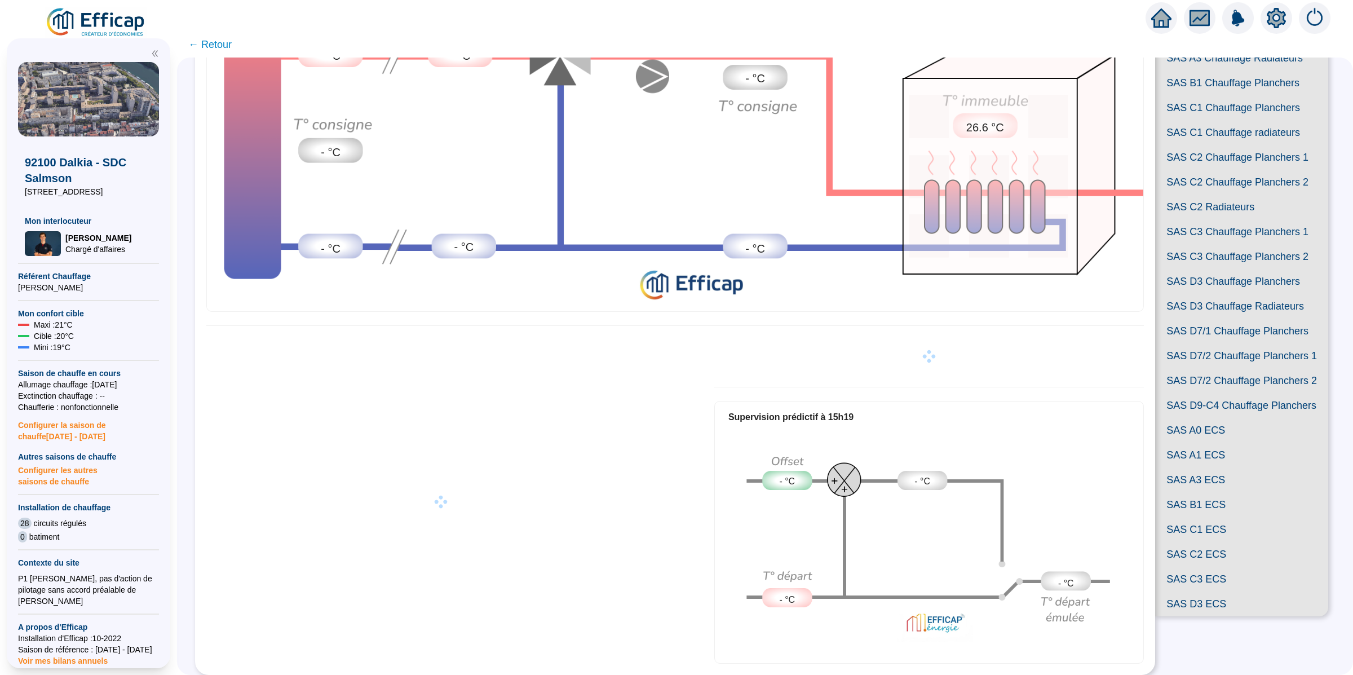
click at [1236, 418] on span "SAS D9-C4 Chauffage Planchers" at bounding box center [1242, 405] width 173 height 25
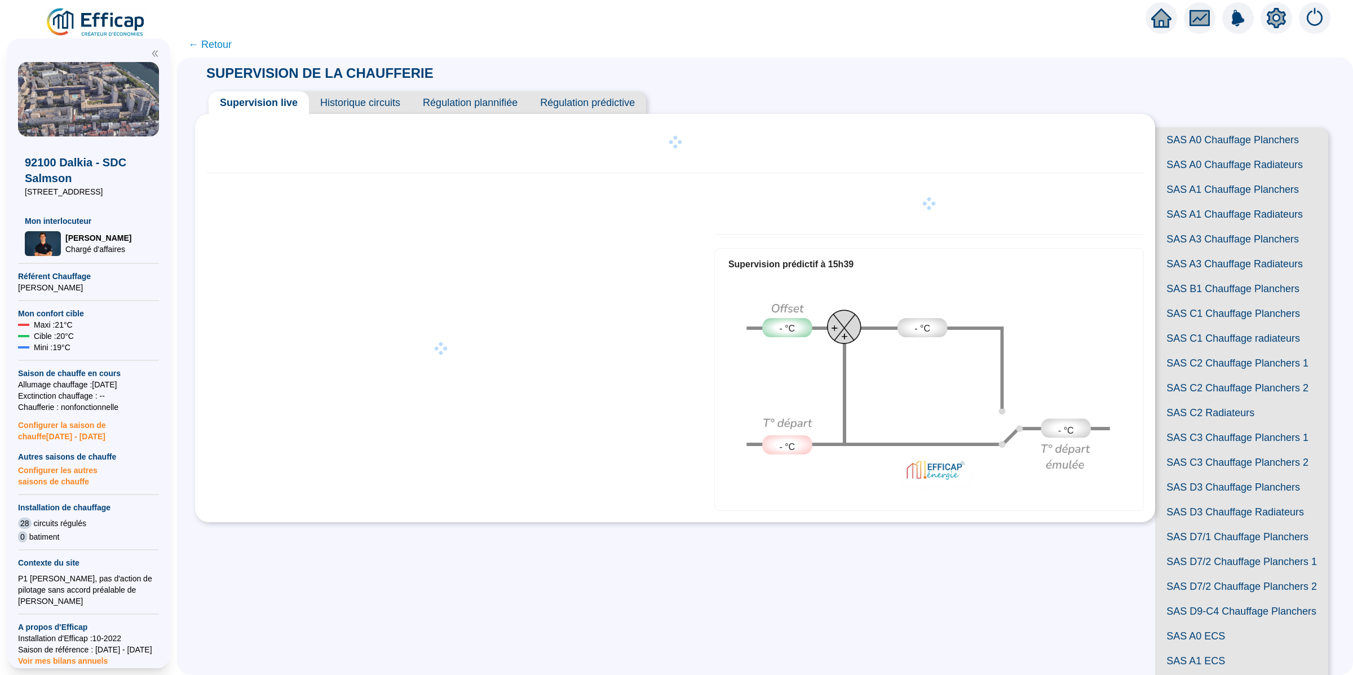
click at [108, 20] on img at bounding box center [96, 23] width 102 height 32
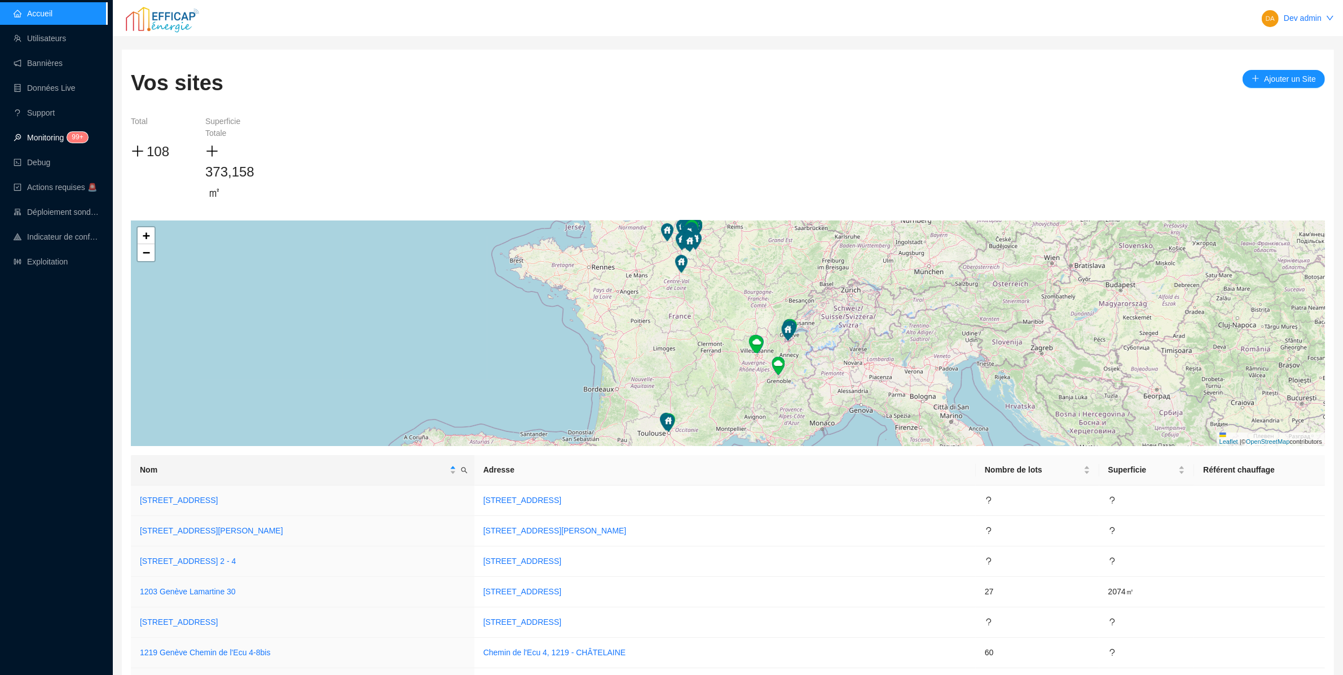
click at [58, 140] on link "Monitoring 99+" at bounding box center [49, 137] width 71 height 9
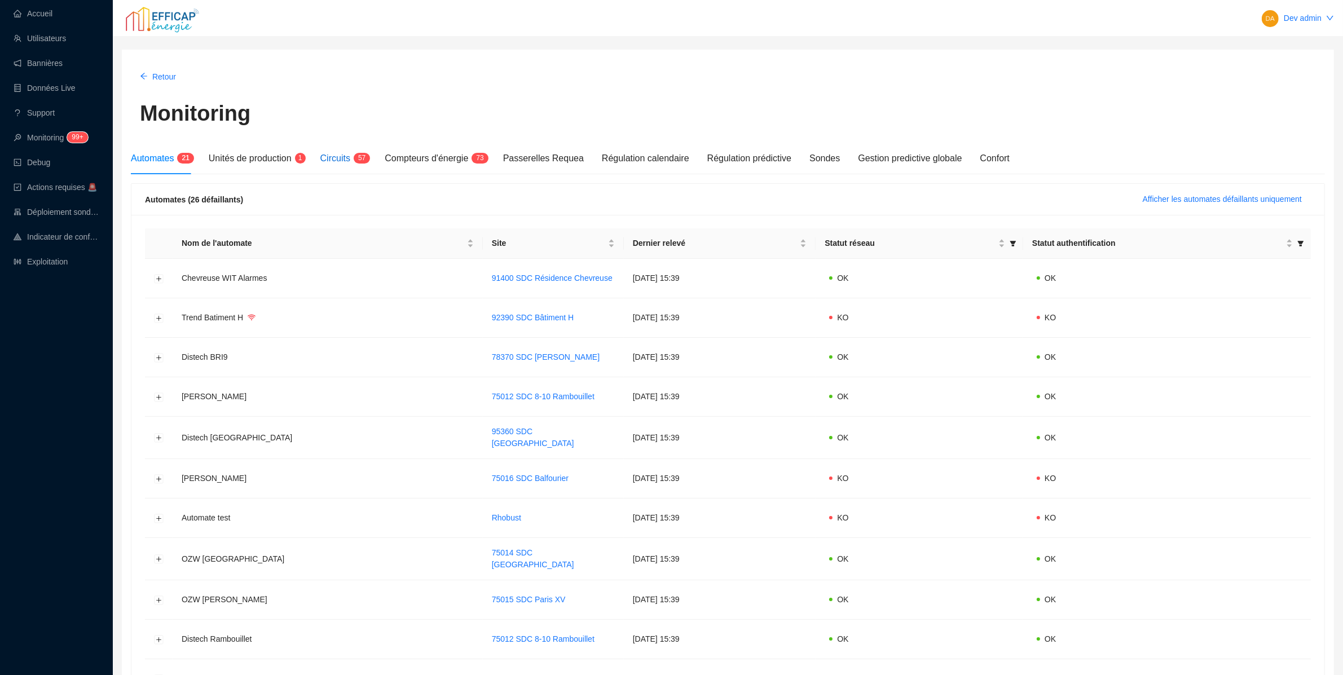
click at [356, 159] on span "5 7" at bounding box center [358, 159] width 16 height 9
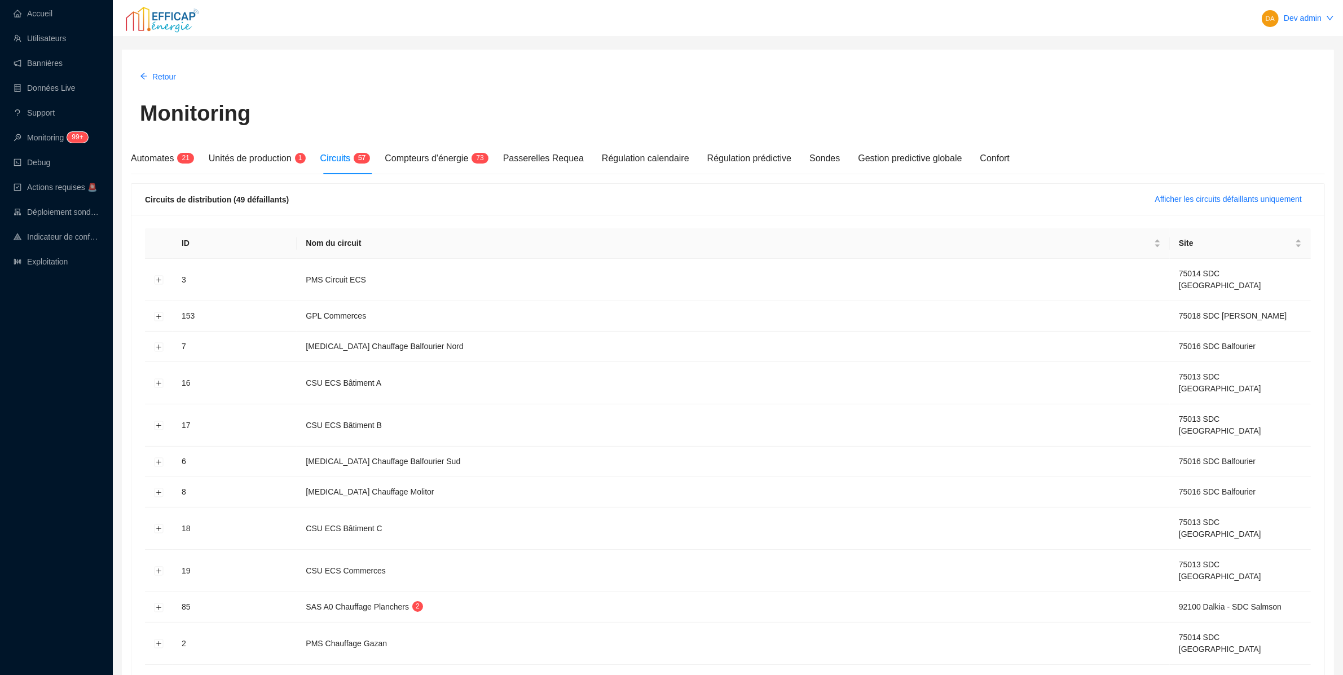
click at [1229, 208] on div "Circuits de distribution (49 défaillants) Afficher les circuits défaillants uni…" at bounding box center [727, 200] width 1193 height 32
click at [1243, 203] on span "Afficher les circuits défaillants uniquement" at bounding box center [1228, 199] width 147 height 12
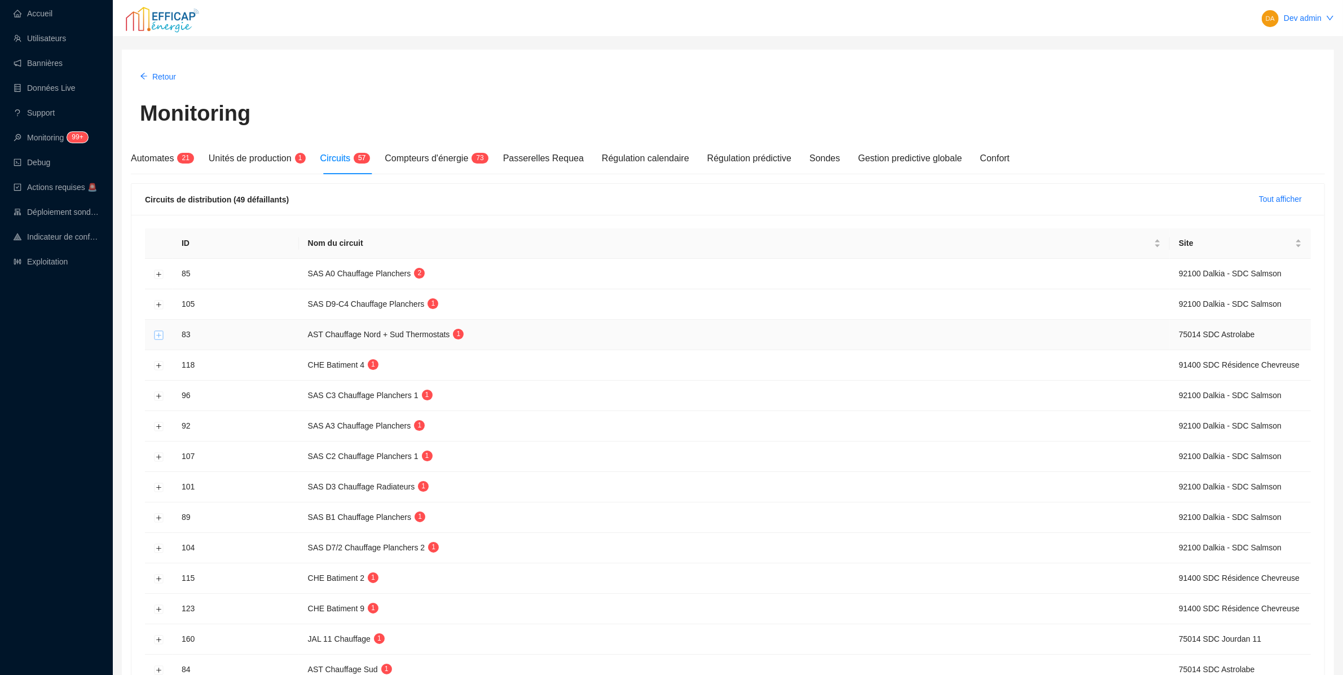
click at [161, 336] on button "Développer la ligne" at bounding box center [159, 334] width 9 height 9
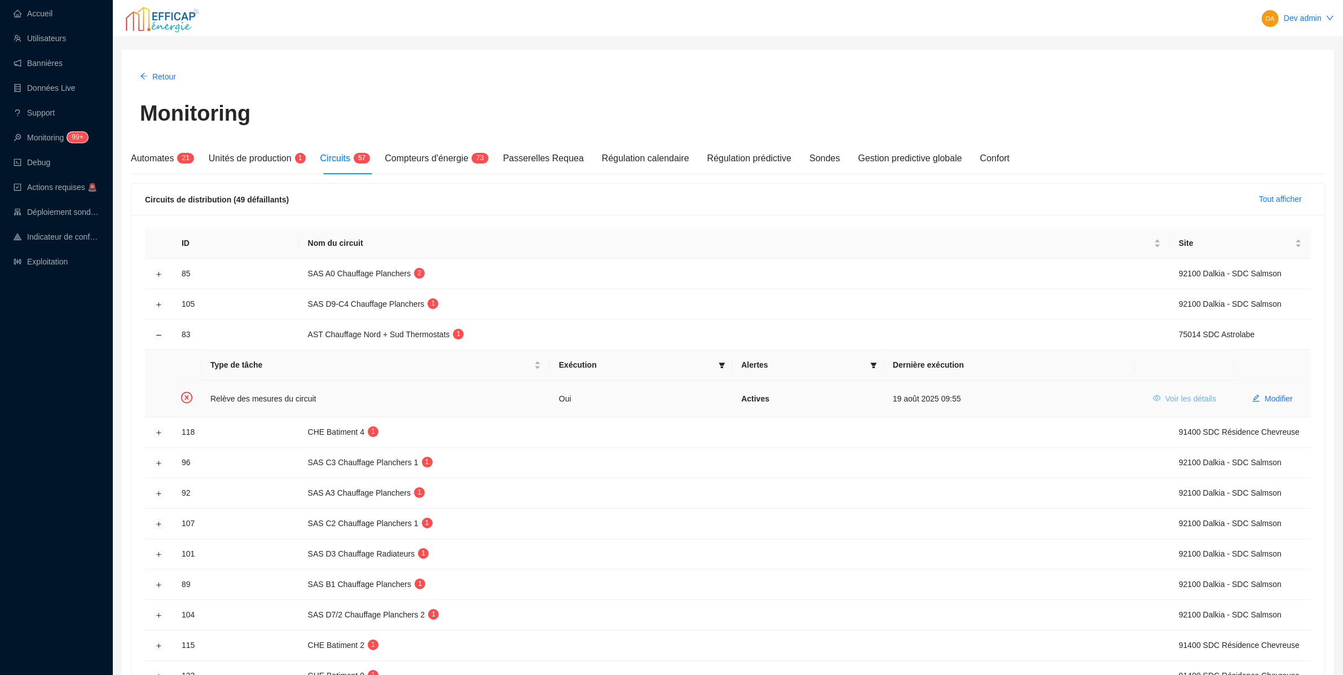
click at [1153, 393] on button "Voir les détails" at bounding box center [1184, 399] width 81 height 18
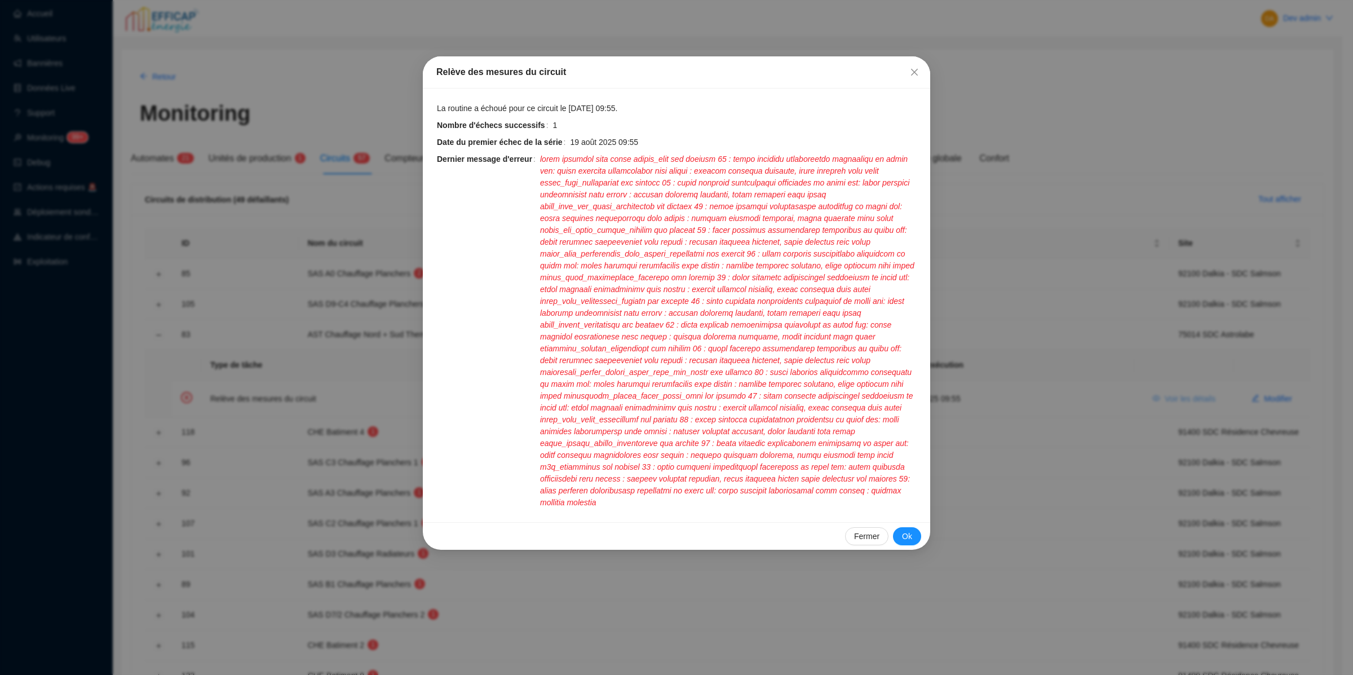
click at [1153, 393] on div "Relève des mesures du circuit La routine a échoué pour ce circuit le 19 août 20…" at bounding box center [676, 337] width 1353 height 675
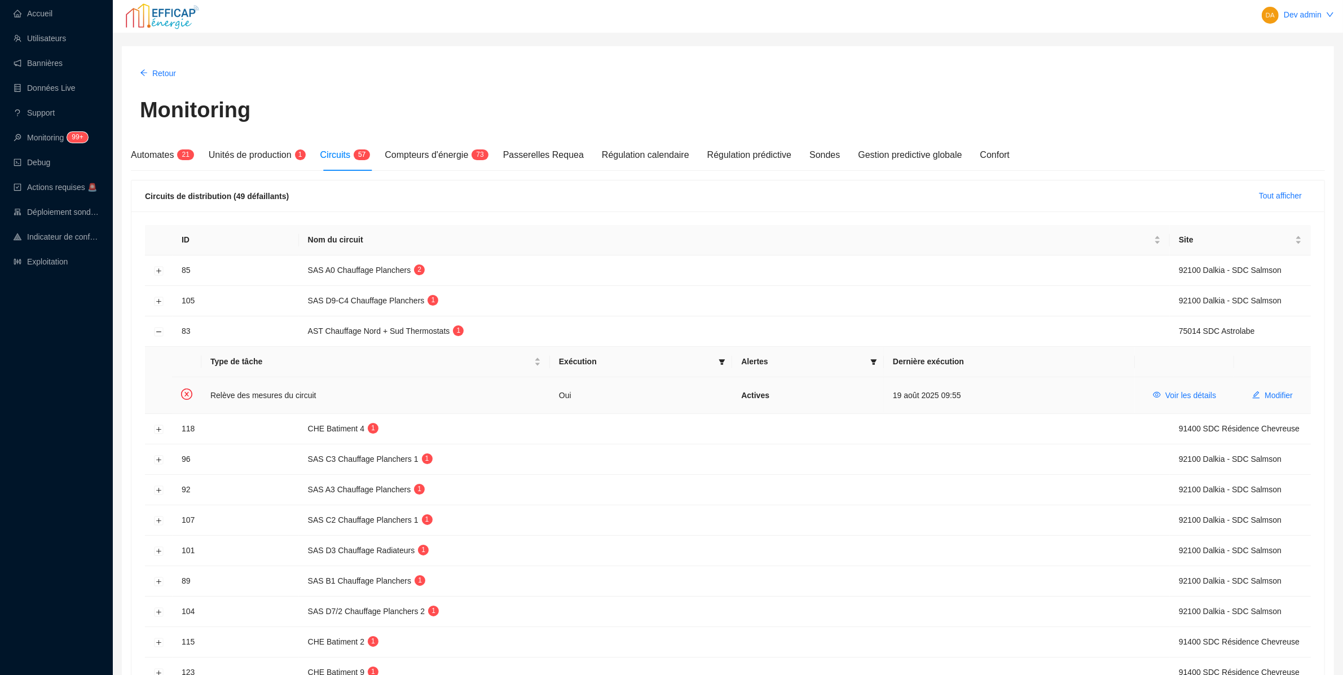
scroll to position [10, 0]
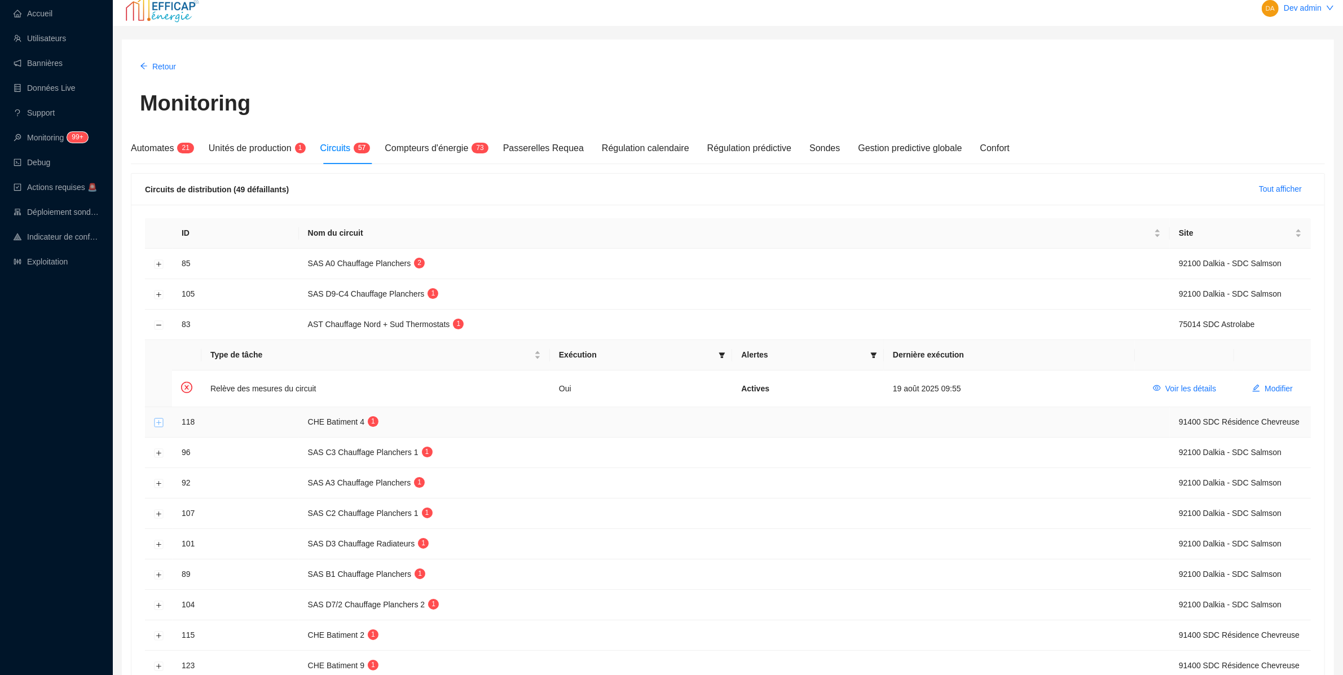
click at [157, 421] on button "Développer la ligne" at bounding box center [159, 422] width 9 height 9
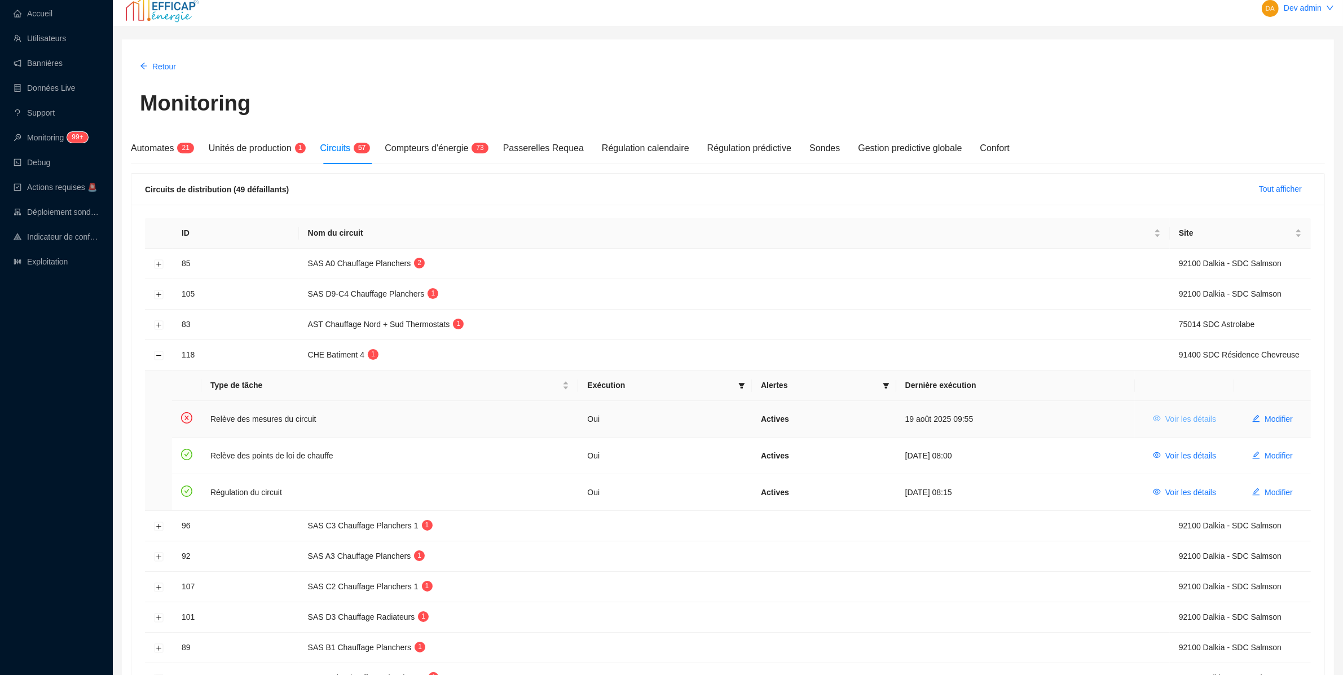
click at [1190, 423] on span "Voir les détails" at bounding box center [1190, 419] width 51 height 12
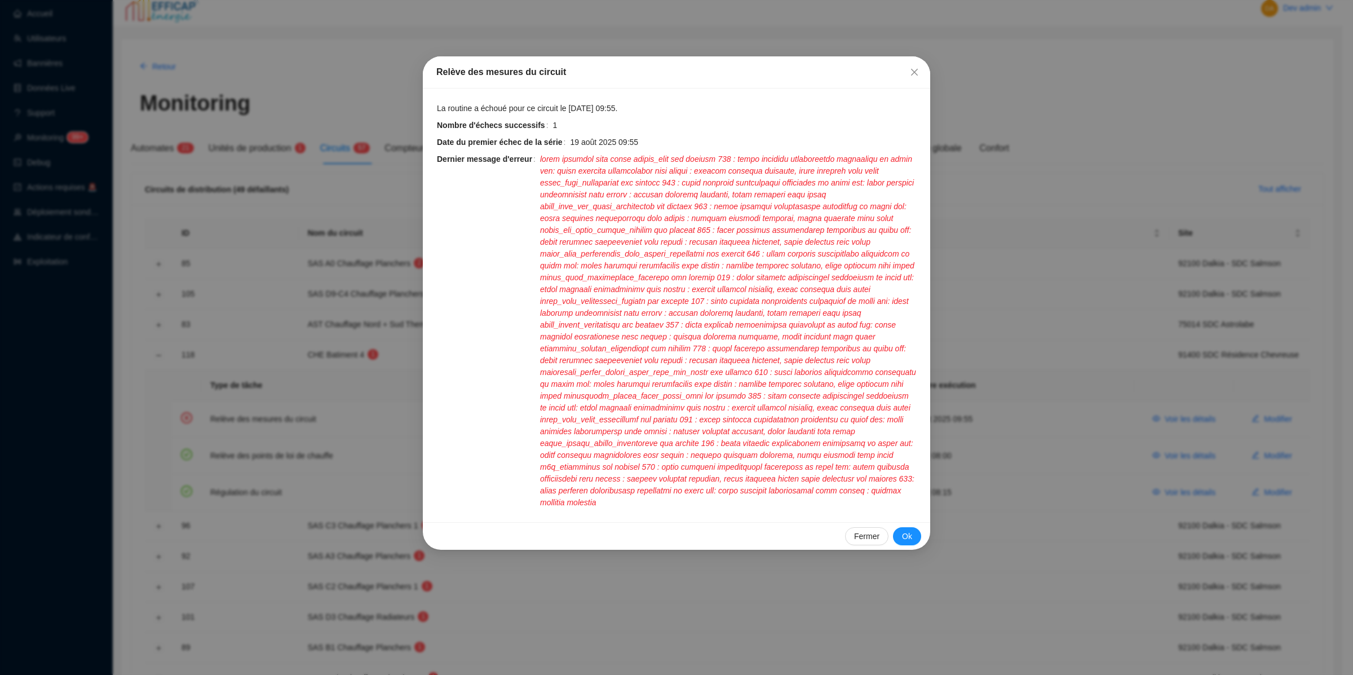
click at [1011, 341] on div "Relève des mesures du circuit La routine a échoué pour ce circuit le 19 août 20…" at bounding box center [676, 337] width 1353 height 675
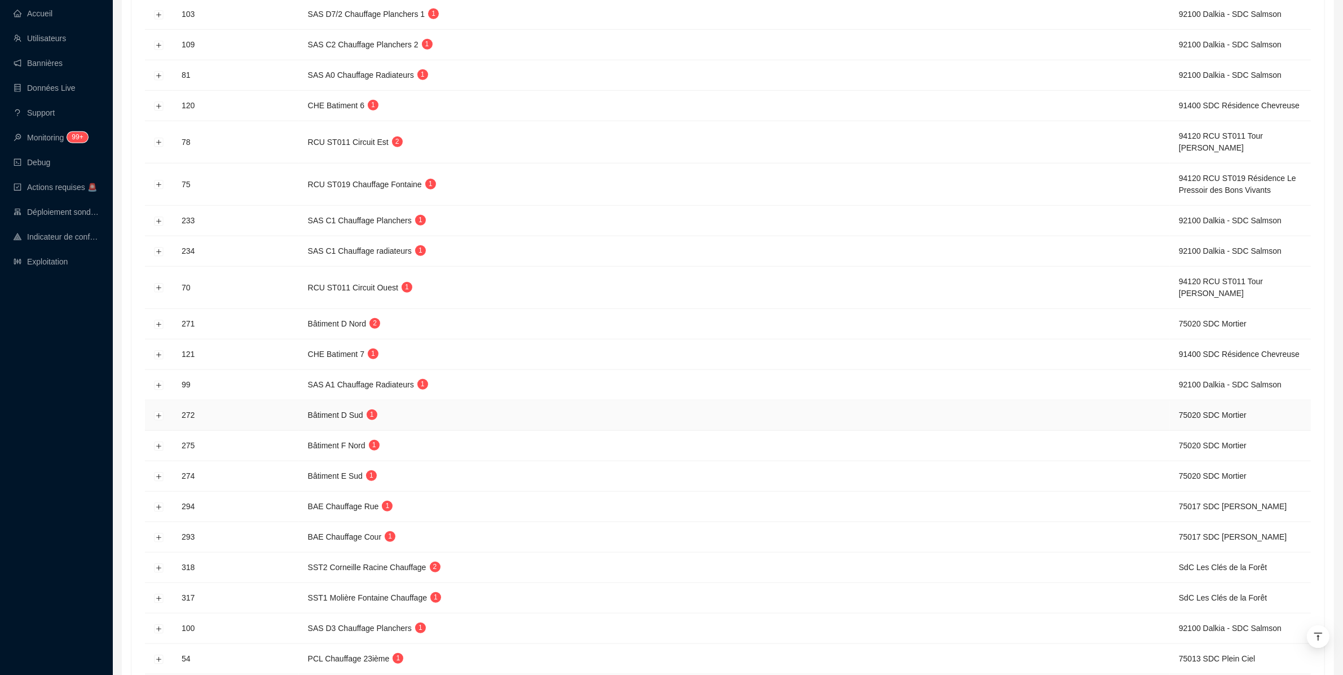
scroll to position [1345, 0]
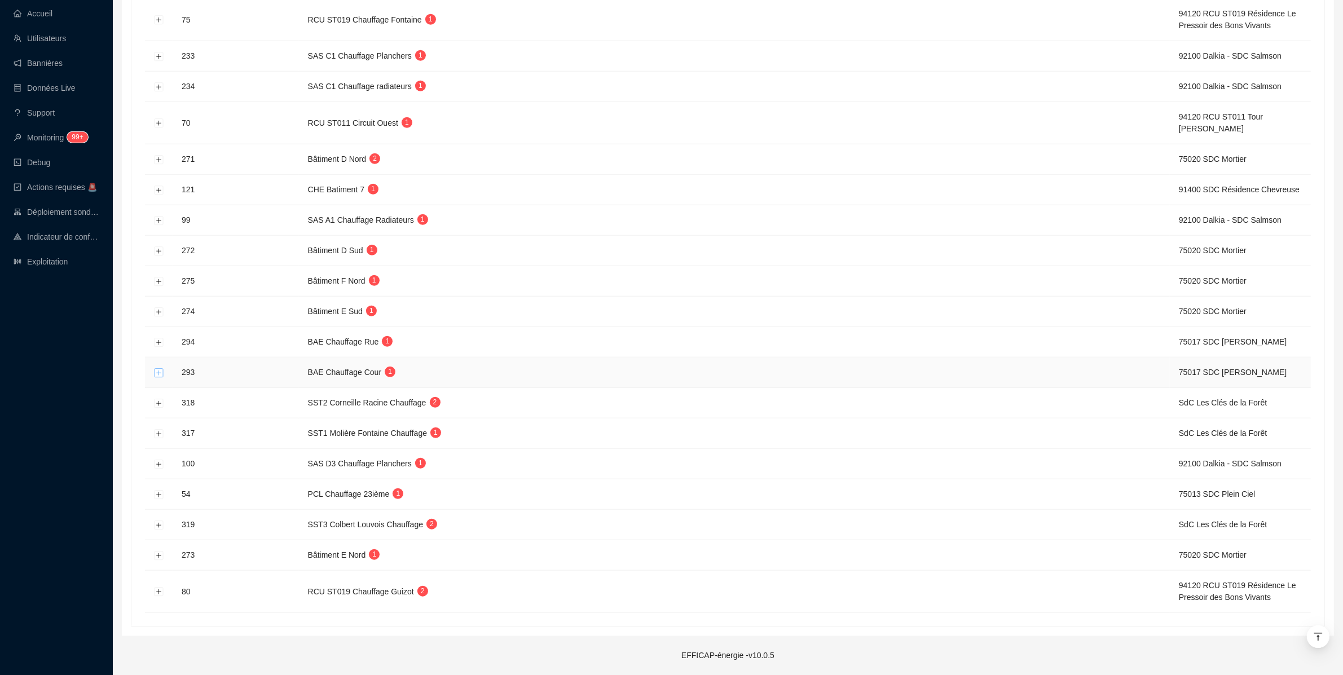
click at [155, 371] on button "Développer la ligne" at bounding box center [159, 372] width 9 height 9
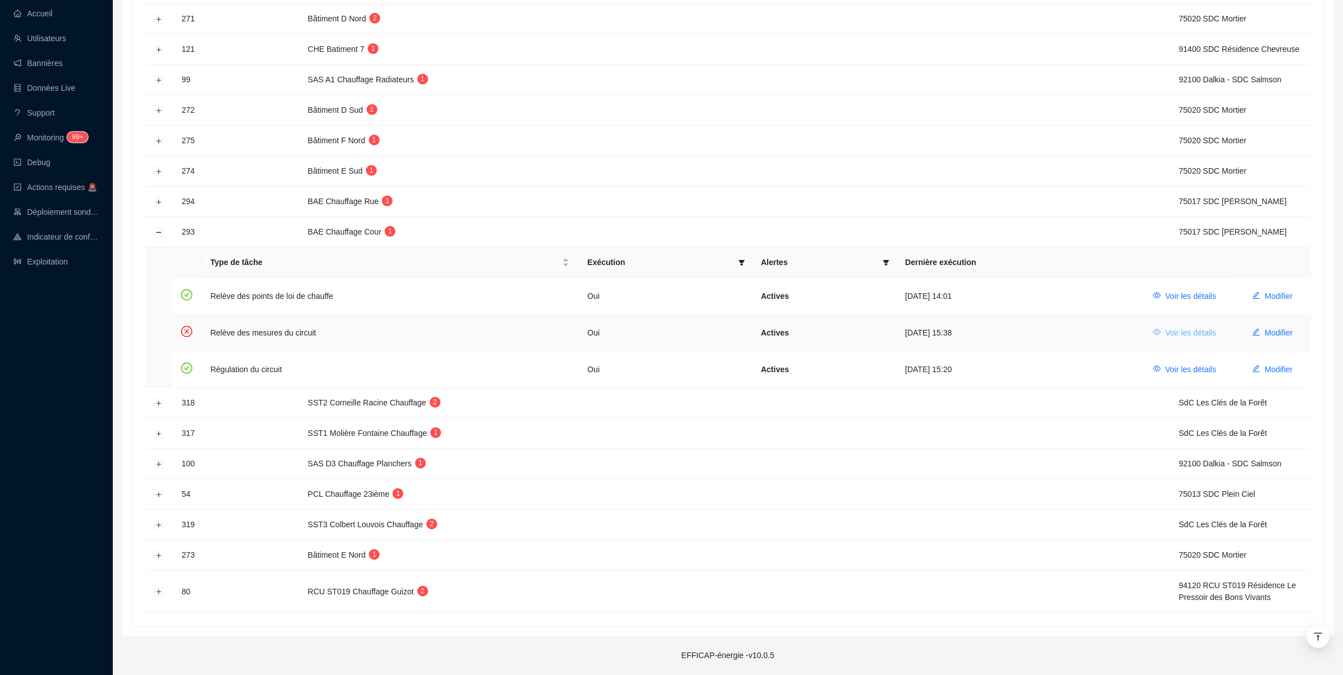
click at [1180, 327] on span "Voir les détails" at bounding box center [1190, 333] width 51 height 12
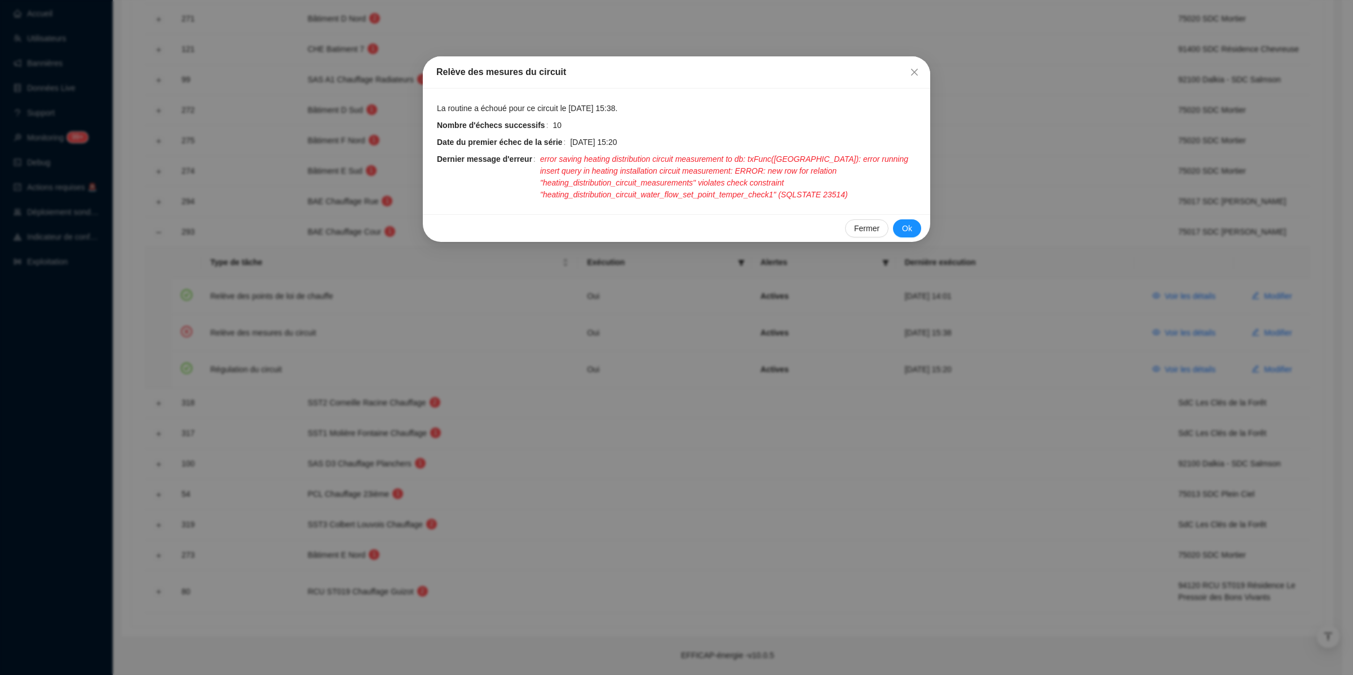
click at [996, 361] on div "Relève des mesures du circuit La routine a échoué pour ce circuit le 27 août 20…" at bounding box center [676, 337] width 1353 height 675
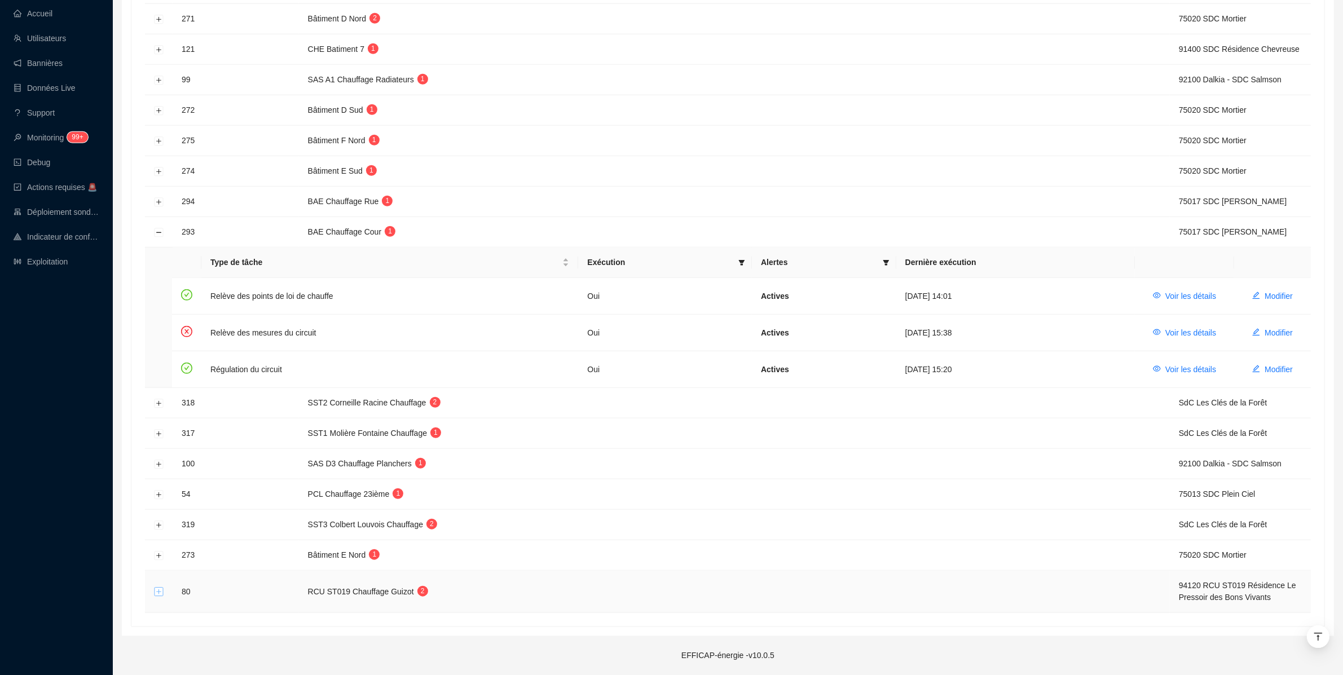
click at [158, 594] on button "Développer la ligne" at bounding box center [159, 592] width 9 height 9
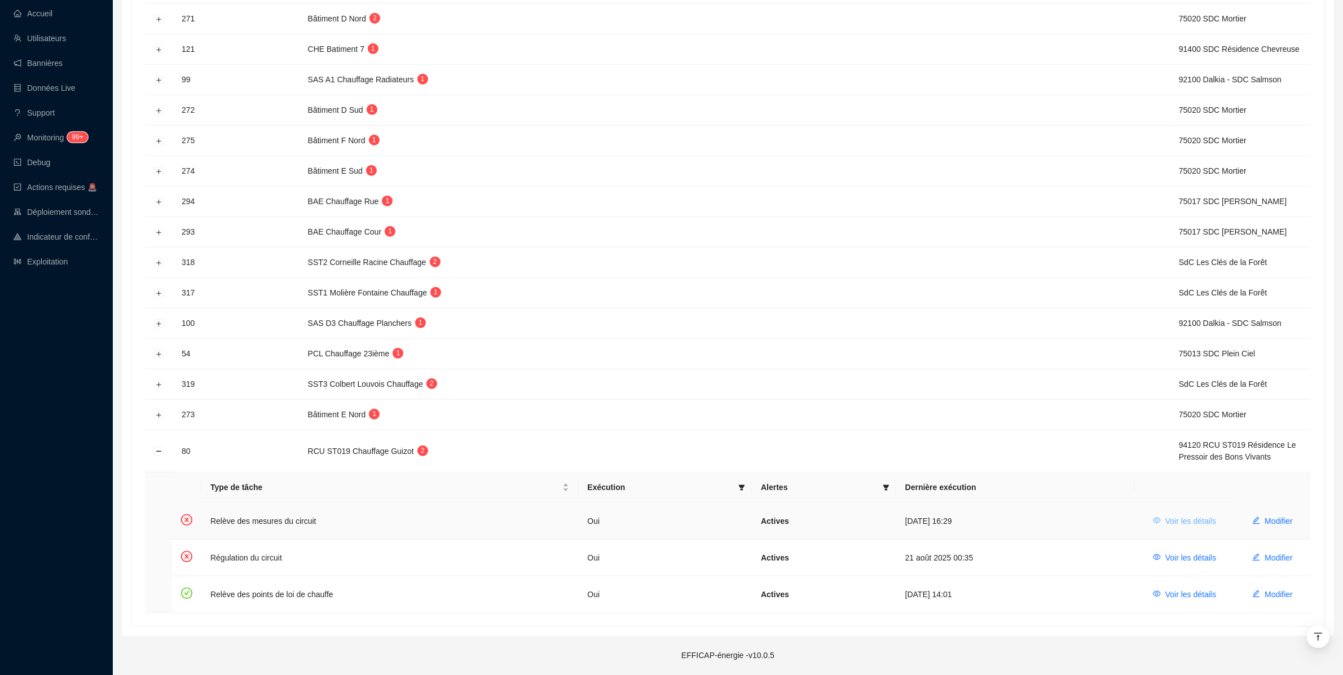
click at [1196, 522] on span "Voir les détails" at bounding box center [1190, 521] width 51 height 12
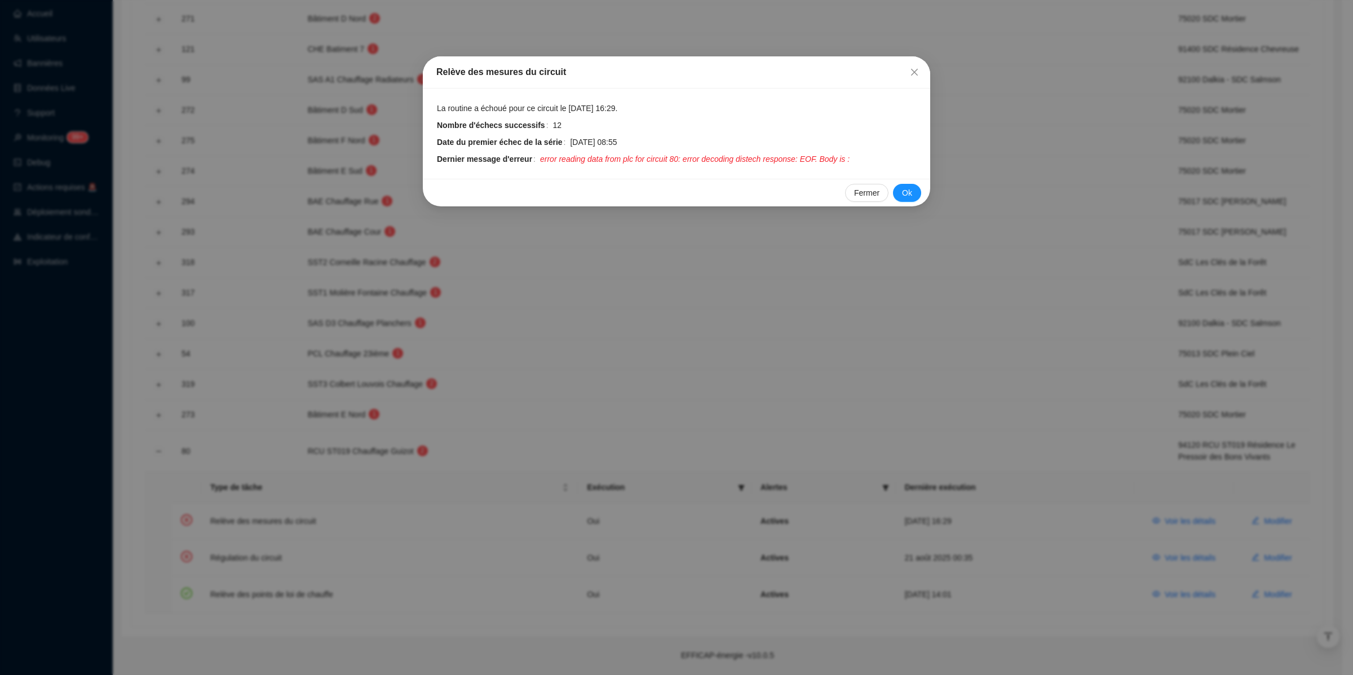
click at [1196, 522] on div "Relève des mesures du circuit La routine a échoué pour ce circuit le 26 août 20…" at bounding box center [676, 337] width 1353 height 675
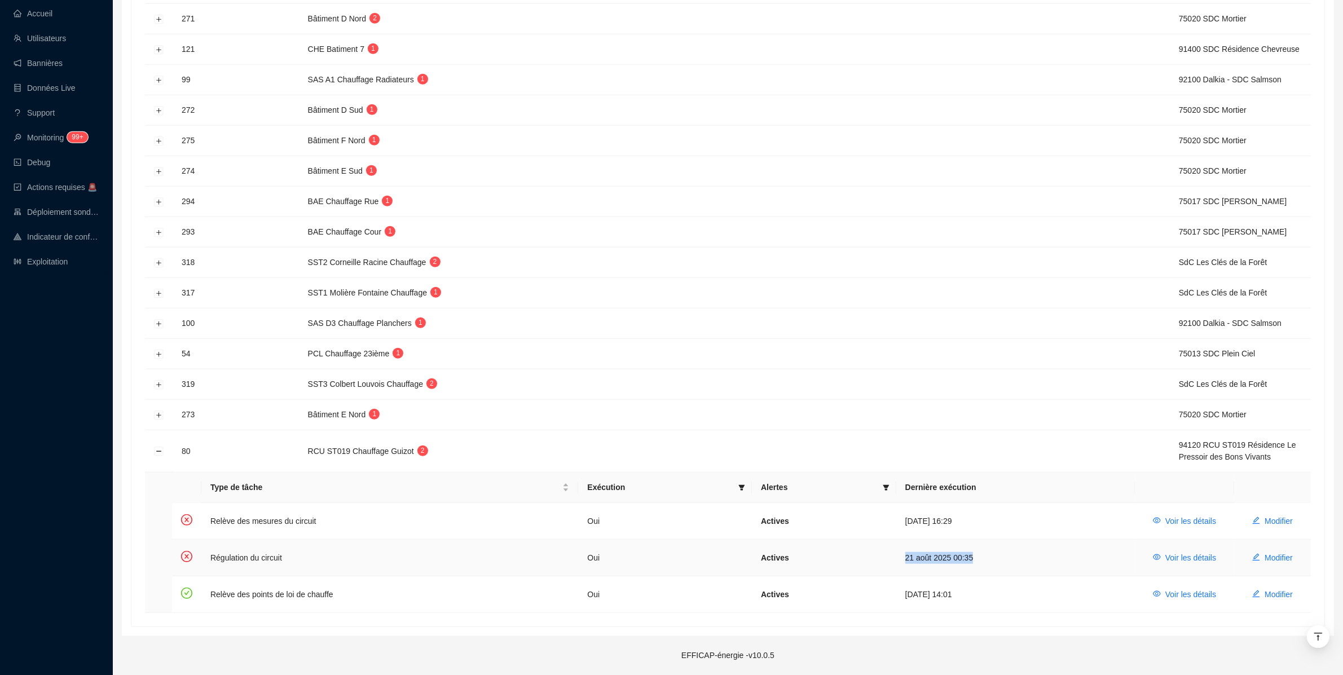
drag, startPoint x: 907, startPoint y: 556, endPoint x: 981, endPoint y: 557, distance: 73.3
click at [981, 557] on td "21 août 2025 00:35" at bounding box center [1015, 558] width 239 height 37
drag, startPoint x: 921, startPoint y: 521, endPoint x: 976, endPoint y: 522, distance: 54.2
click at [976, 522] on td "26 août 2025 16:29" at bounding box center [1015, 521] width 239 height 37
click at [161, 413] on button "Développer la ligne" at bounding box center [159, 415] width 9 height 9
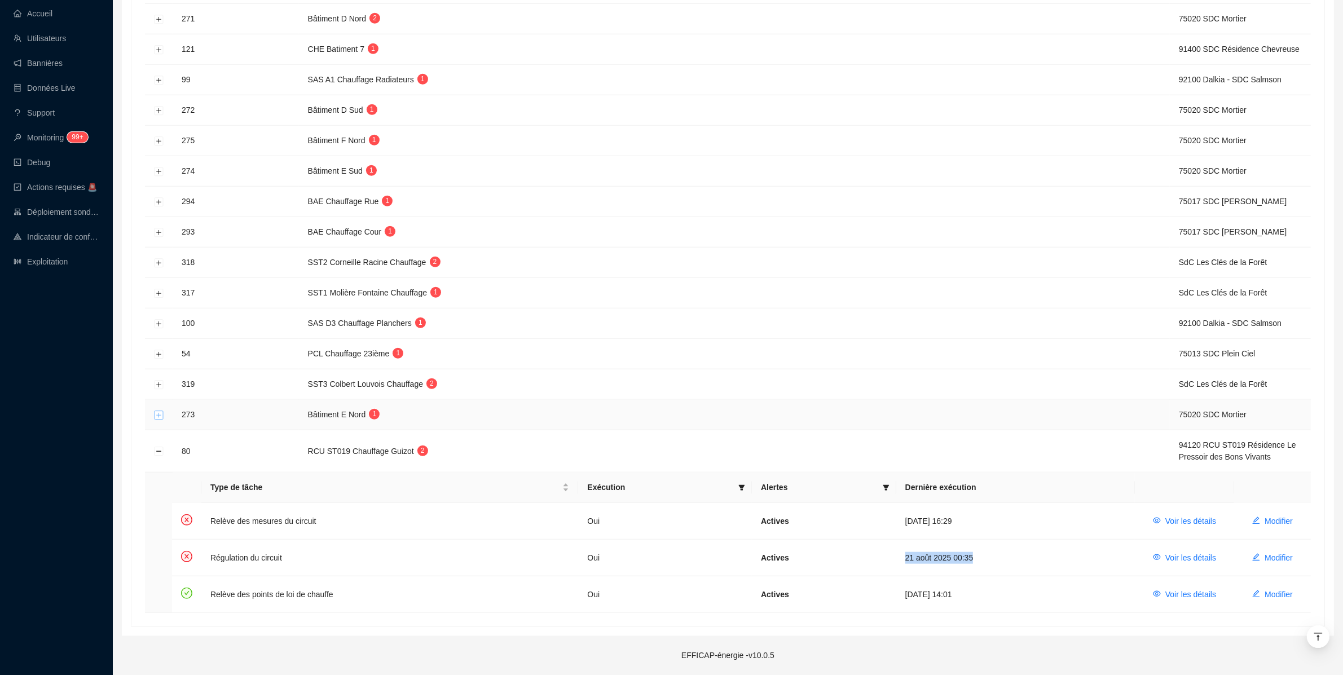
scroll to position [1271, 0]
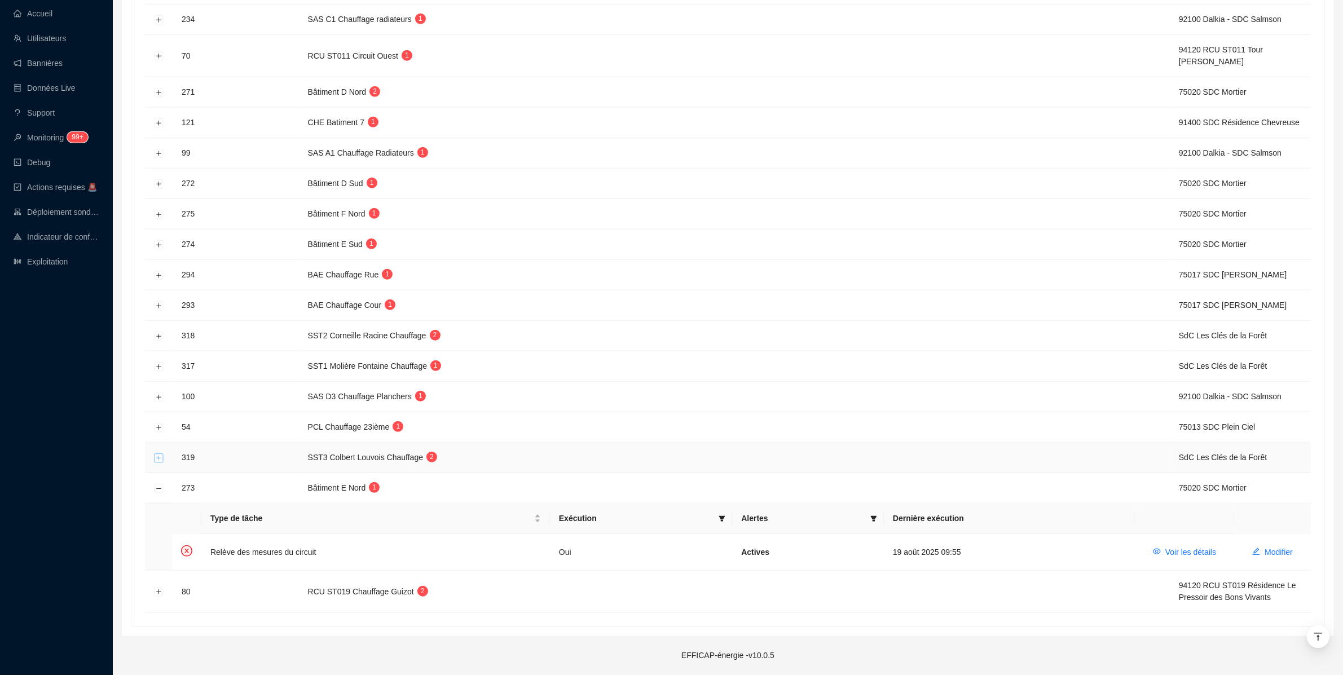
click at [158, 460] on button "Développer la ligne" at bounding box center [159, 457] width 9 height 9
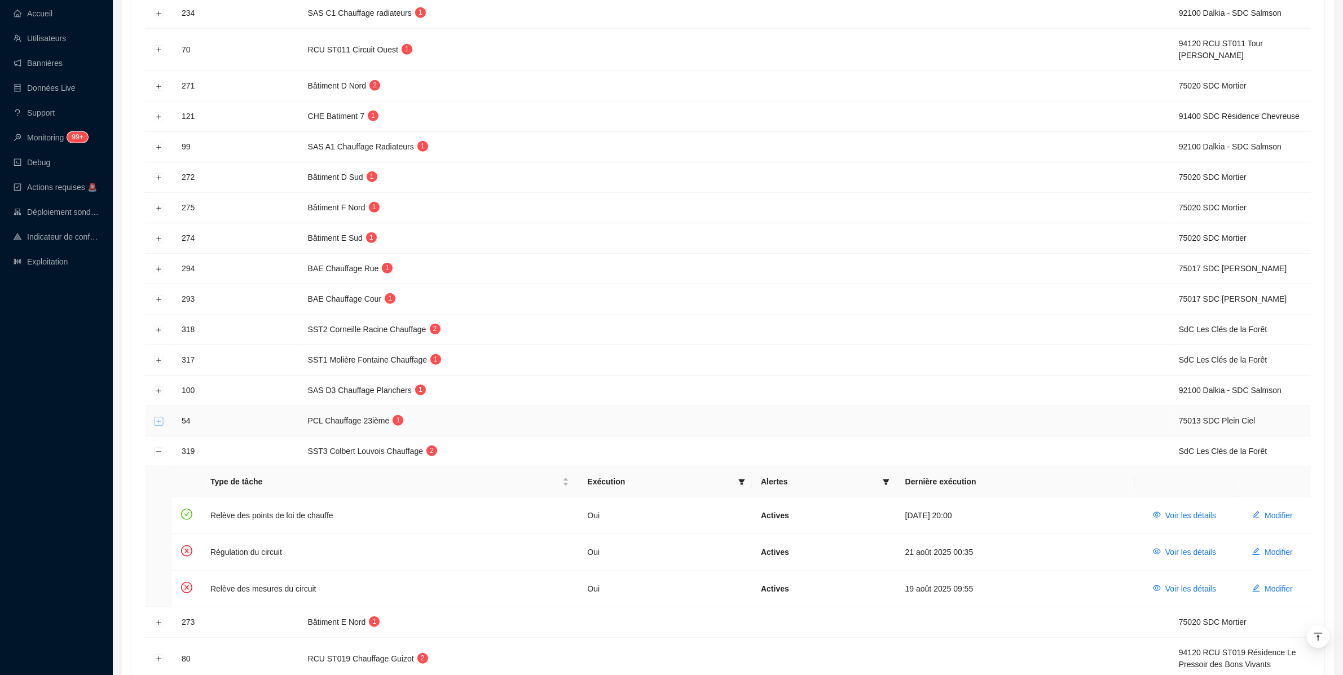
click at [158, 426] on button "Développer la ligne" at bounding box center [159, 421] width 9 height 9
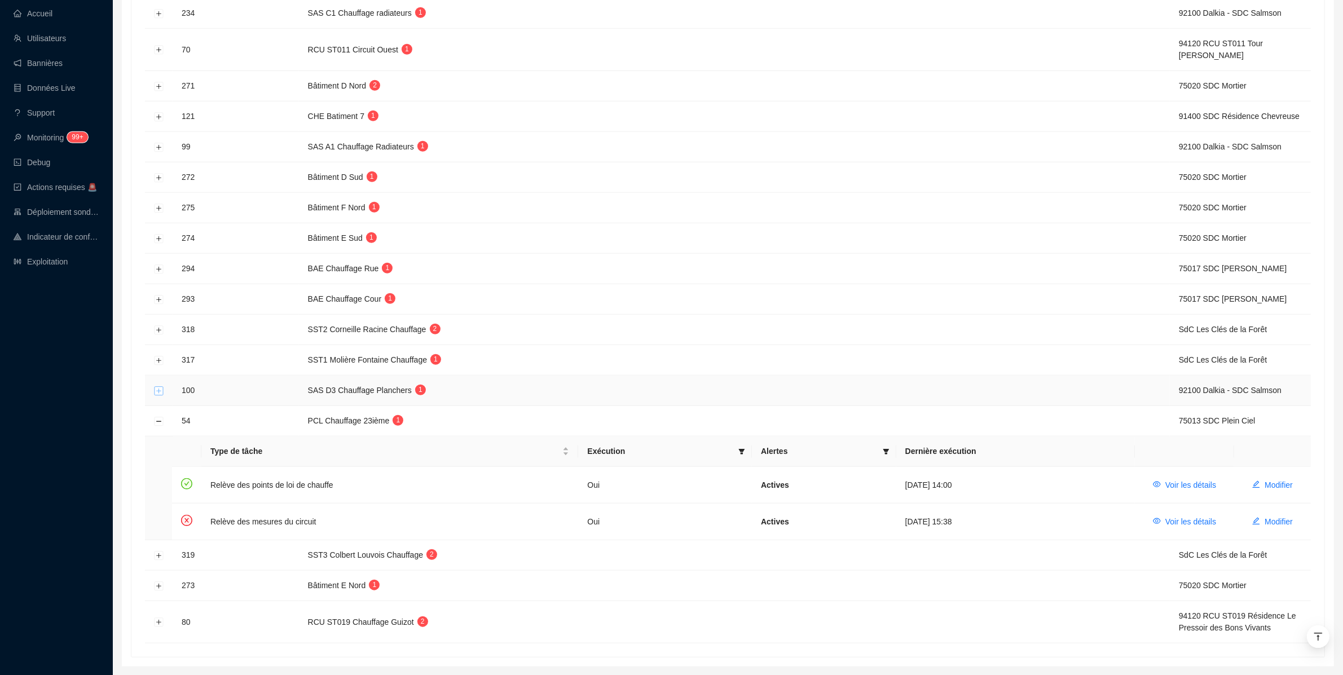
click at [157, 395] on button "Développer la ligne" at bounding box center [159, 390] width 9 height 9
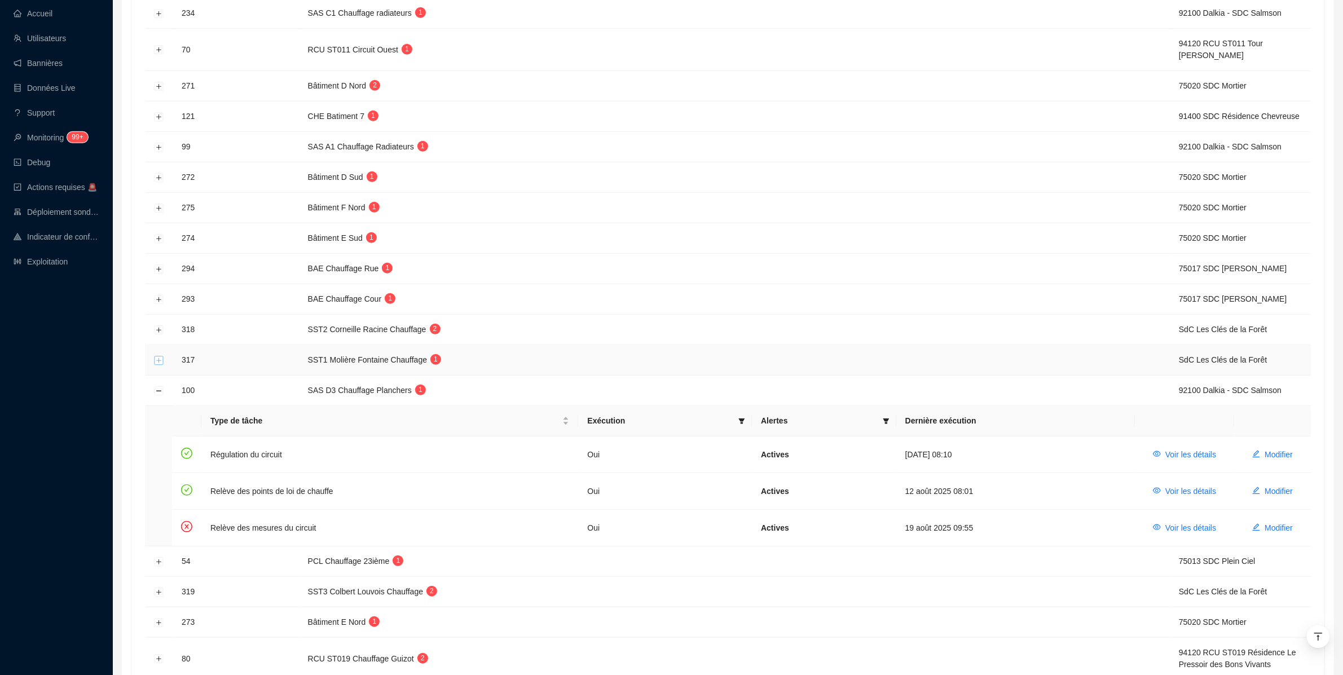
click at [158, 365] on button "Développer la ligne" at bounding box center [159, 360] width 9 height 9
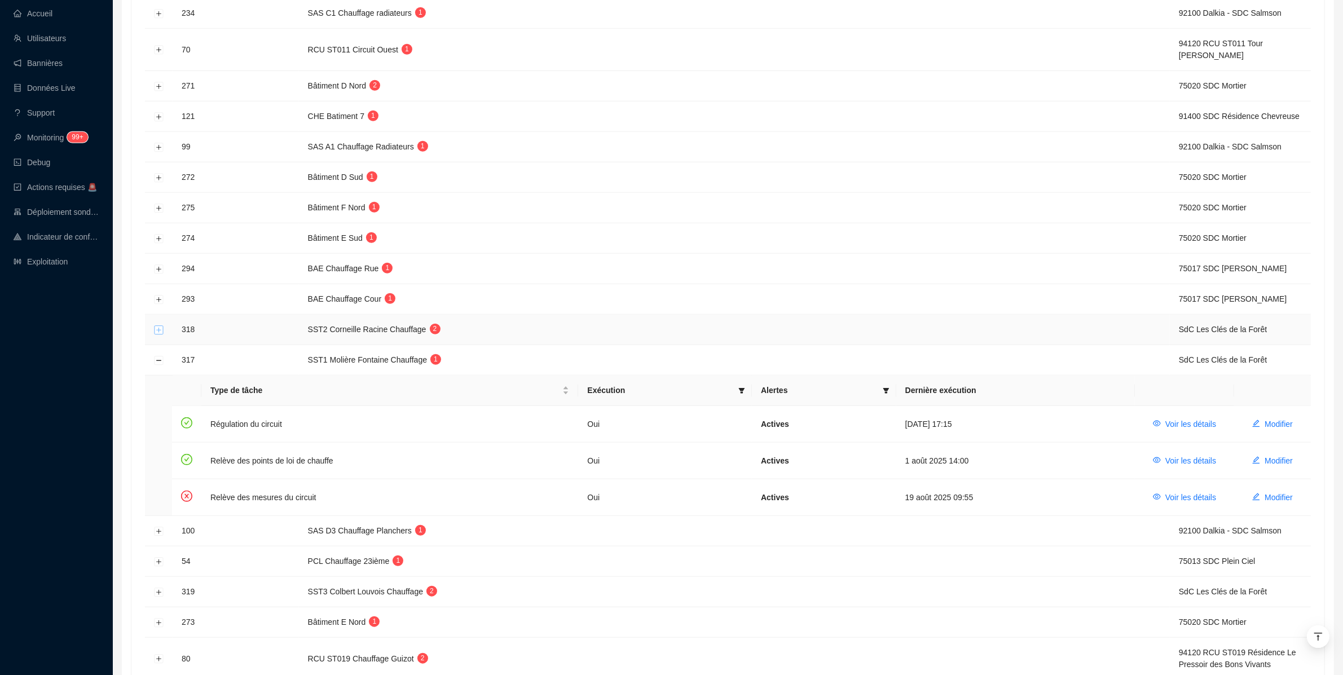
click at [158, 334] on button "Développer la ligne" at bounding box center [159, 329] width 9 height 9
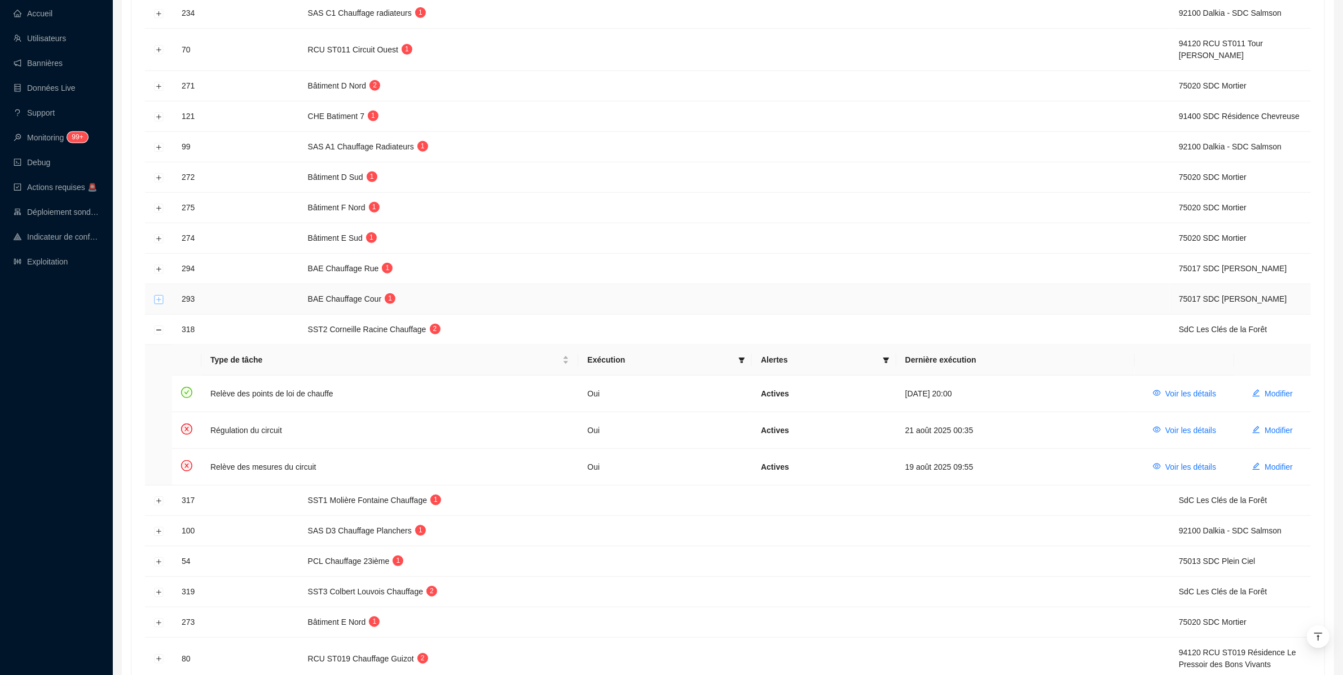
click at [158, 304] on button "Développer la ligne" at bounding box center [159, 299] width 9 height 9
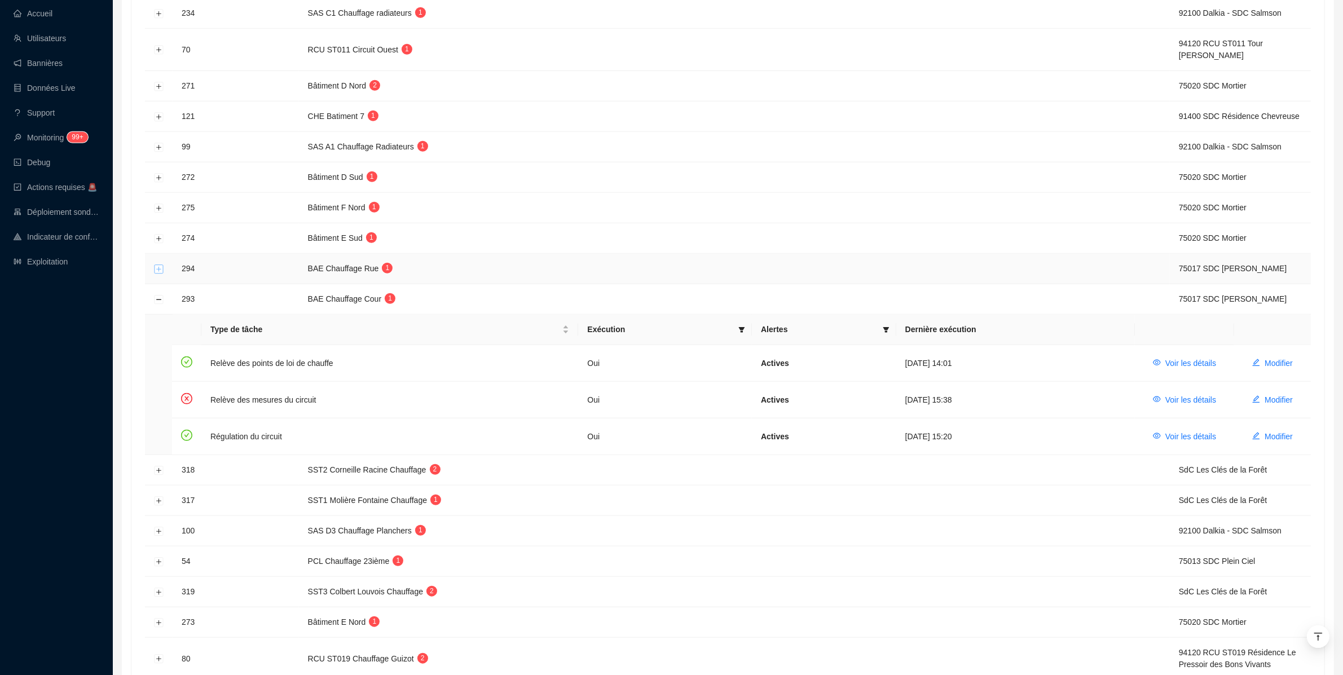
click at [159, 274] on button "Développer la ligne" at bounding box center [159, 268] width 9 height 9
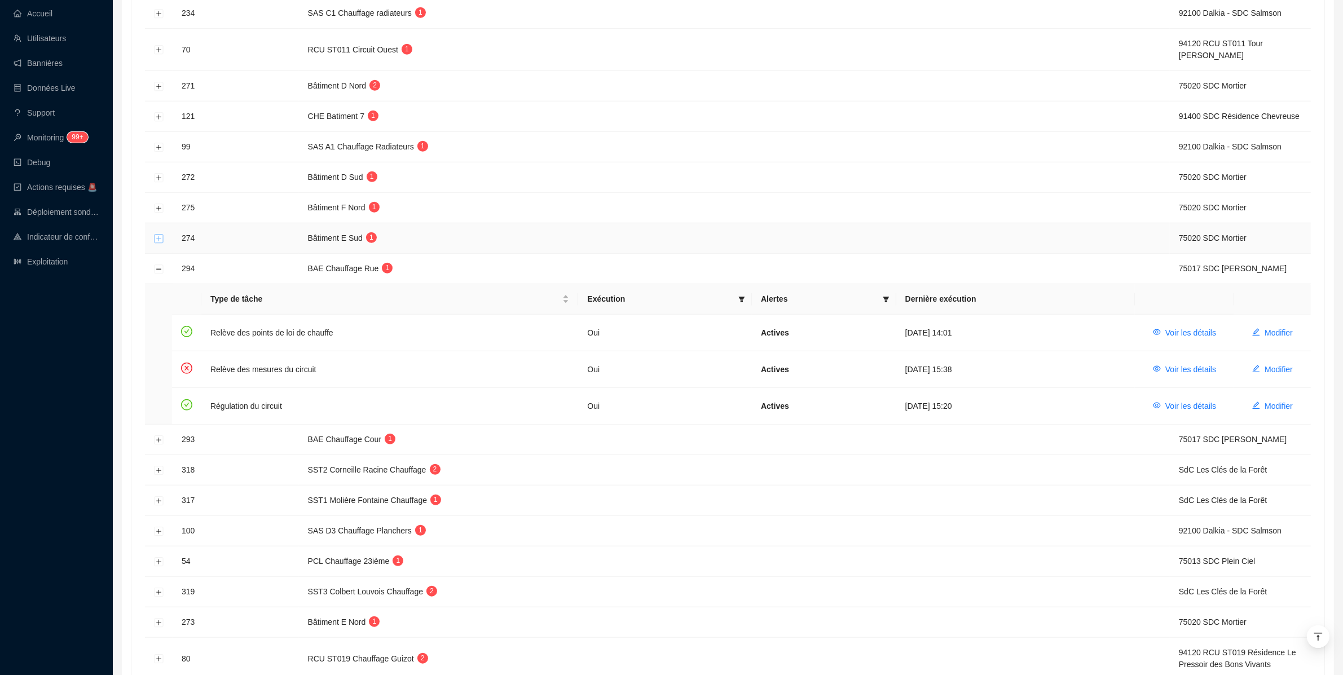
click at [159, 243] on button "Développer la ligne" at bounding box center [159, 238] width 9 height 9
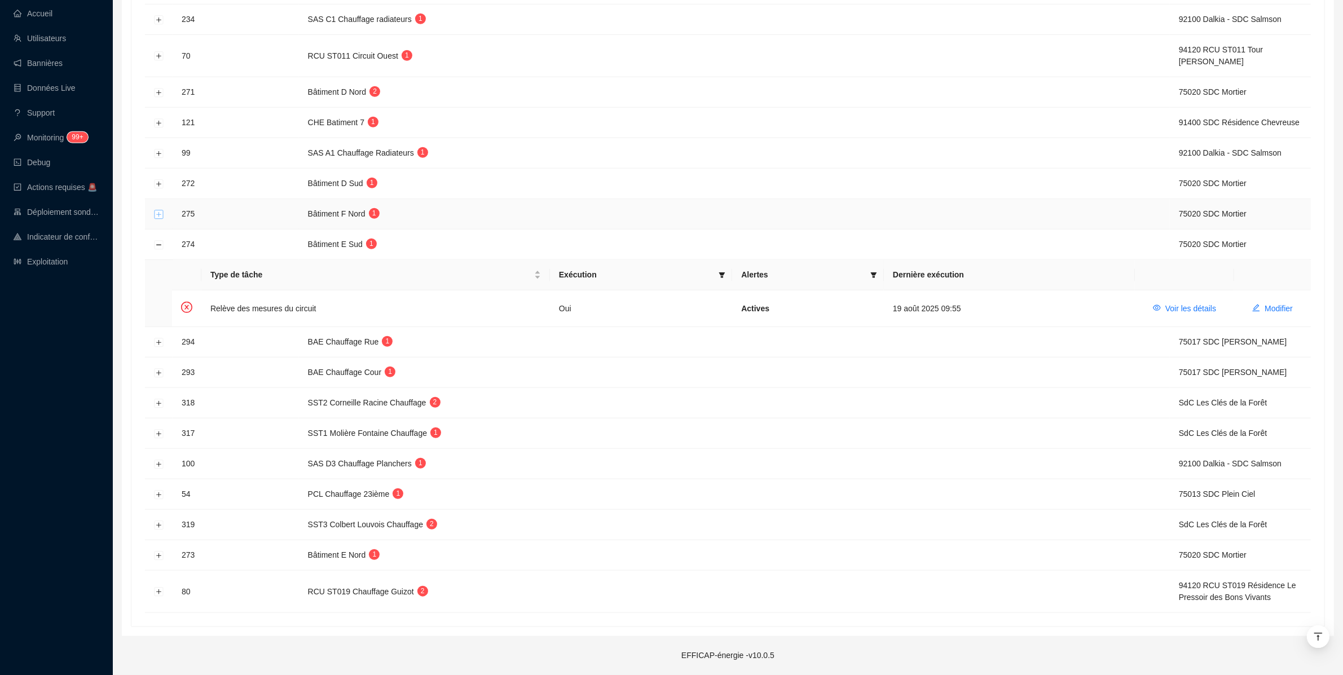
click at [160, 215] on button "Développer la ligne" at bounding box center [159, 214] width 9 height 9
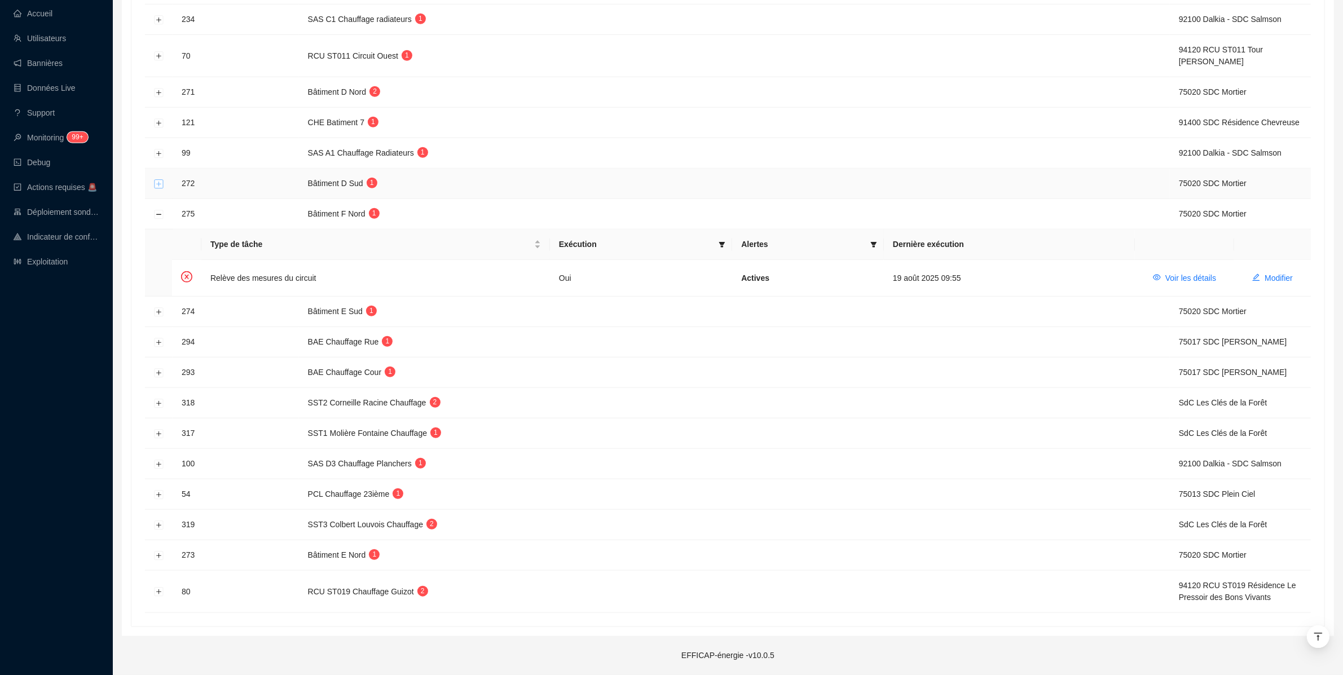
click at [162, 183] on button "Développer la ligne" at bounding box center [159, 183] width 9 height 9
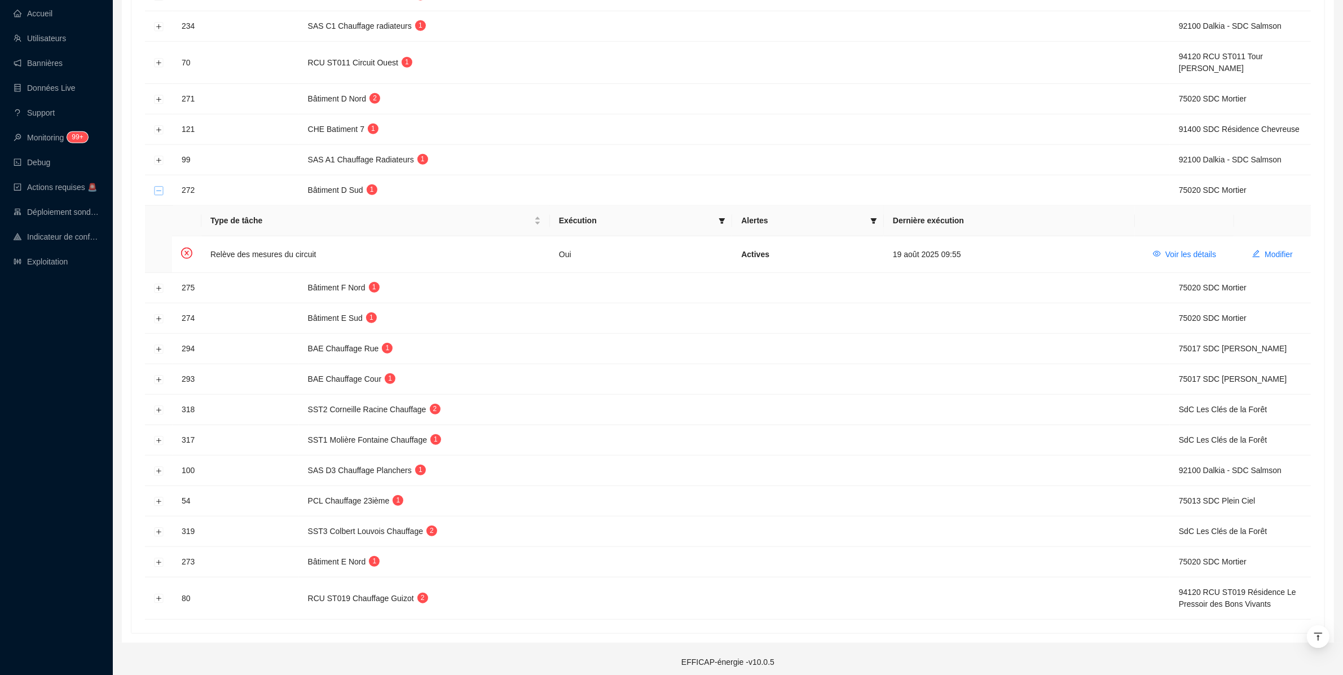
scroll to position [1256, 0]
click at [161, 166] on button "Développer la ligne" at bounding box center [159, 161] width 9 height 9
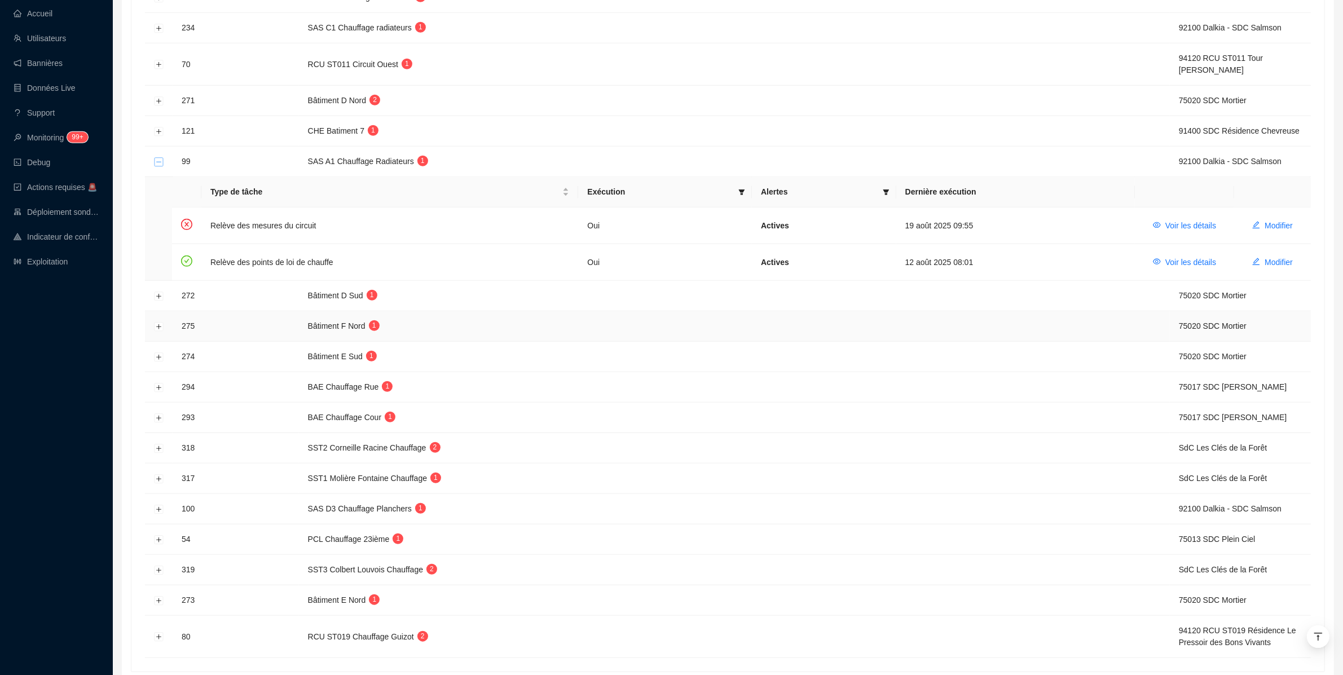
scroll to position [1308, 0]
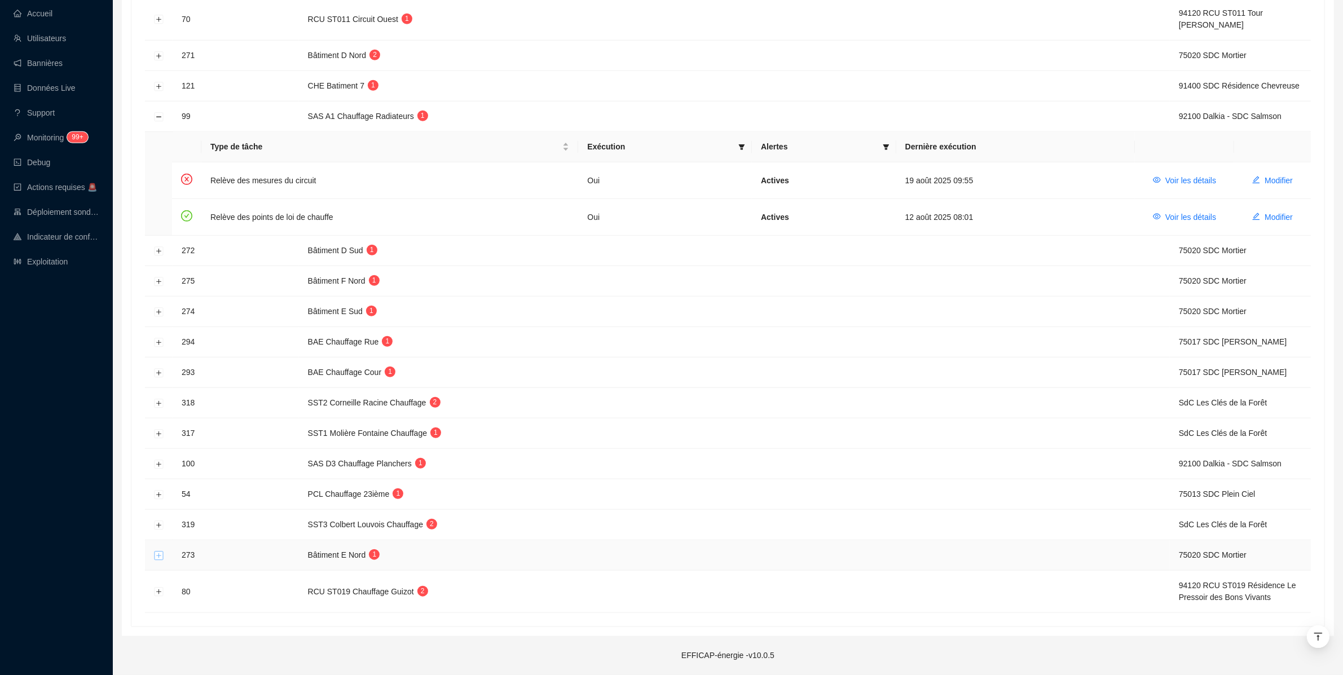
click at [157, 553] on button "Développer la ligne" at bounding box center [159, 555] width 9 height 9
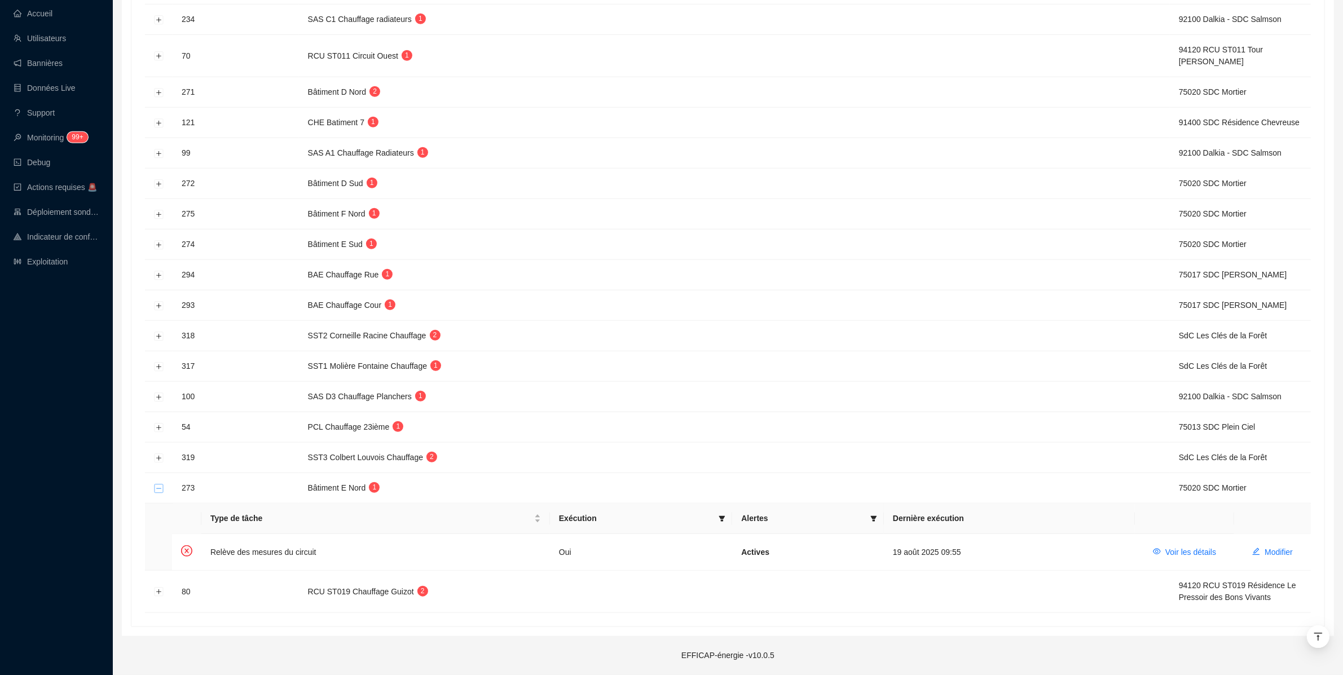
scroll to position [1271, 0]
click at [159, 594] on button "Développer la ligne" at bounding box center [159, 592] width 9 height 9
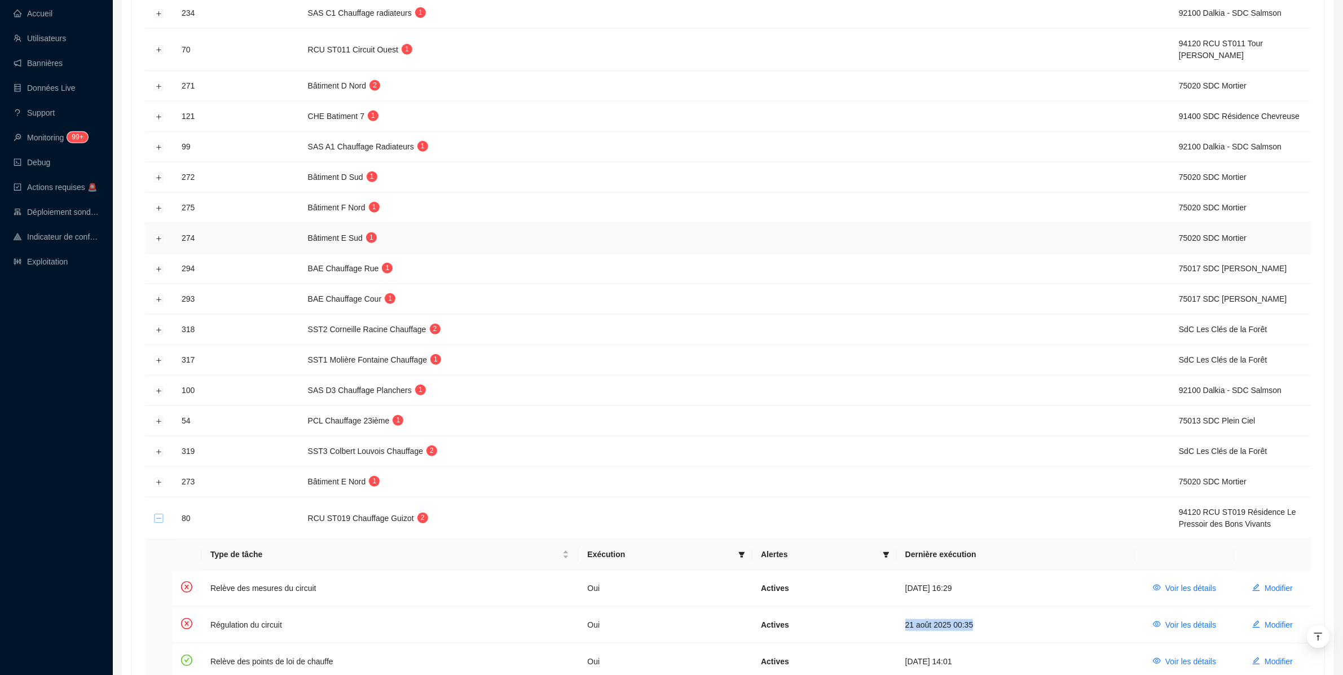
scroll to position [1345, 0]
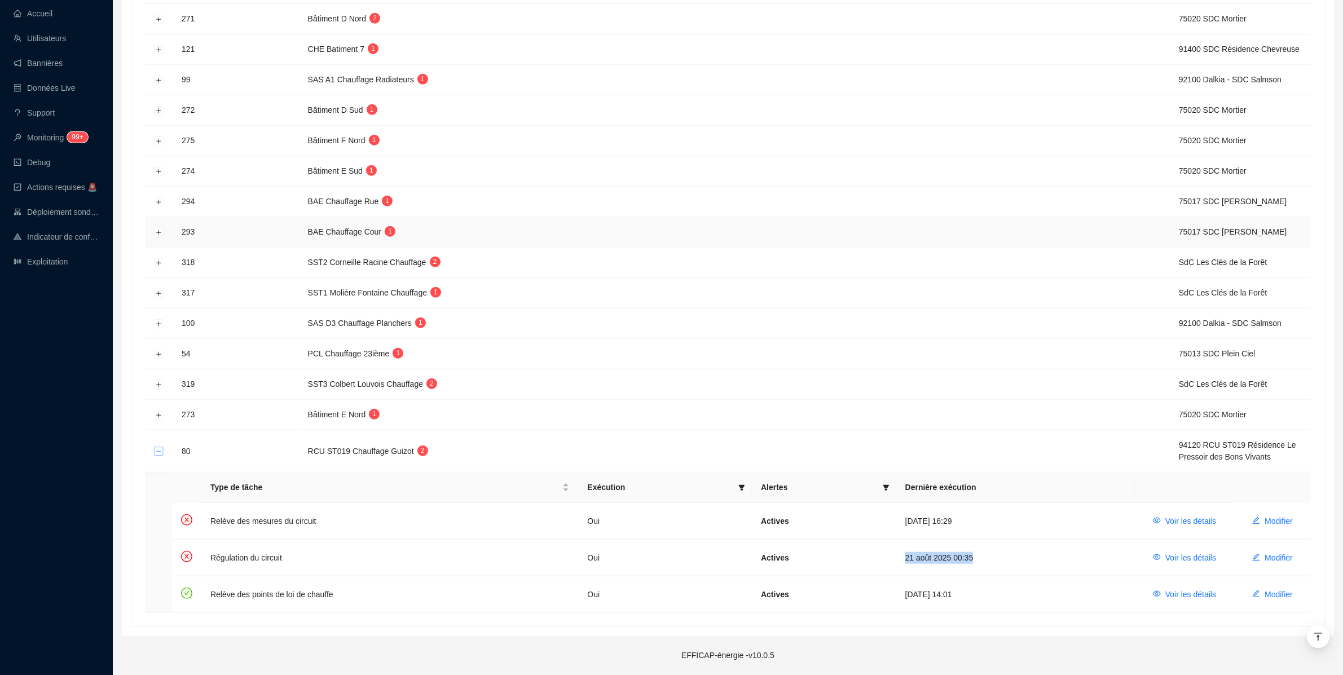
click at [155, 447] on button "Réduire la ligne" at bounding box center [159, 451] width 9 height 9
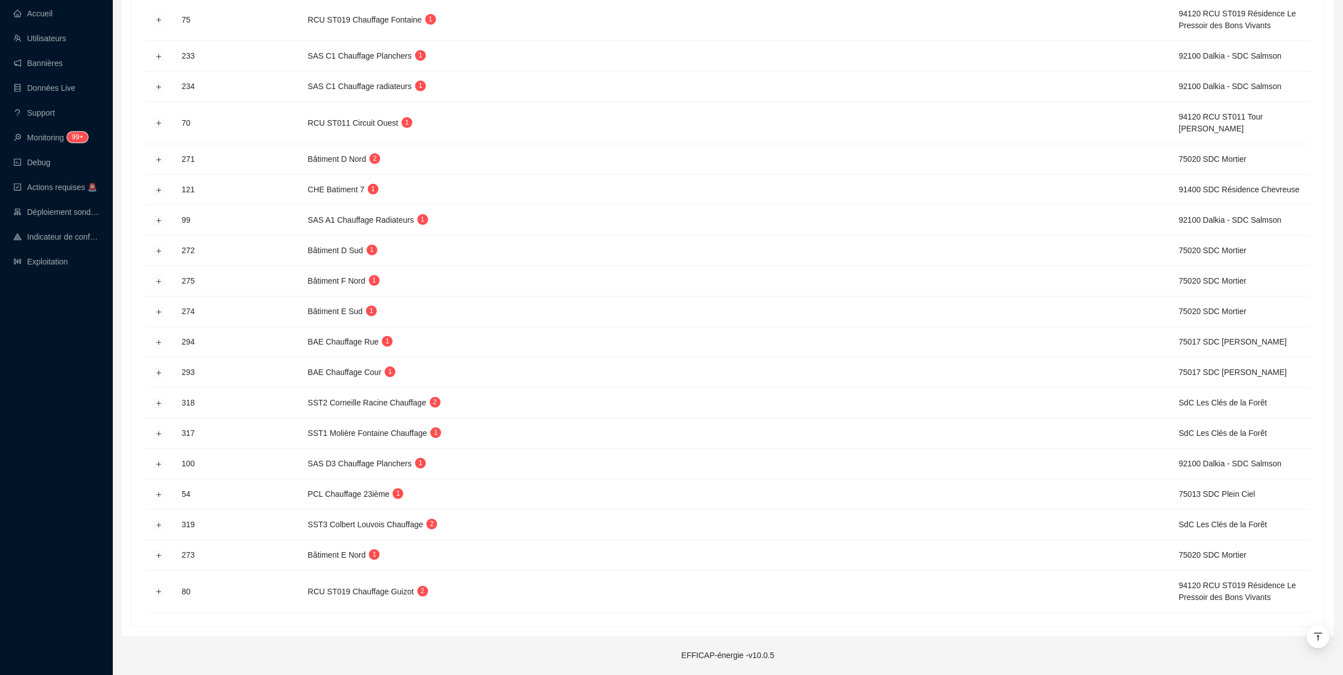
click at [145, 584] on td at bounding box center [159, 592] width 28 height 42
click at [160, 592] on button "Développer la ligne" at bounding box center [159, 592] width 9 height 9
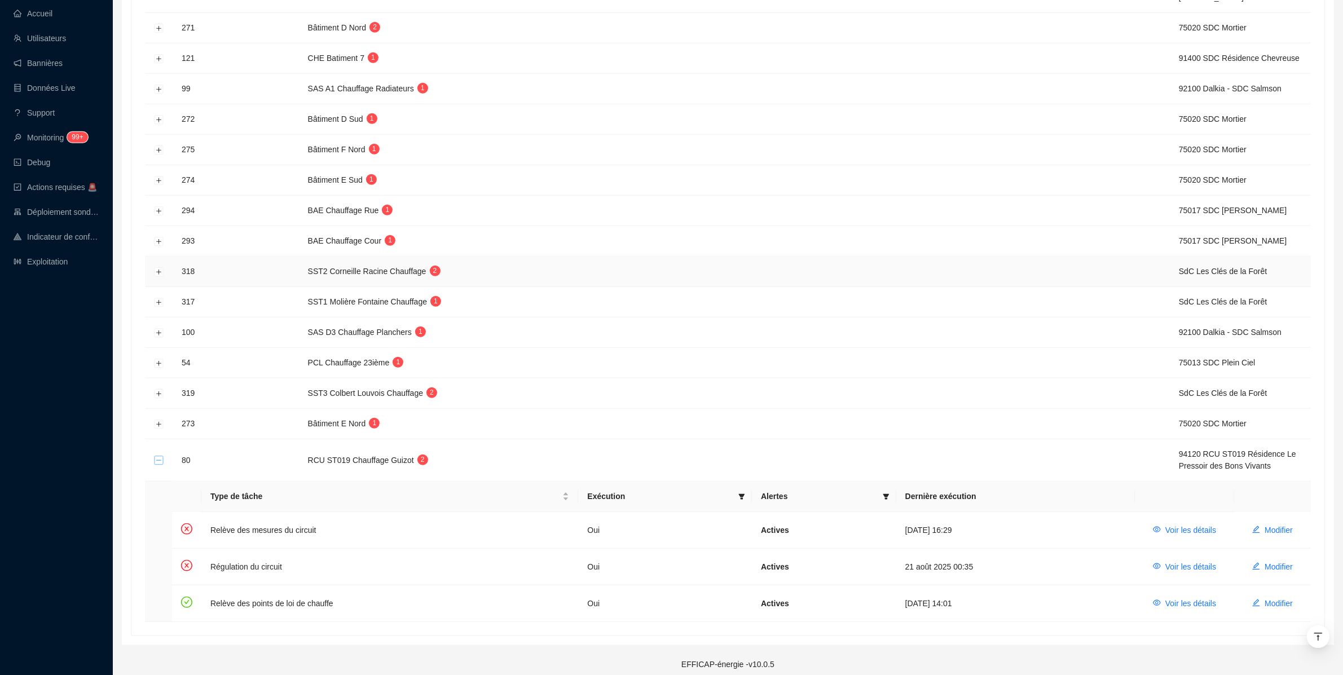
scroll to position [1345, 0]
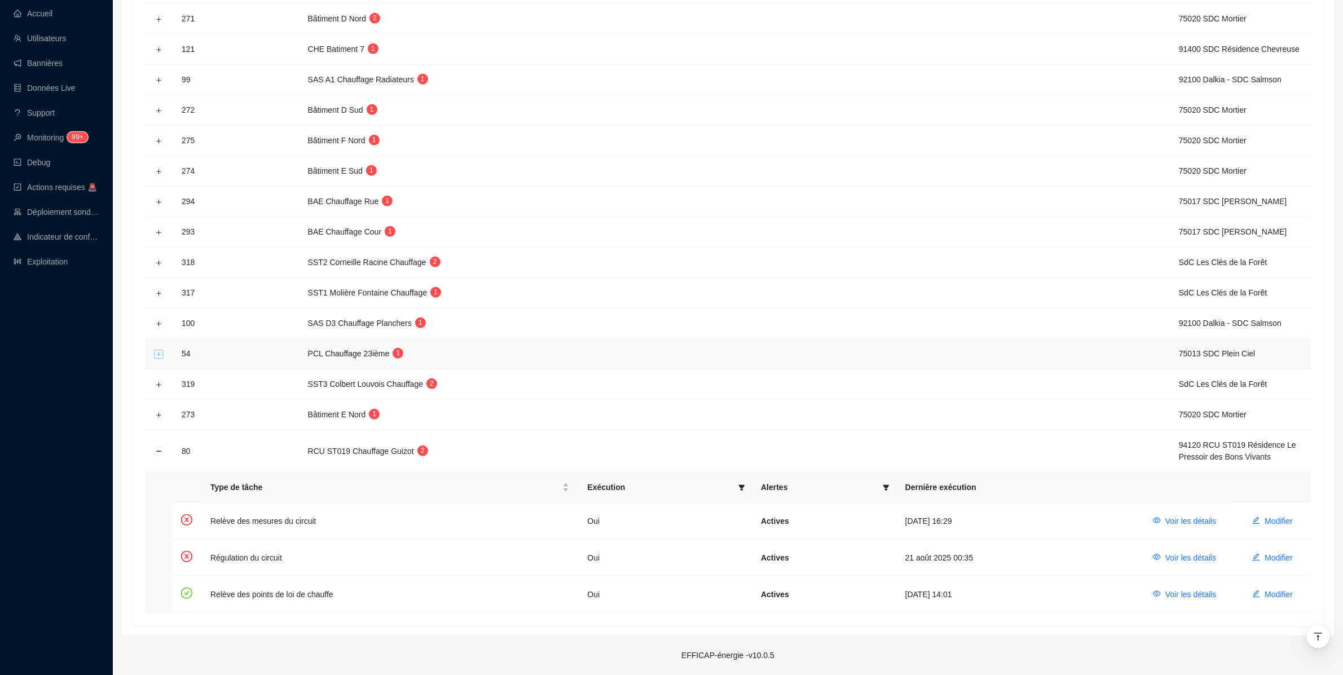
click at [163, 351] on button "Développer la ligne" at bounding box center [159, 354] width 9 height 9
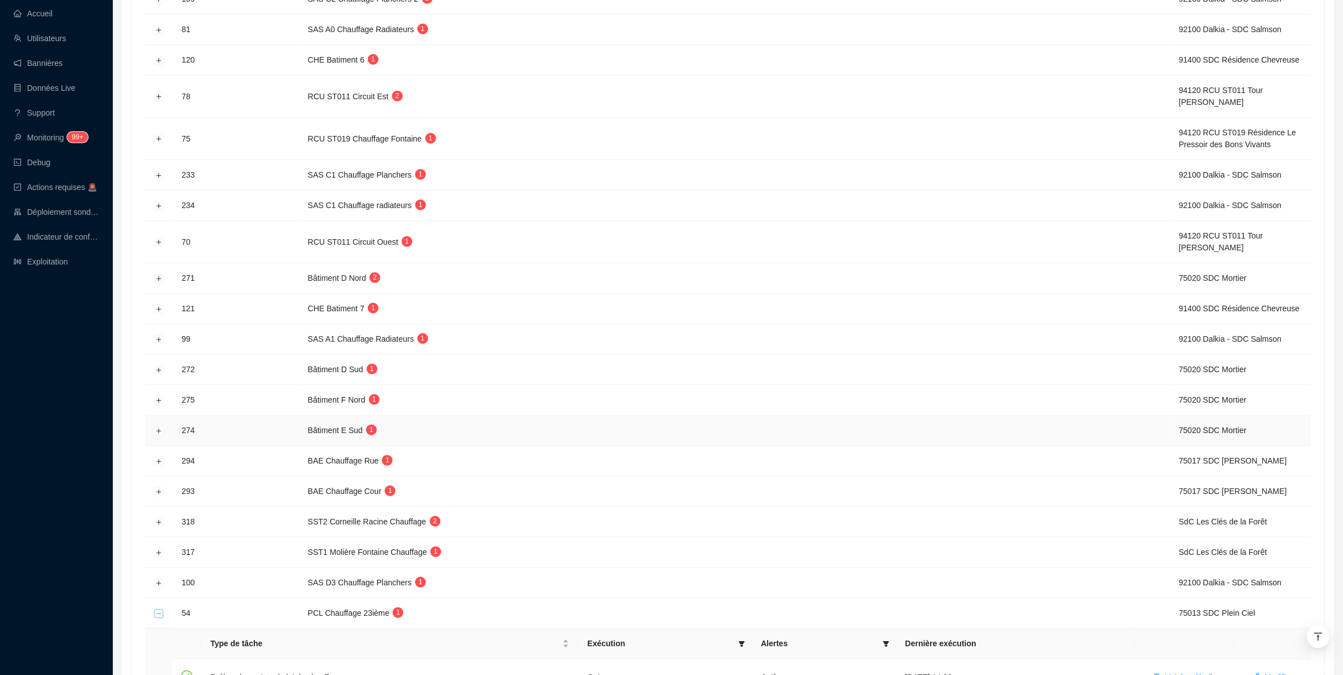
scroll to position [1066, 0]
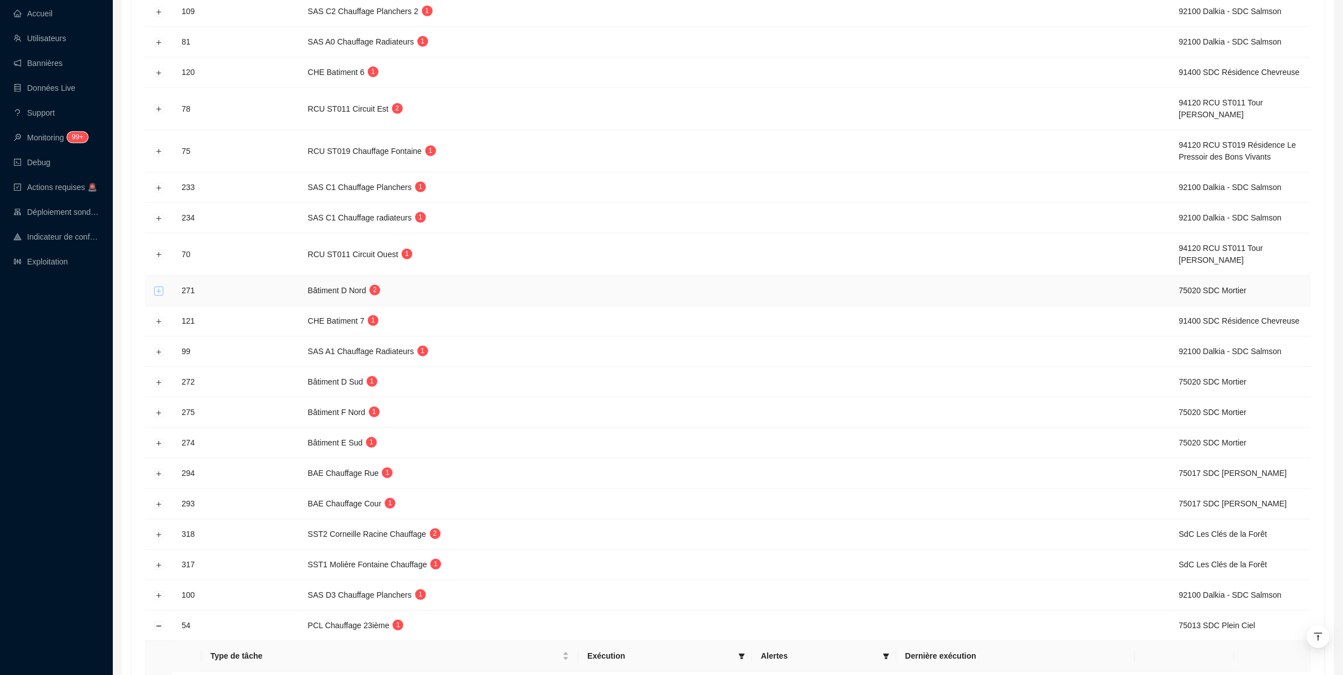
click at [161, 296] on button "Développer la ligne" at bounding box center [159, 290] width 9 height 9
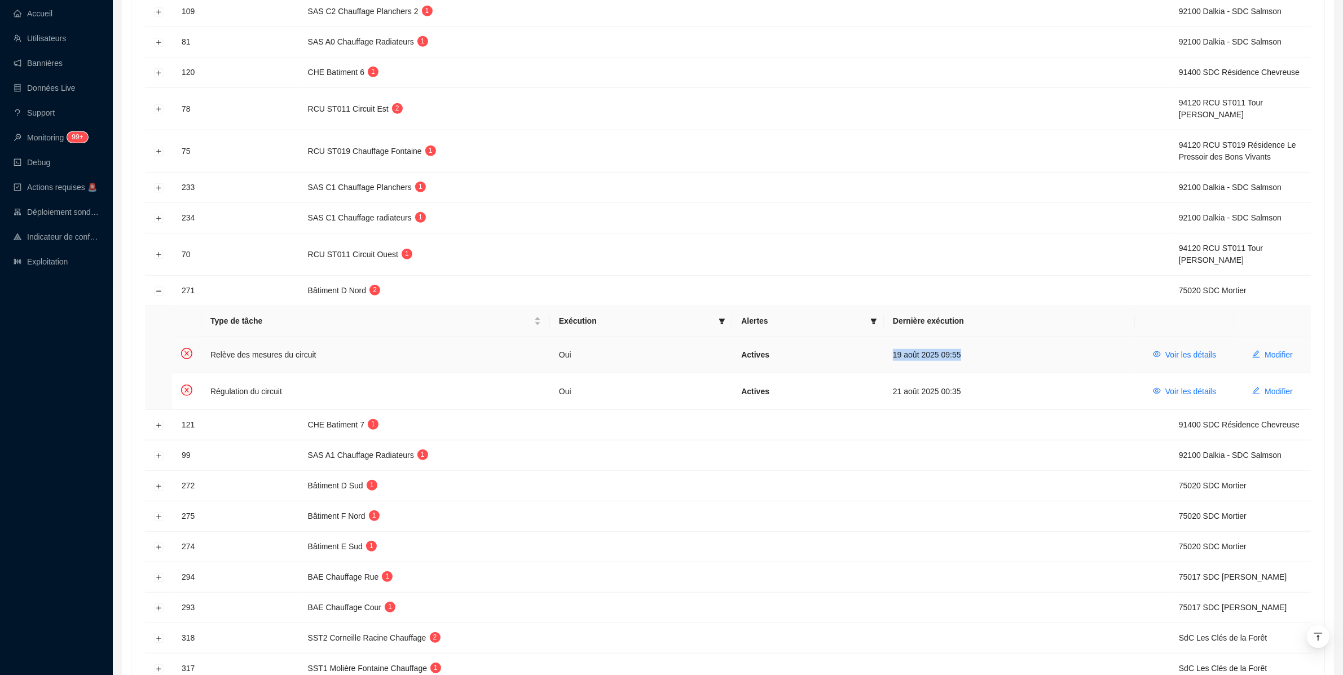
drag, startPoint x: 886, startPoint y: 358, endPoint x: 972, endPoint y: 360, distance: 85.7
click at [972, 360] on td "19 août 2025 09:55" at bounding box center [1009, 355] width 251 height 37
click at [941, 359] on td "19 août 2025 09:55" at bounding box center [1009, 355] width 251 height 37
drag, startPoint x: 973, startPoint y: 362, endPoint x: 892, endPoint y: 361, distance: 80.6
click at [892, 361] on td "19 août 2025 09:55" at bounding box center [1009, 355] width 251 height 37
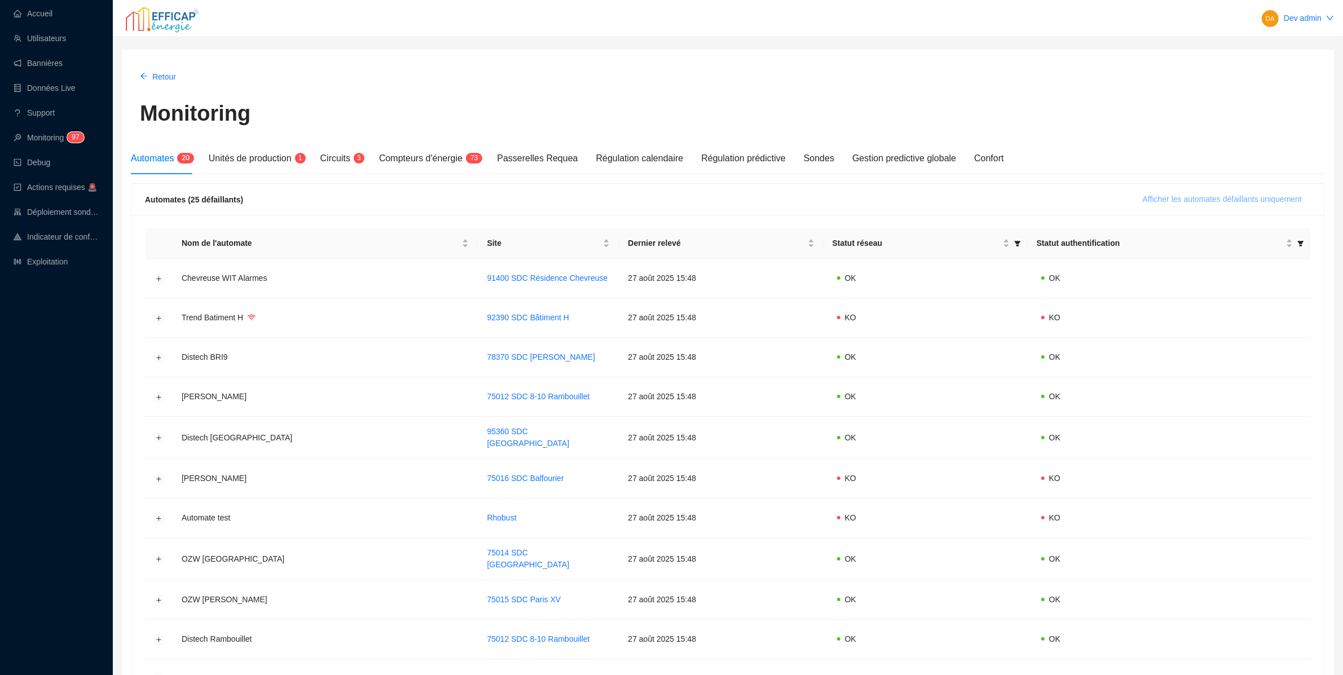
click at [1188, 202] on span "Afficher les automates défaillants uniquement" at bounding box center [1222, 199] width 159 height 12
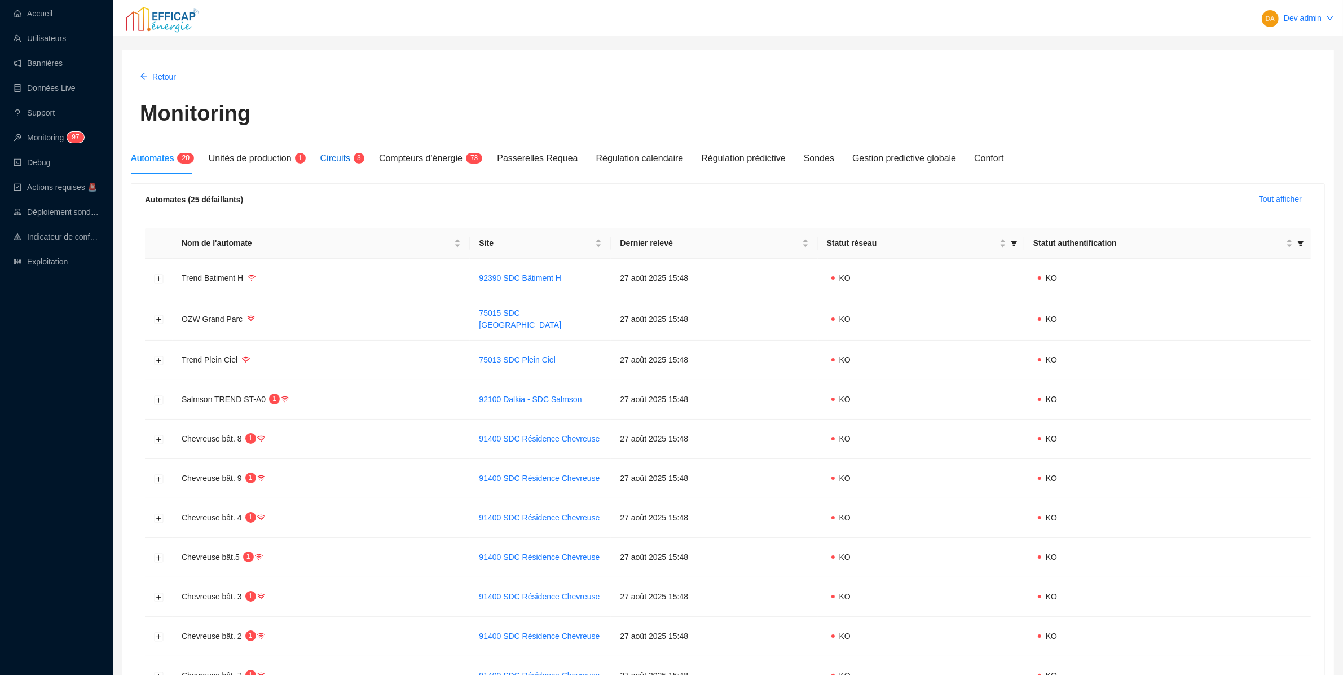
drag, startPoint x: 341, startPoint y: 155, endPoint x: 354, endPoint y: 156, distance: 12.4
click at [341, 155] on span "Circuits" at bounding box center [335, 158] width 30 height 10
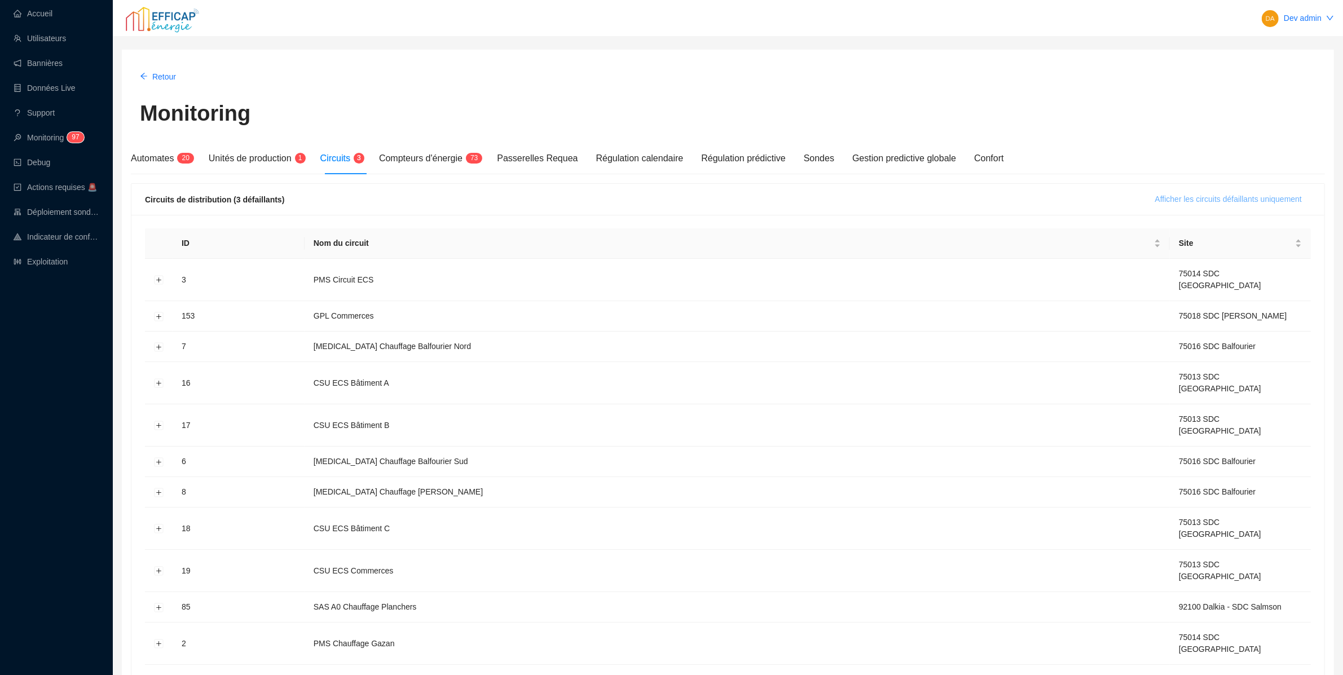
click at [1293, 199] on span "Afficher les circuits défaillants uniquement" at bounding box center [1228, 199] width 147 height 12
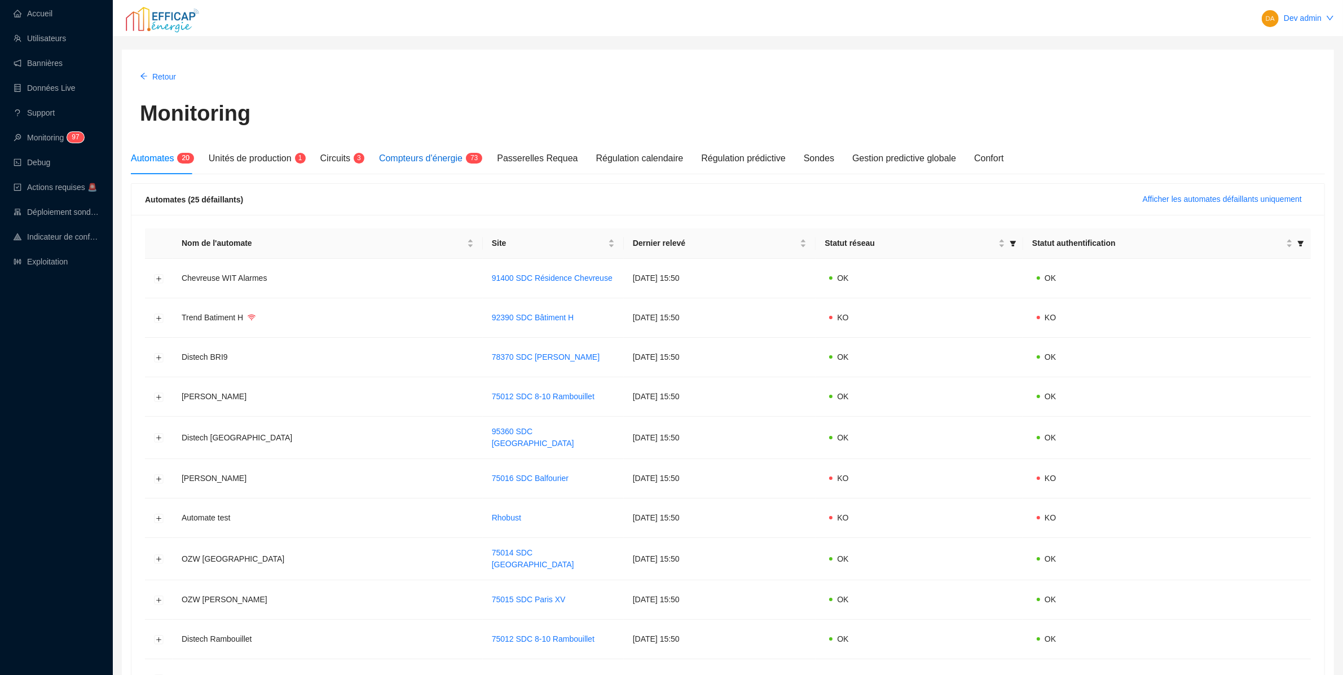
click at [386, 157] on span "Compteurs d'énergie" at bounding box center [420, 158] width 83 height 10
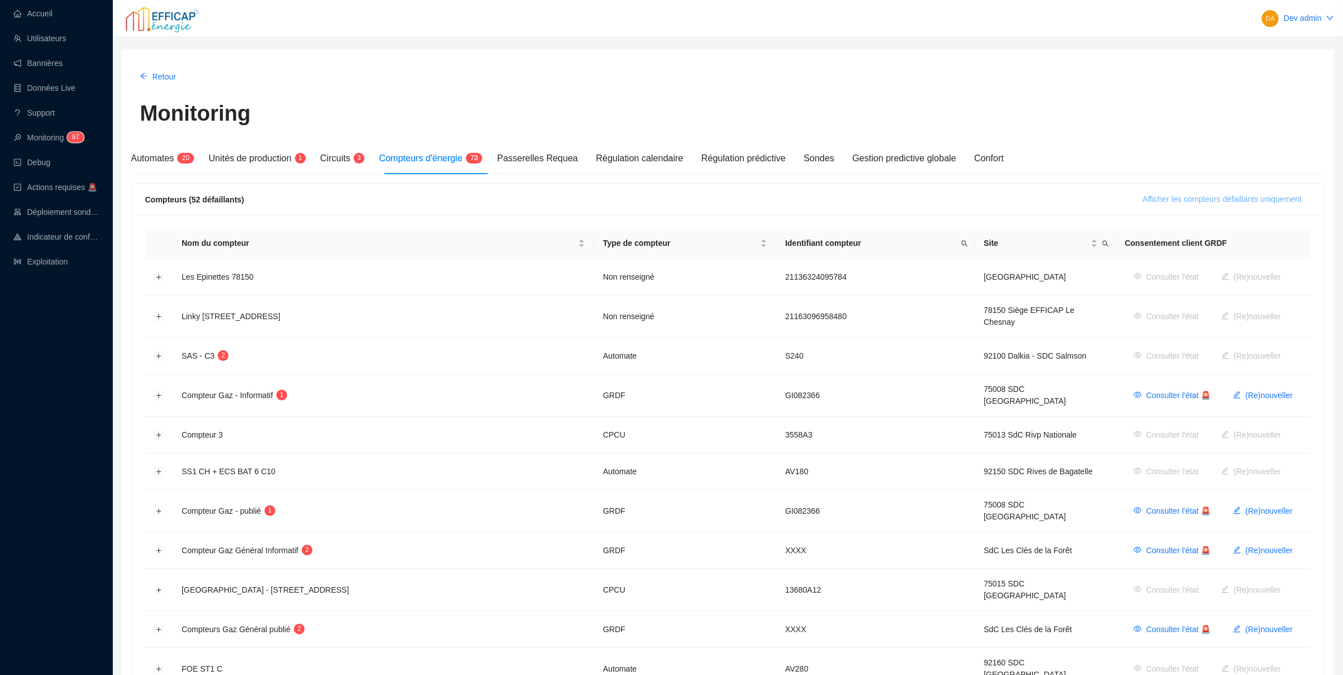
click at [1227, 200] on span "Afficher les compteurs défaillants uniquement" at bounding box center [1222, 199] width 159 height 12
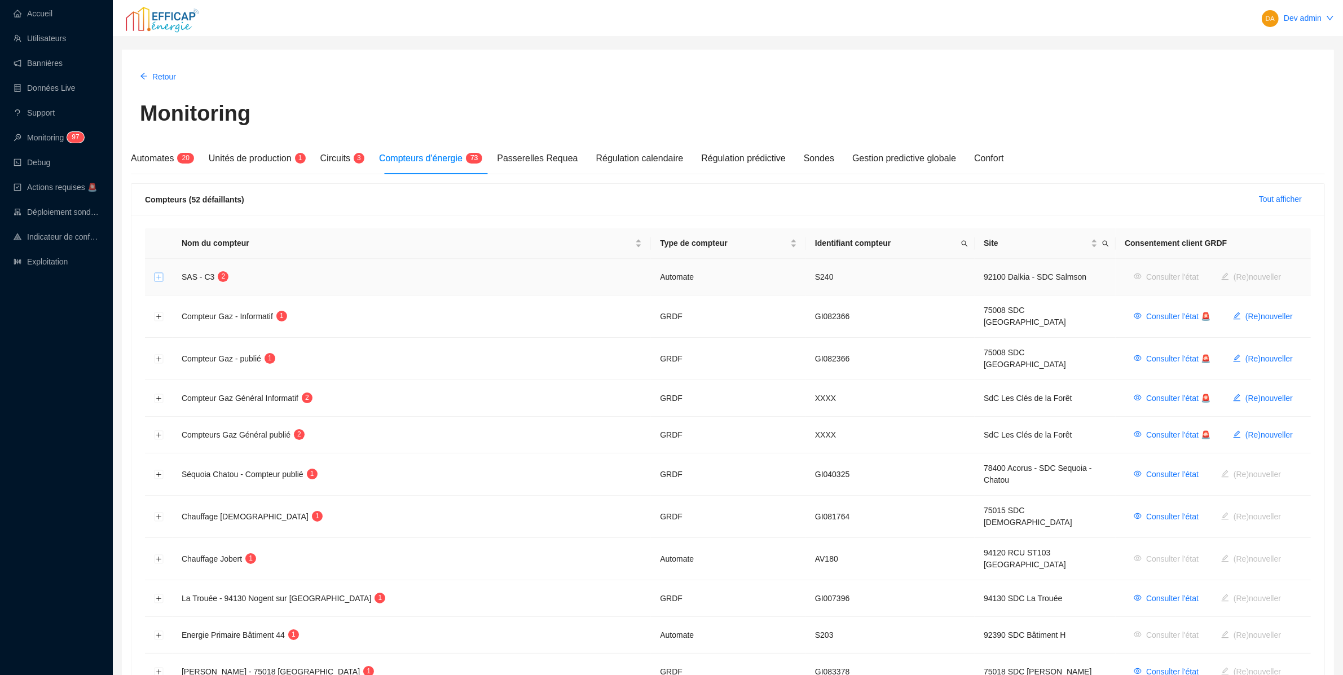
click at [160, 279] on button "Développer la ligne" at bounding box center [159, 277] width 9 height 9
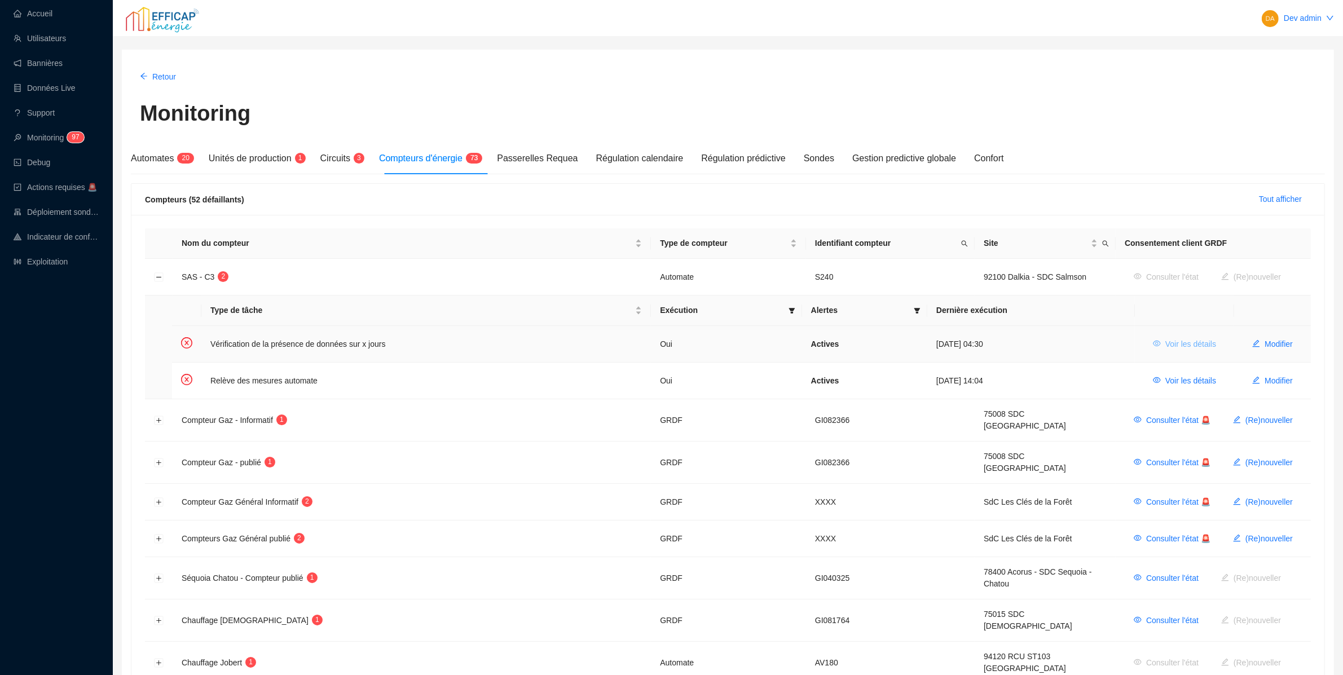
click at [1156, 351] on button "Voir les détails" at bounding box center [1184, 344] width 81 height 18
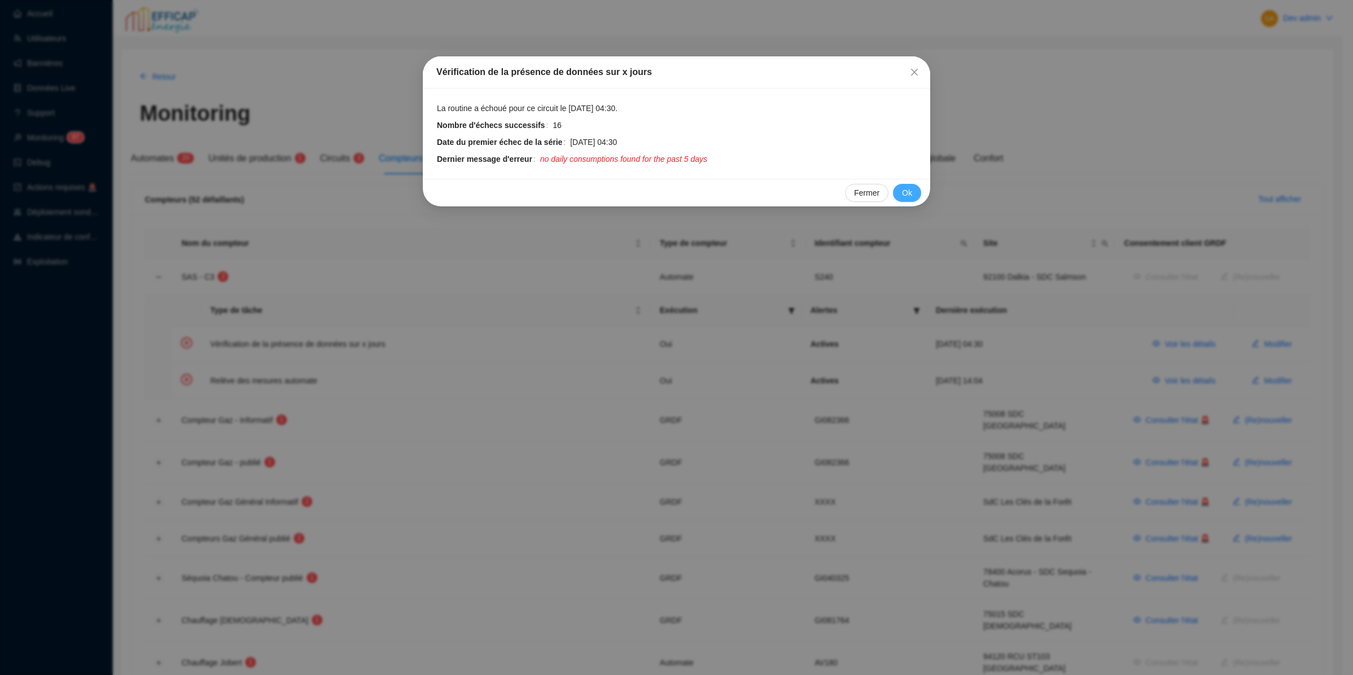
click at [903, 193] on span "Ok" at bounding box center [907, 193] width 10 height 12
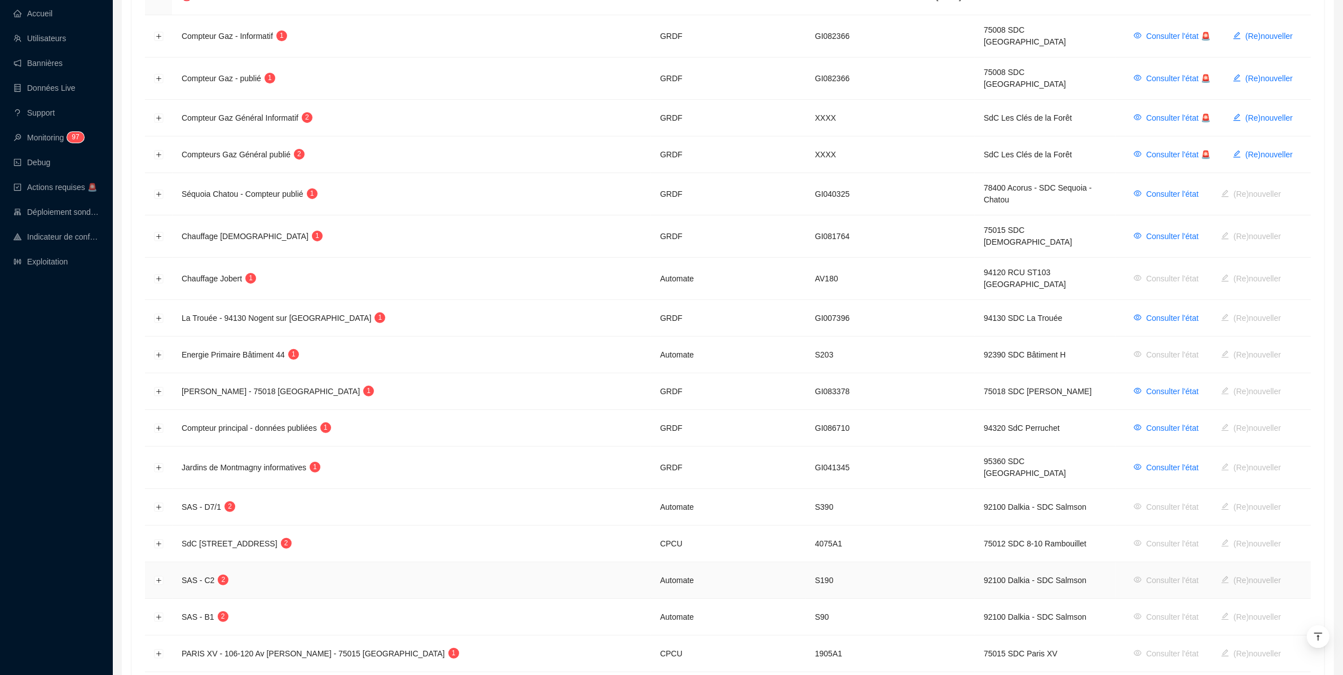
scroll to position [113, 0]
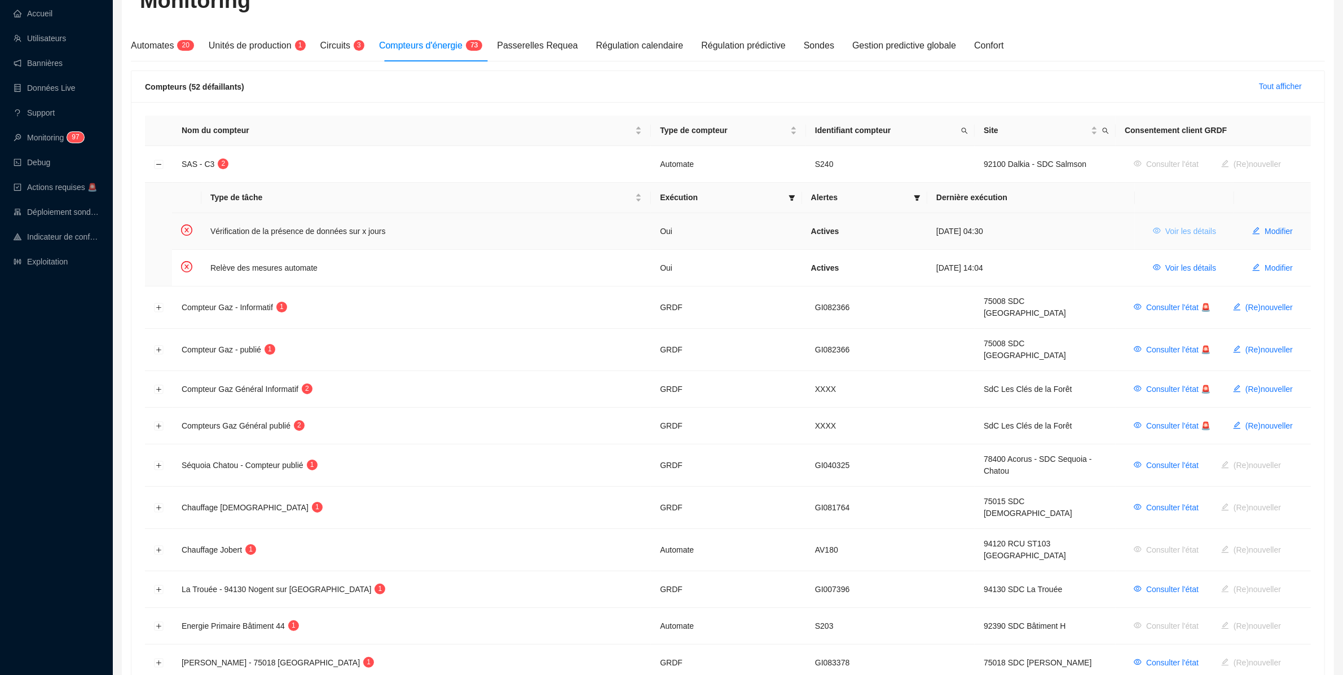
click at [1179, 229] on span "Voir les détails" at bounding box center [1190, 232] width 51 height 12
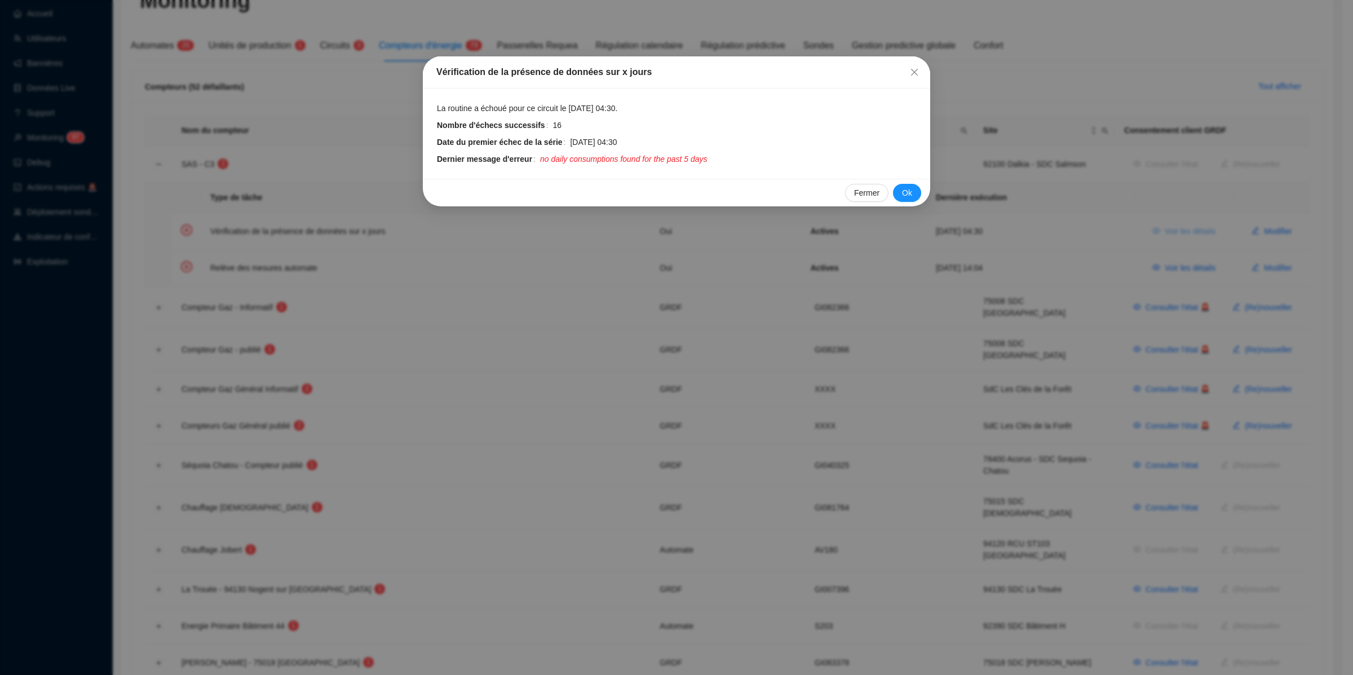
click at [1179, 229] on div "Vérification de la présence de données sur x jours La routine a échoué pour ce …" at bounding box center [676, 337] width 1353 height 675
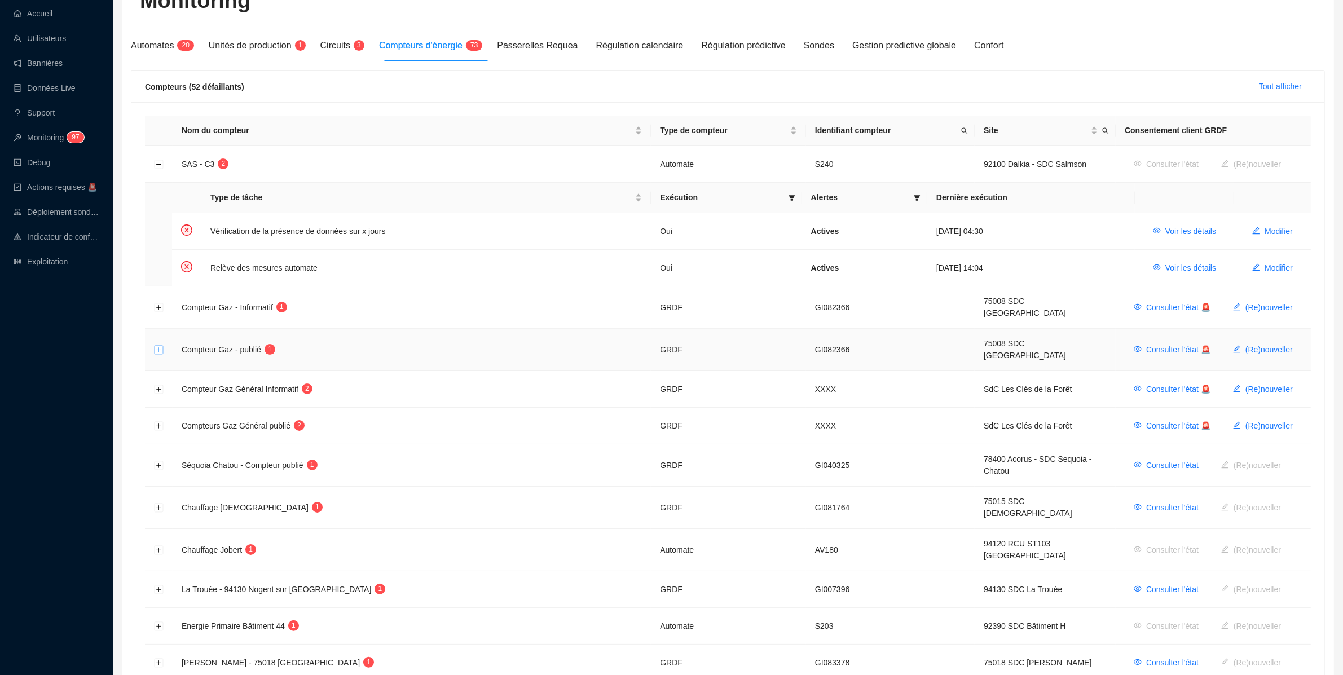
click at [158, 346] on button "Développer la ligne" at bounding box center [159, 350] width 9 height 9
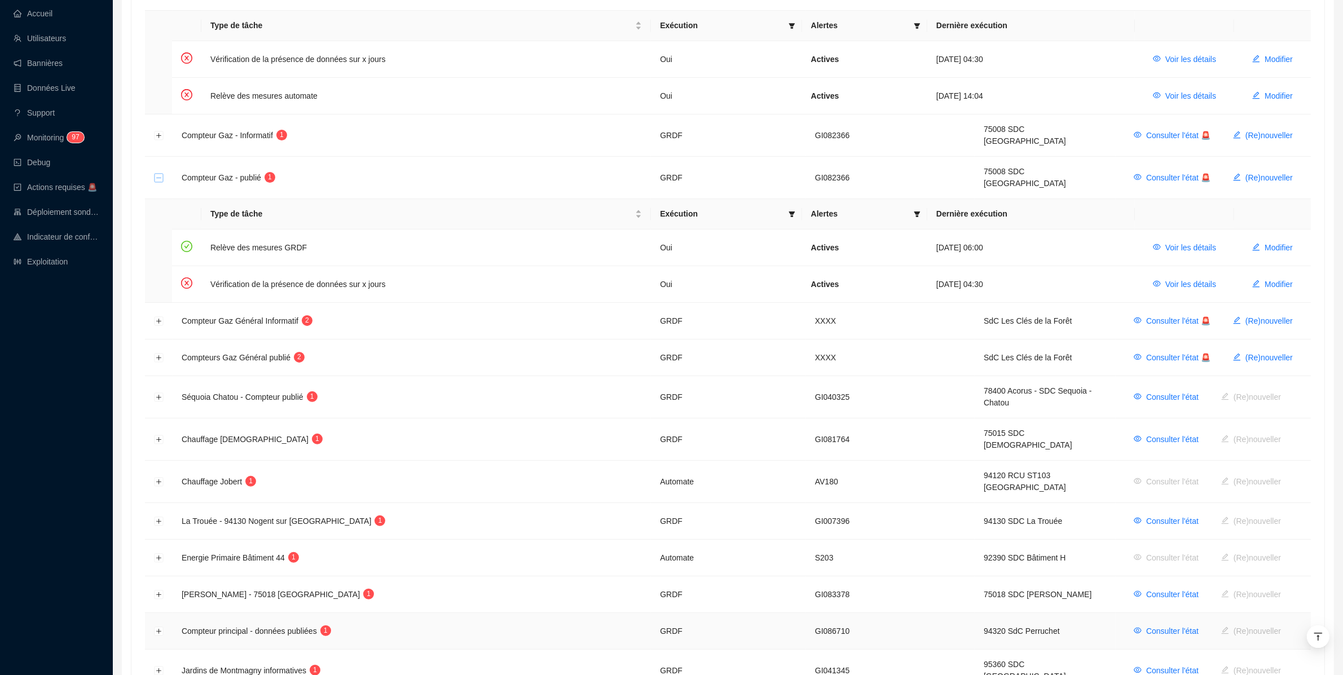
scroll to position [429, 0]
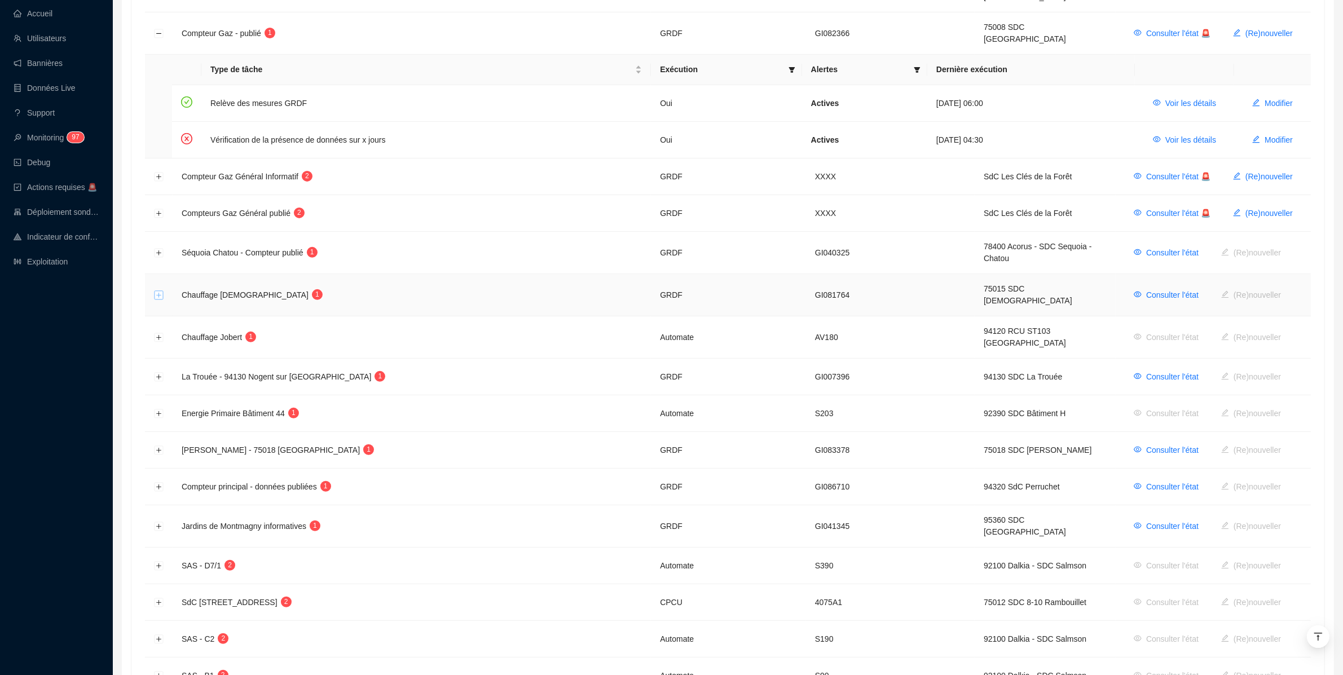
click at [162, 291] on button "Développer la ligne" at bounding box center [159, 295] width 9 height 9
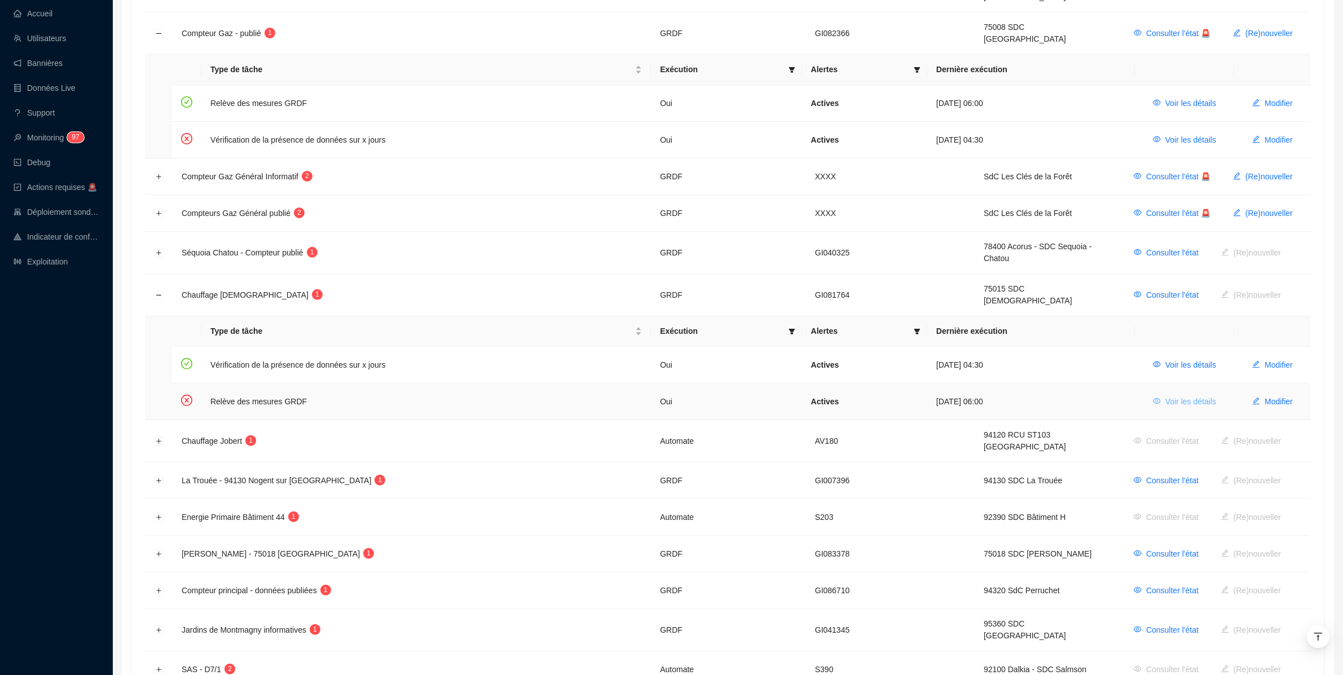
click at [1166, 396] on span "Voir les détails" at bounding box center [1190, 402] width 51 height 12
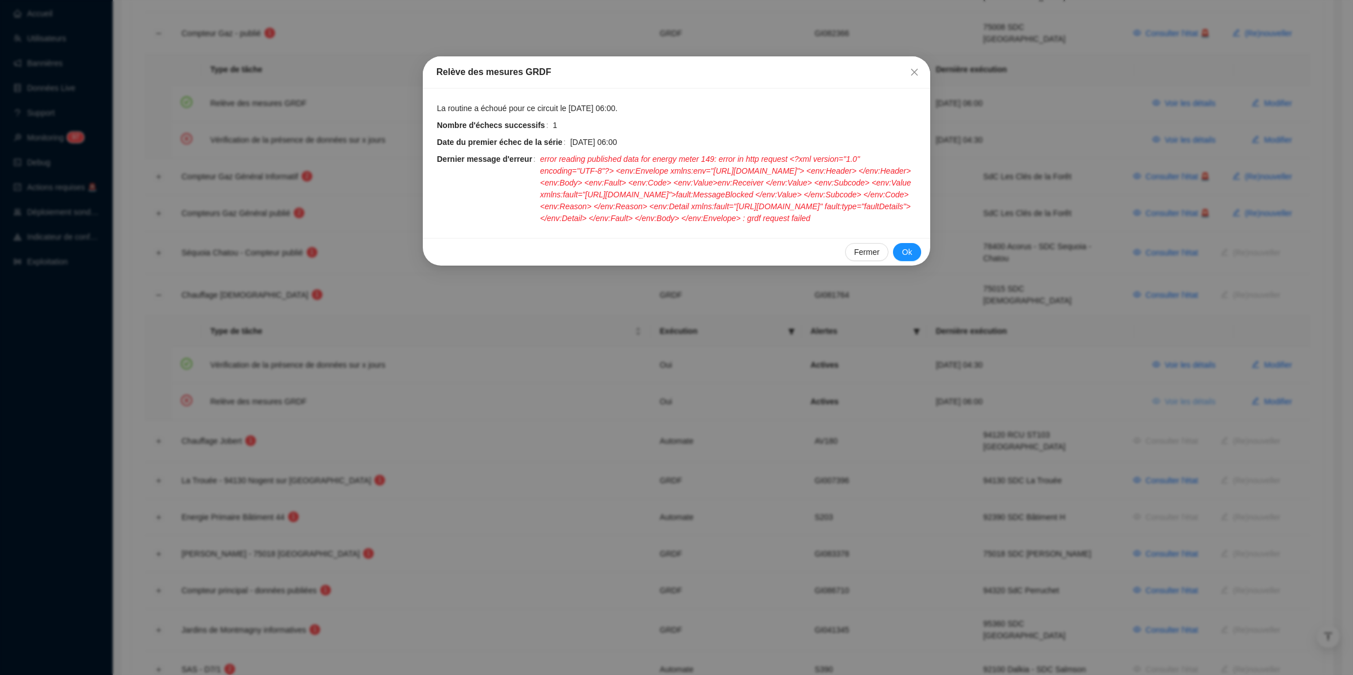
click at [1166, 390] on div "Relève des mesures GRDF La routine a échoué pour ce circuit le 27 août 2025 06:…" at bounding box center [676, 337] width 1353 height 675
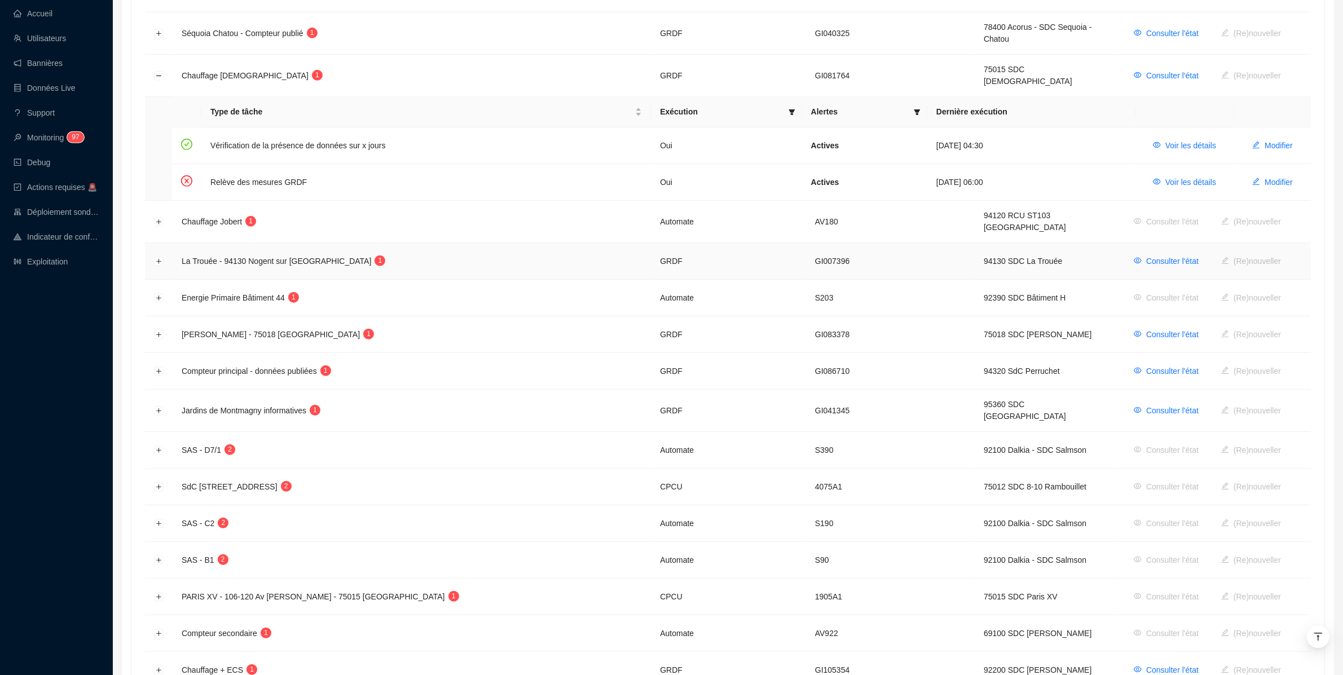
scroll to position [721, 0]
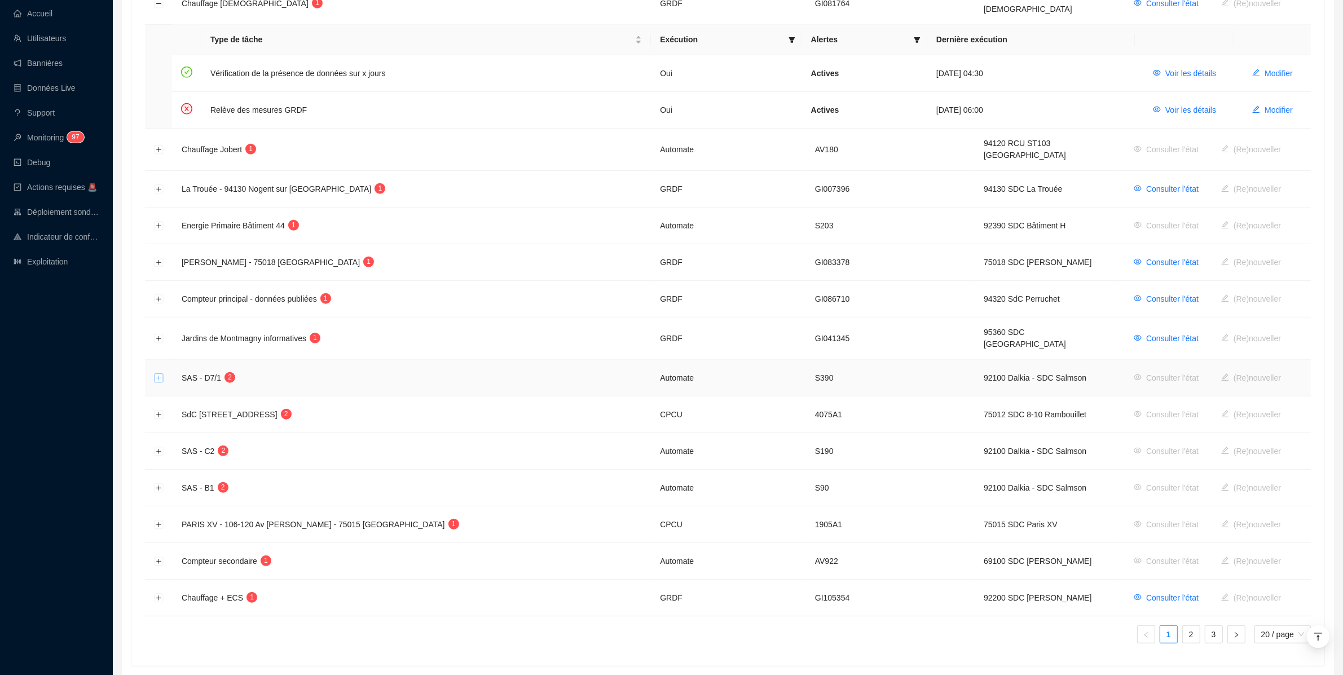
click at [155, 374] on button "Développer la ligne" at bounding box center [159, 378] width 9 height 9
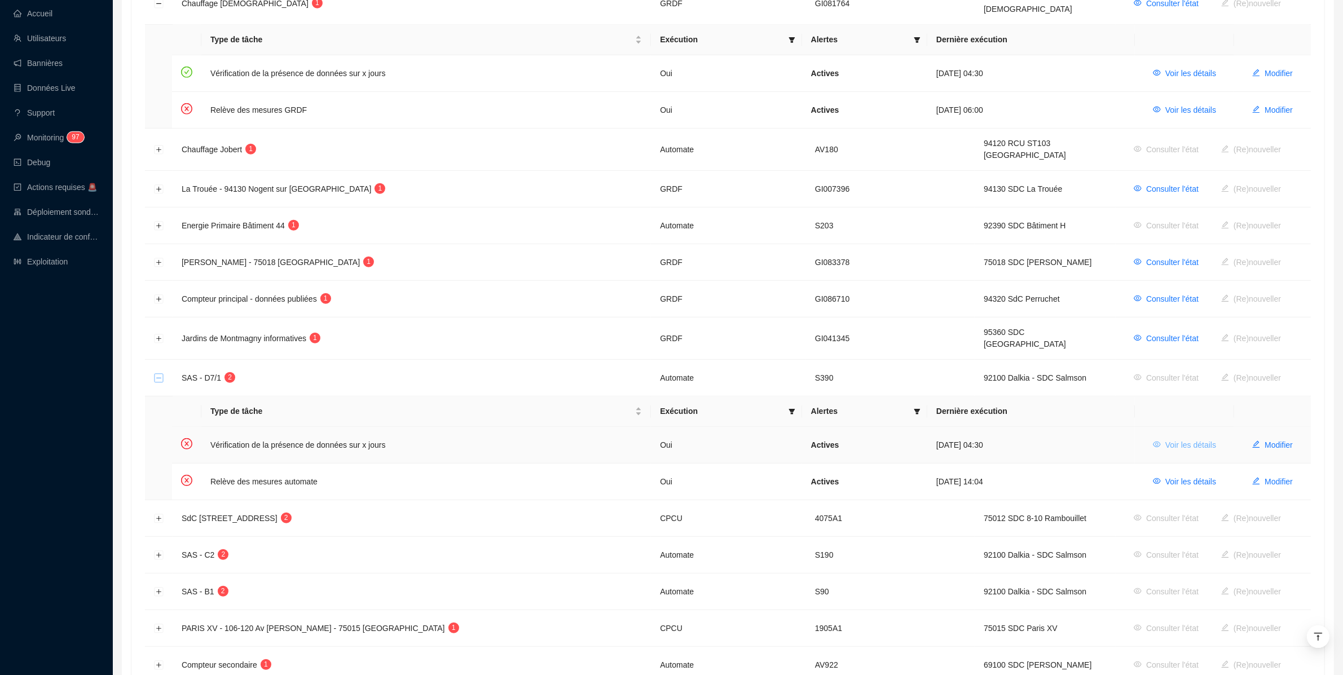
click at [1170, 439] on span "Voir les détails" at bounding box center [1190, 445] width 51 height 12
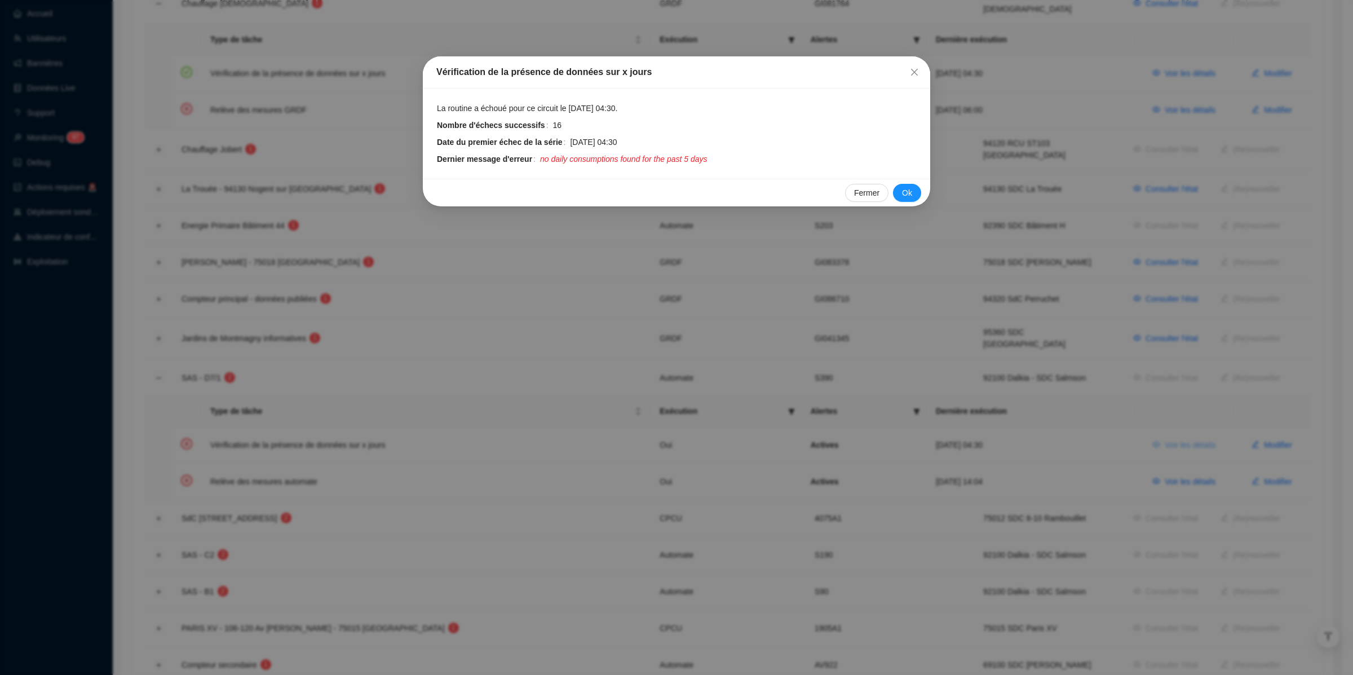
click at [1170, 427] on div "Vérification de la présence de données sur x jours La routine a échoué pour ce …" at bounding box center [676, 337] width 1353 height 675
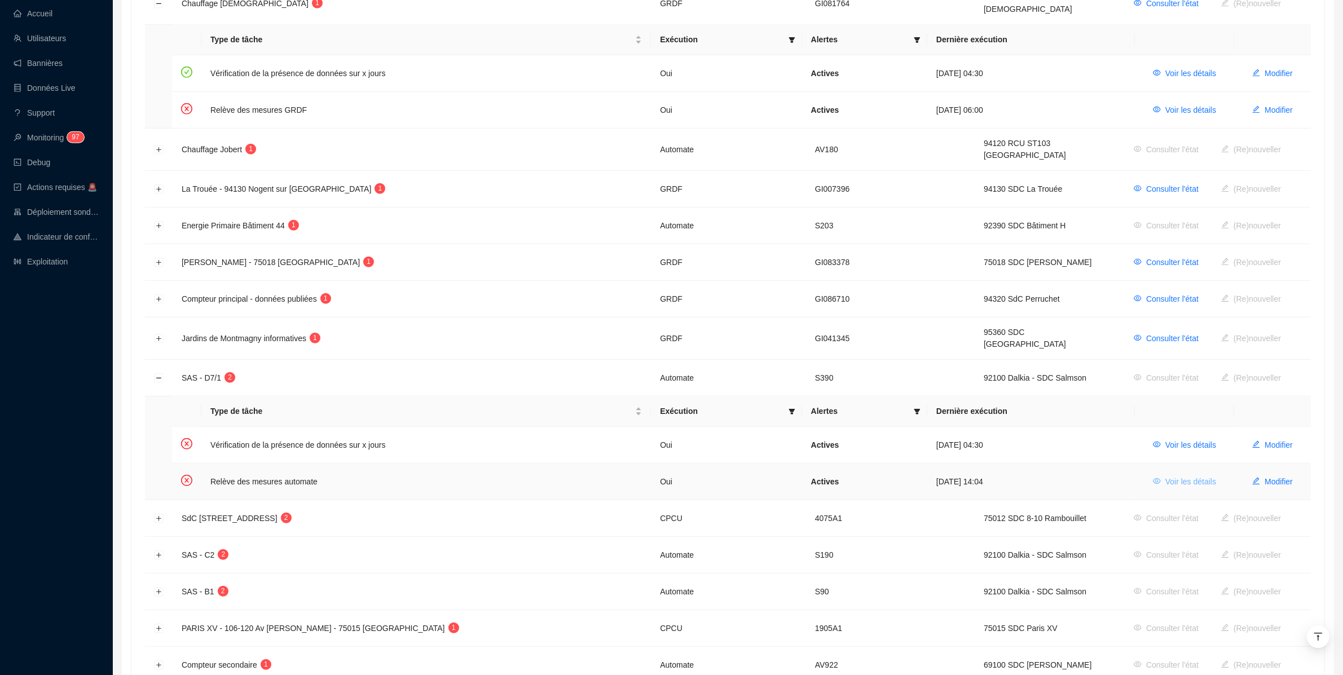
click at [1179, 476] on span "Voir les détails" at bounding box center [1190, 482] width 51 height 12
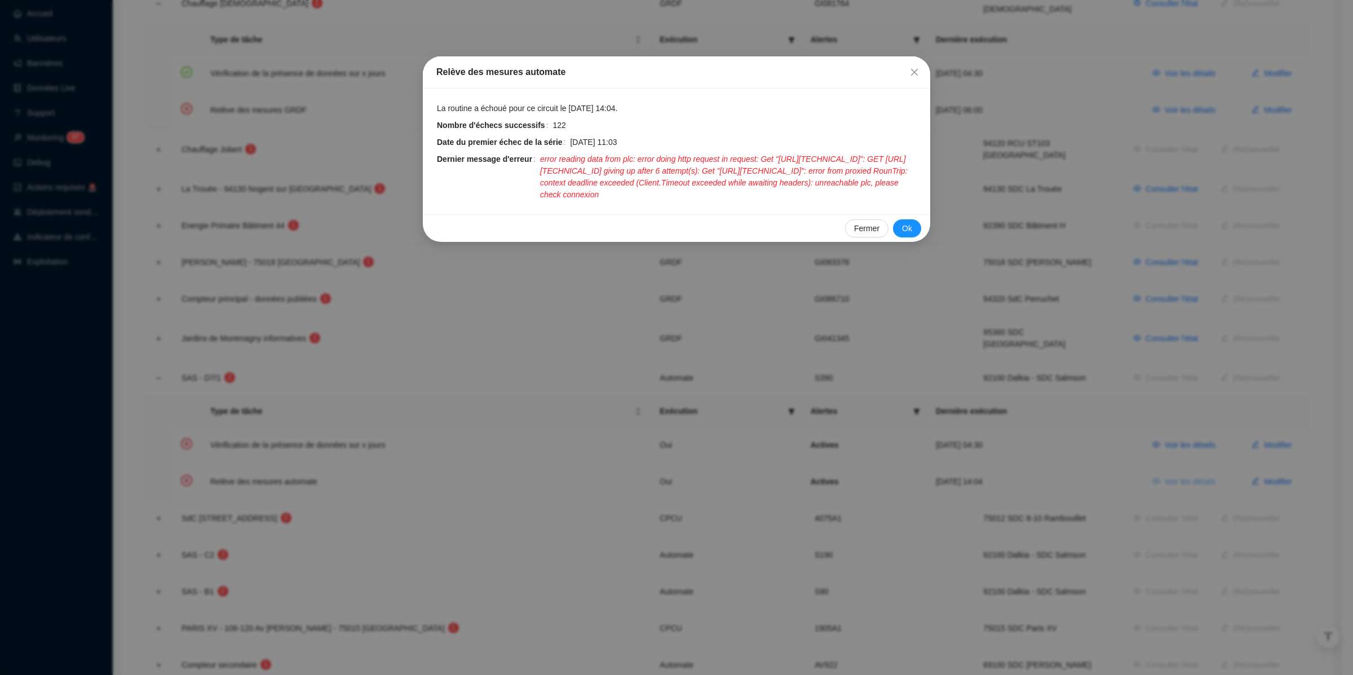
click at [1179, 468] on div "Relève des mesures automate La routine a échoué pour ce circuit le 27 août 2025…" at bounding box center [676, 337] width 1353 height 675
